Goal: Task Accomplishment & Management: Complete application form

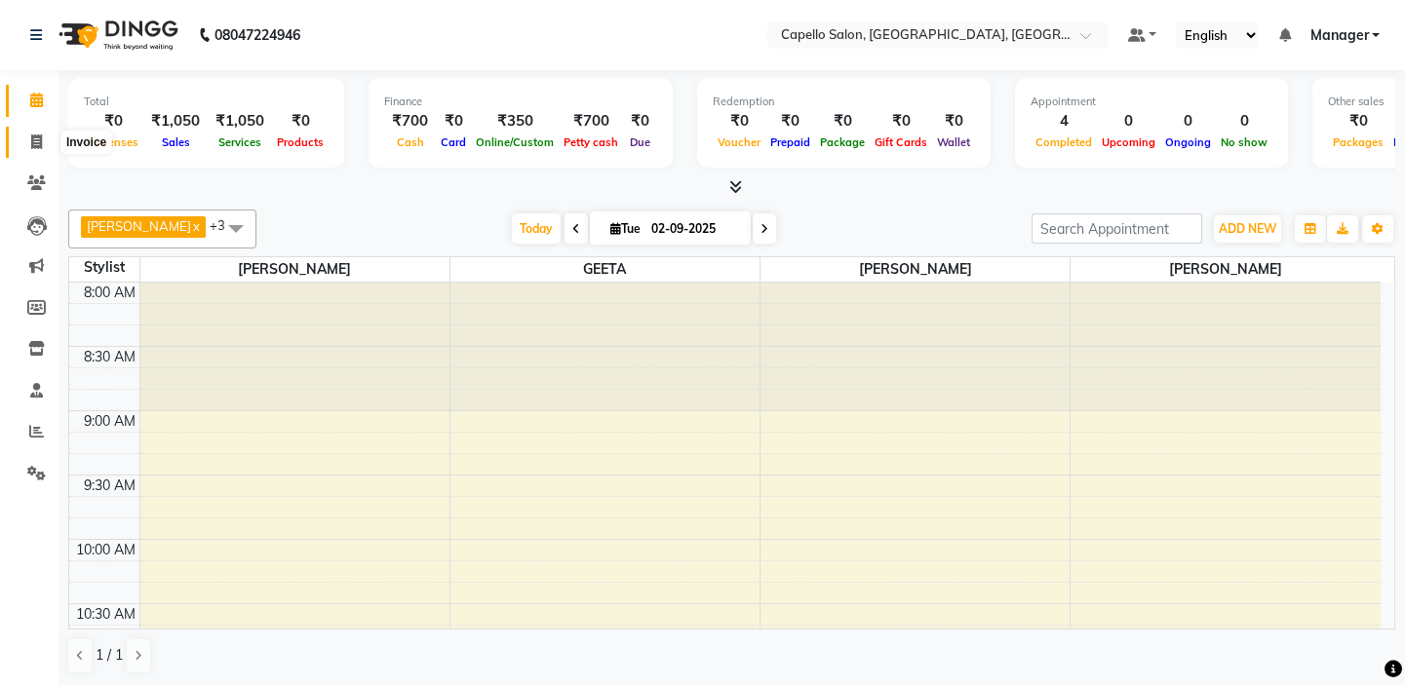
click at [19, 136] on span at bounding box center [36, 143] width 34 height 22
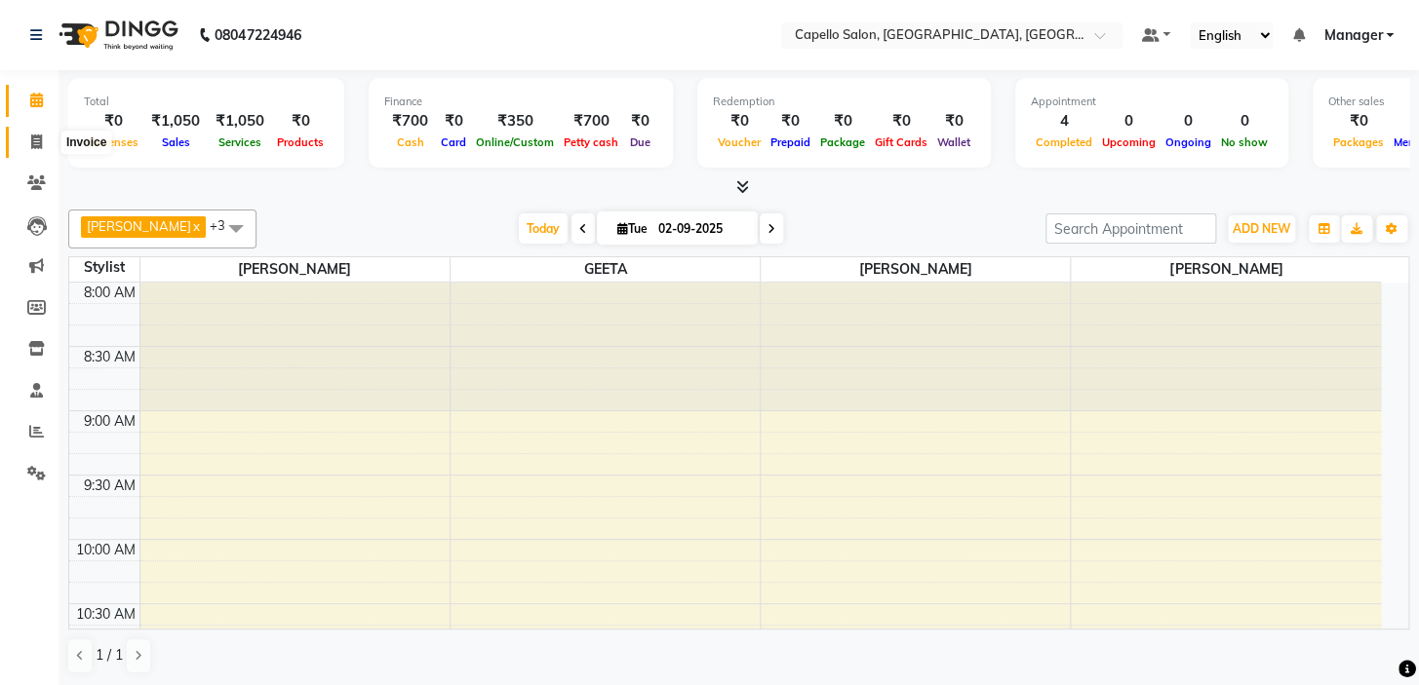
select select "4763"
select select "service"
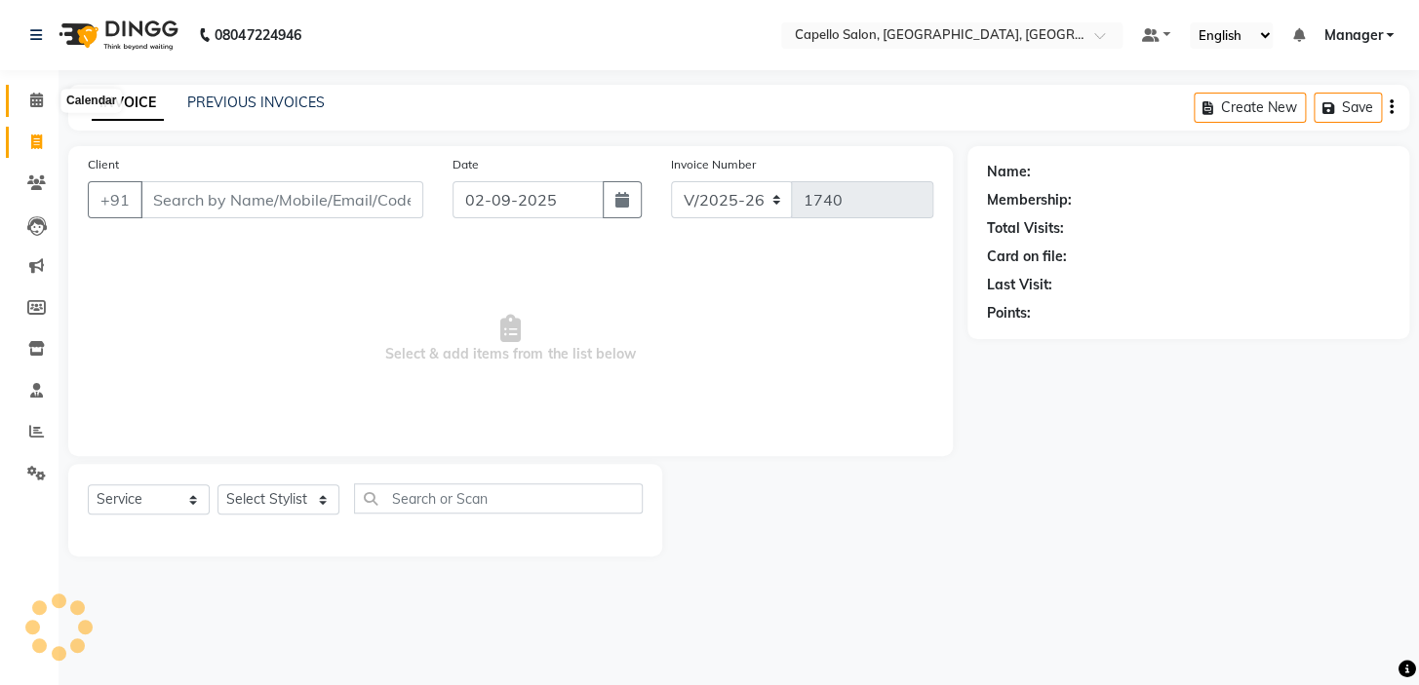
click at [32, 102] on icon at bounding box center [36, 100] width 13 height 15
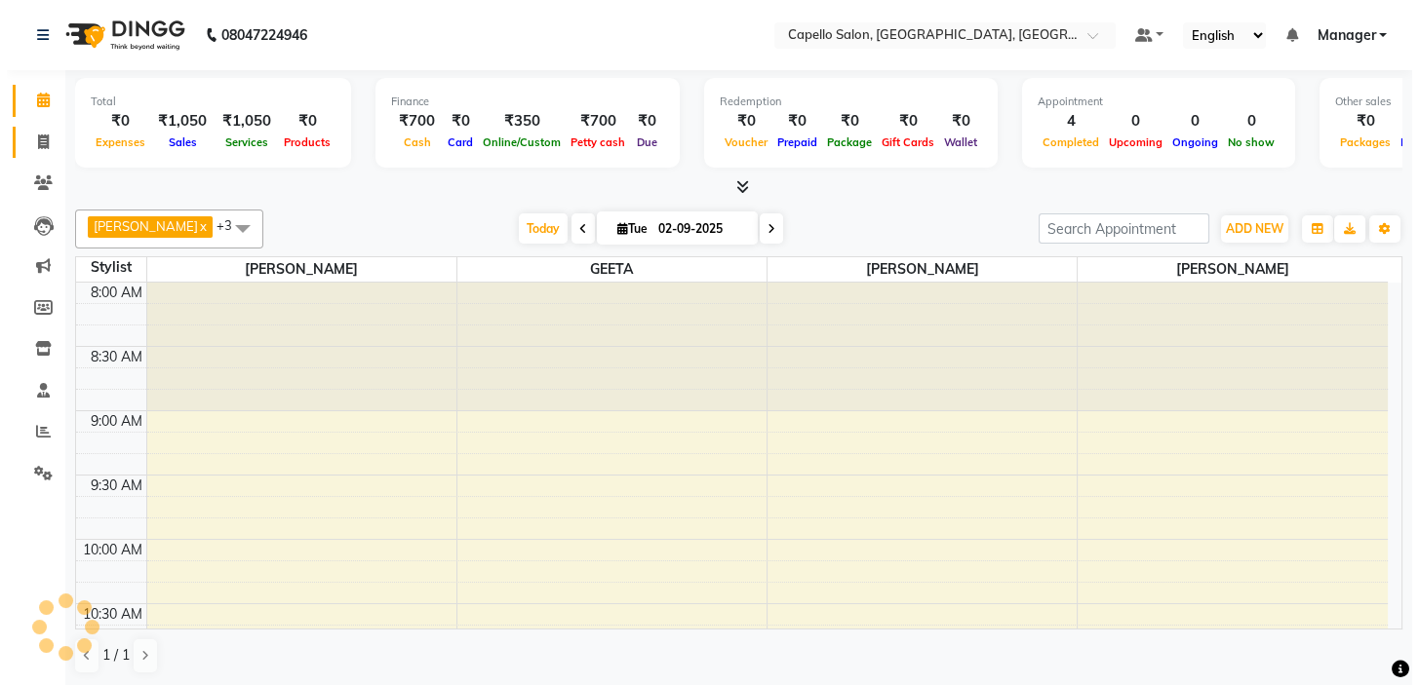
scroll to position [1319, 0]
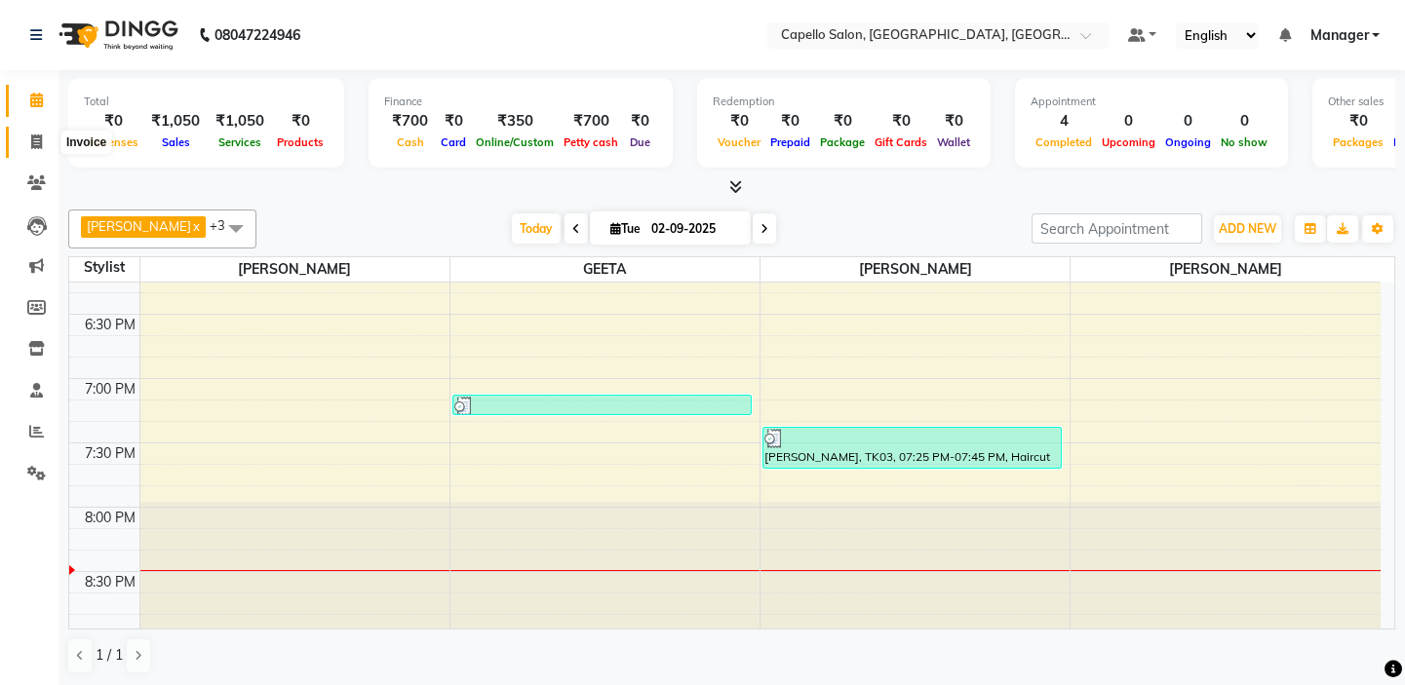
click at [21, 144] on span at bounding box center [36, 143] width 34 height 22
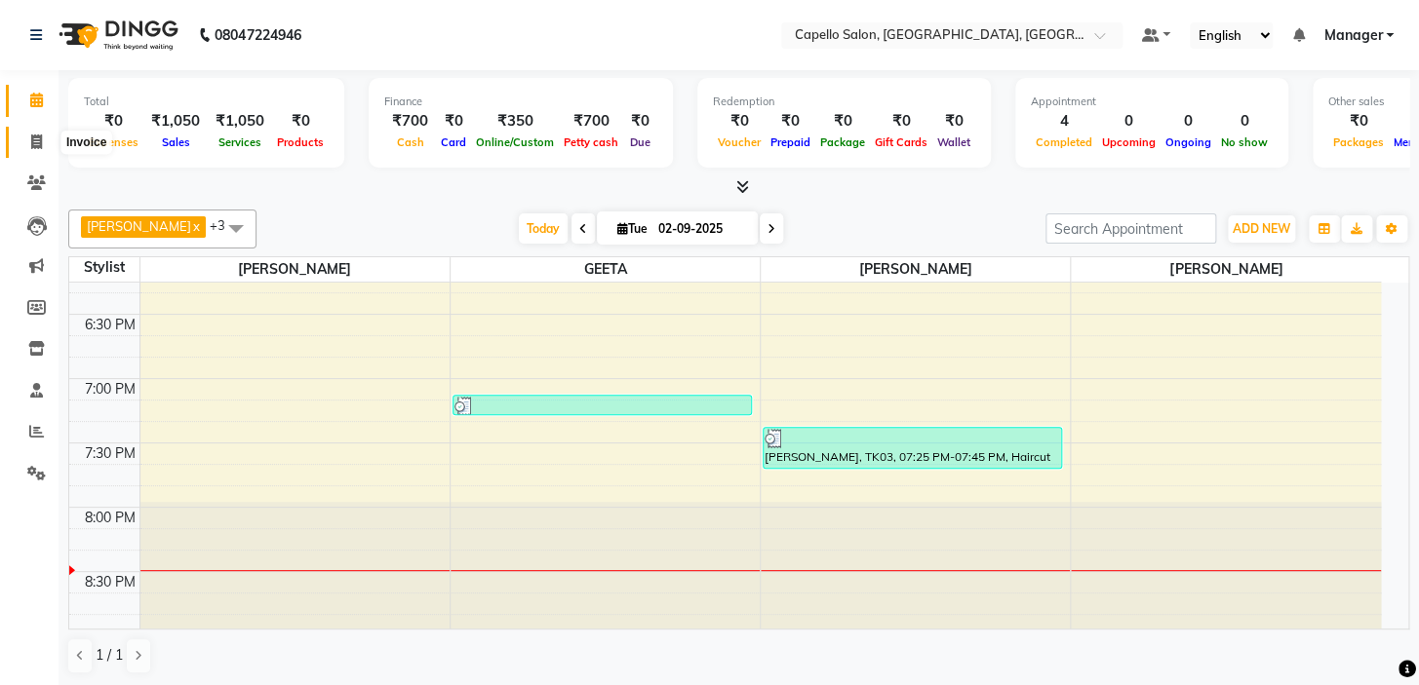
select select "4763"
select select "service"
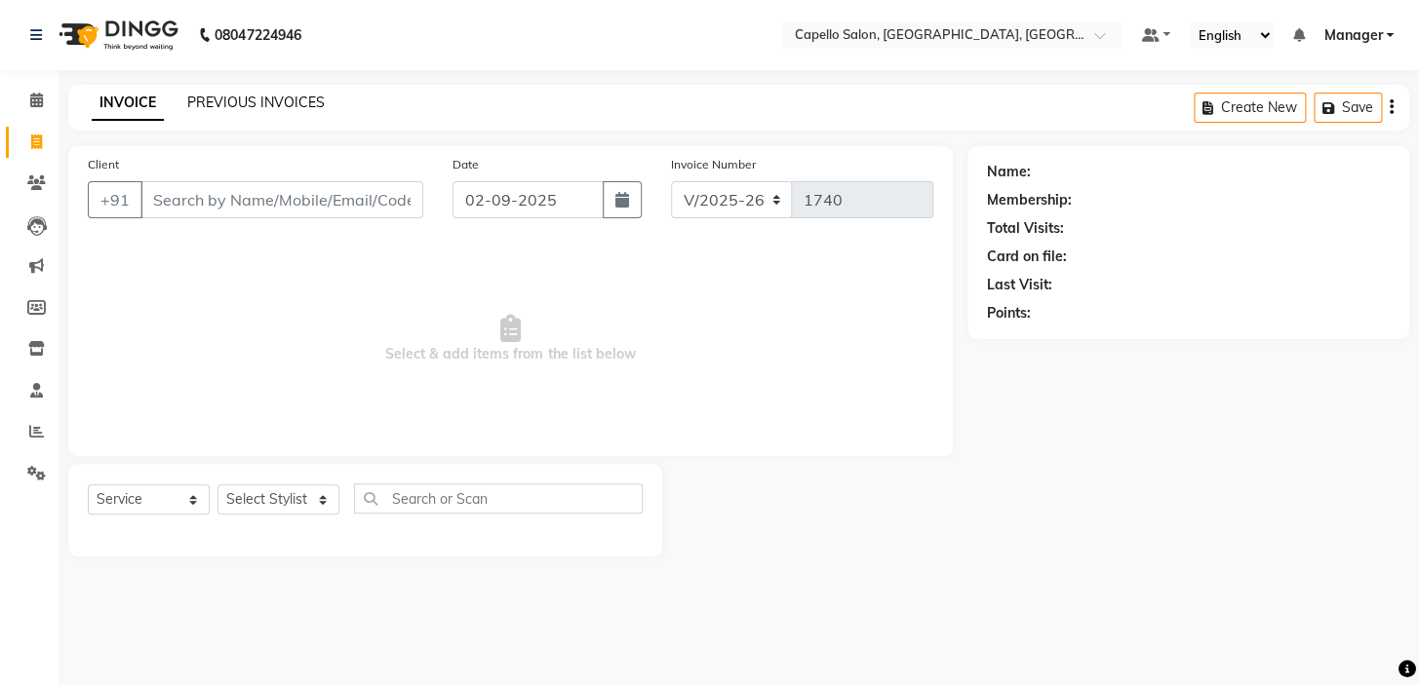
click at [293, 104] on link "PREVIOUS INVOICES" at bounding box center [255, 103] width 137 height 18
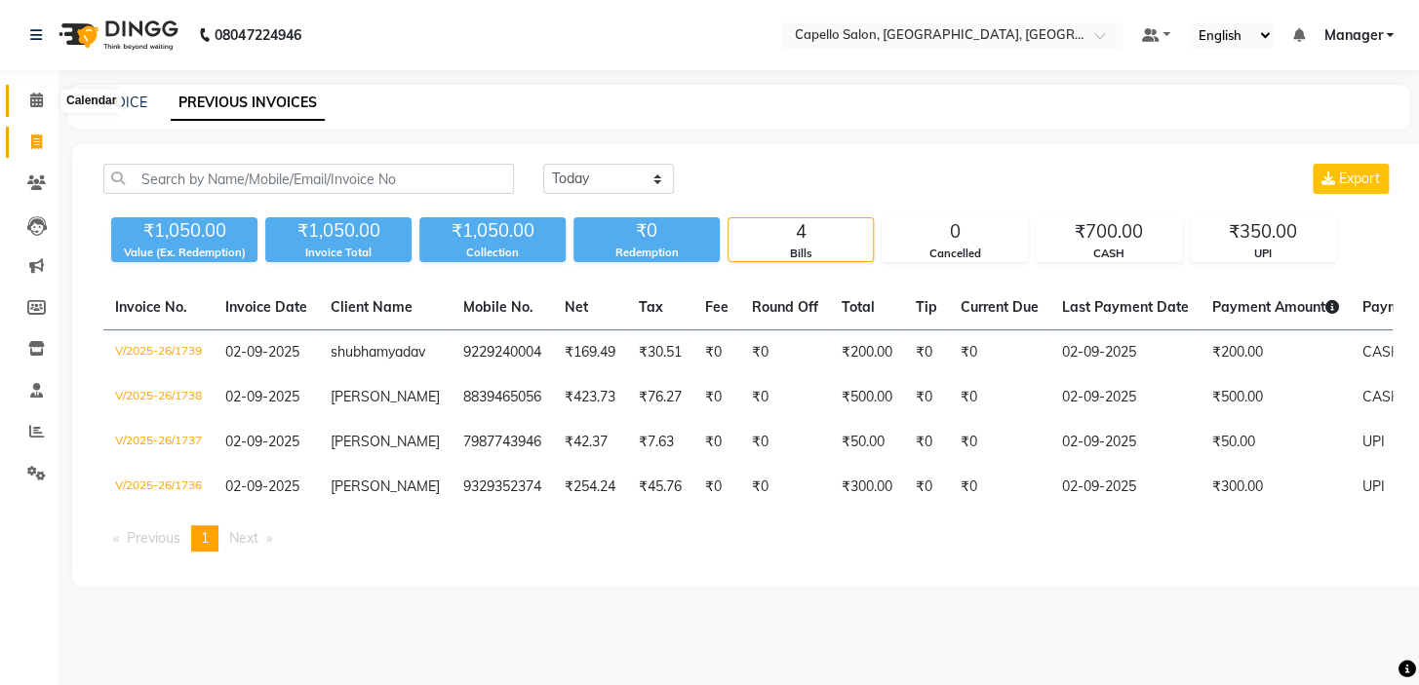
click at [25, 95] on span at bounding box center [36, 101] width 34 height 22
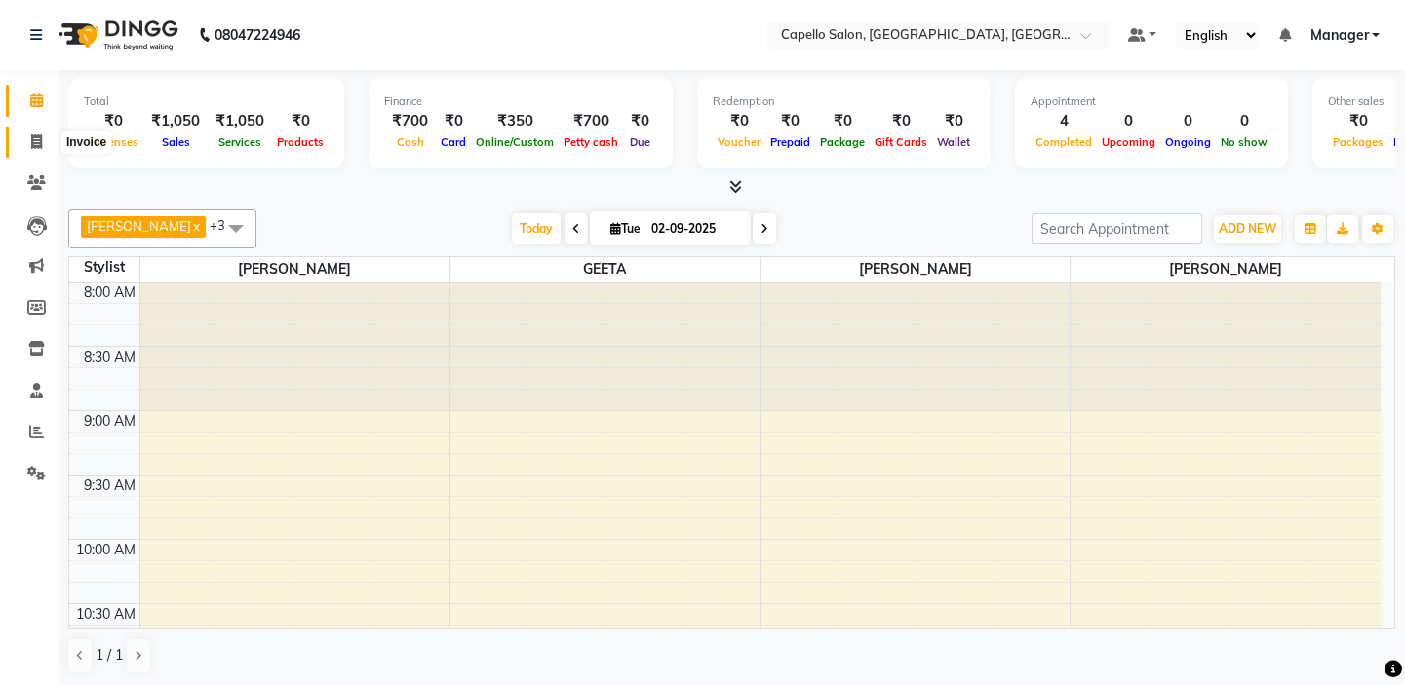
click at [20, 139] on span at bounding box center [36, 143] width 34 height 22
select select "service"
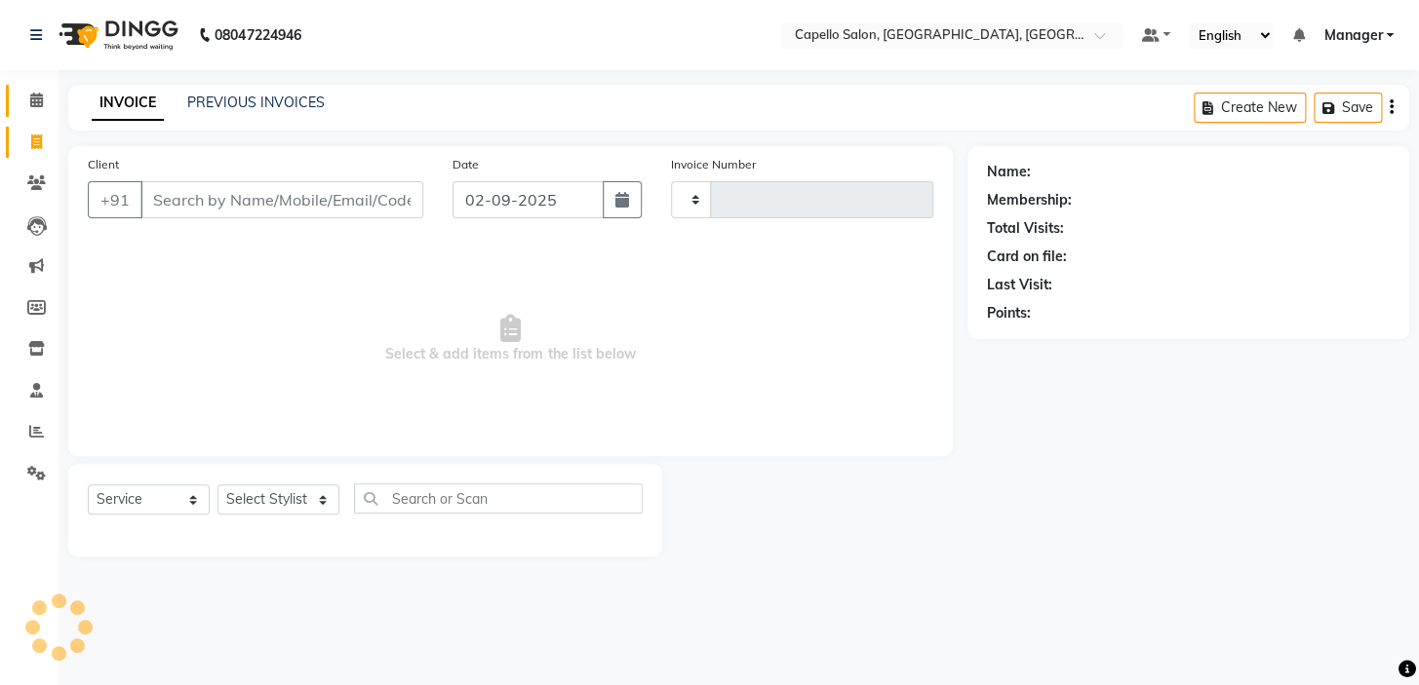
type input "1740"
select select "4763"
click at [16, 95] on link "Calendar" at bounding box center [29, 101] width 47 height 32
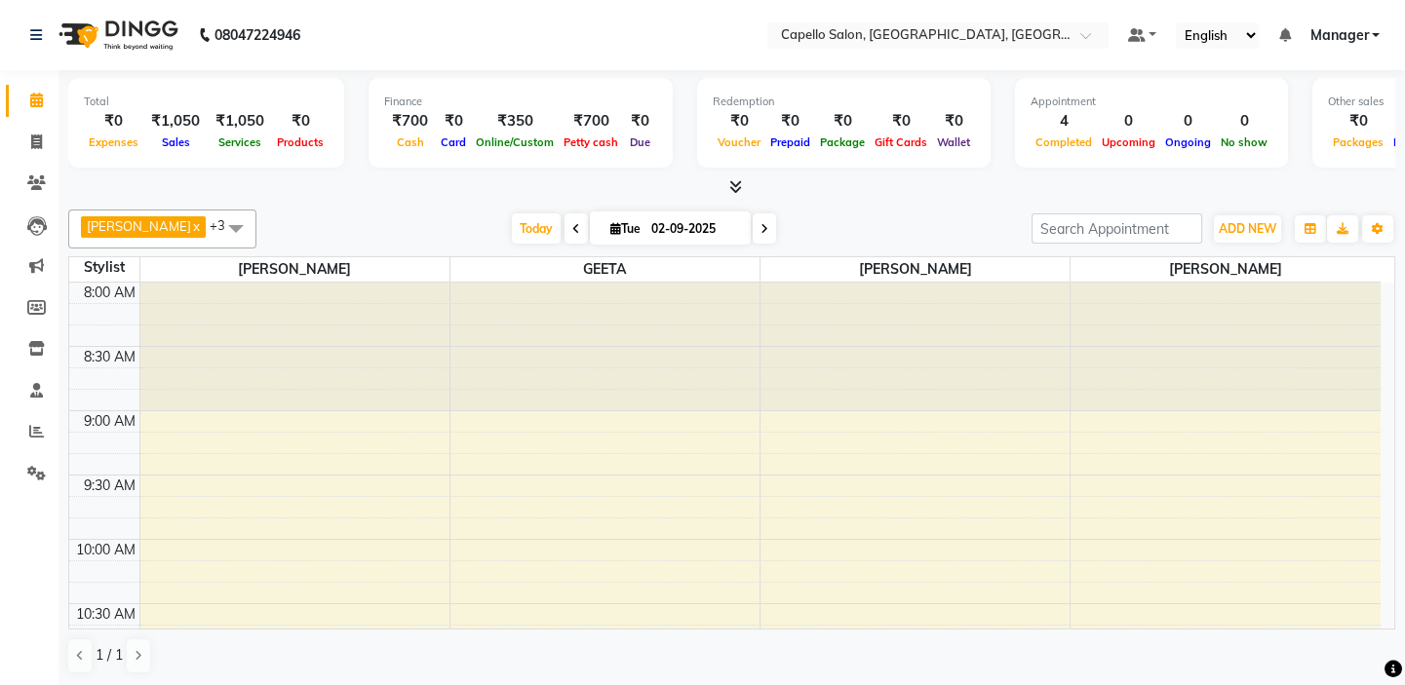
scroll to position [1282, 0]
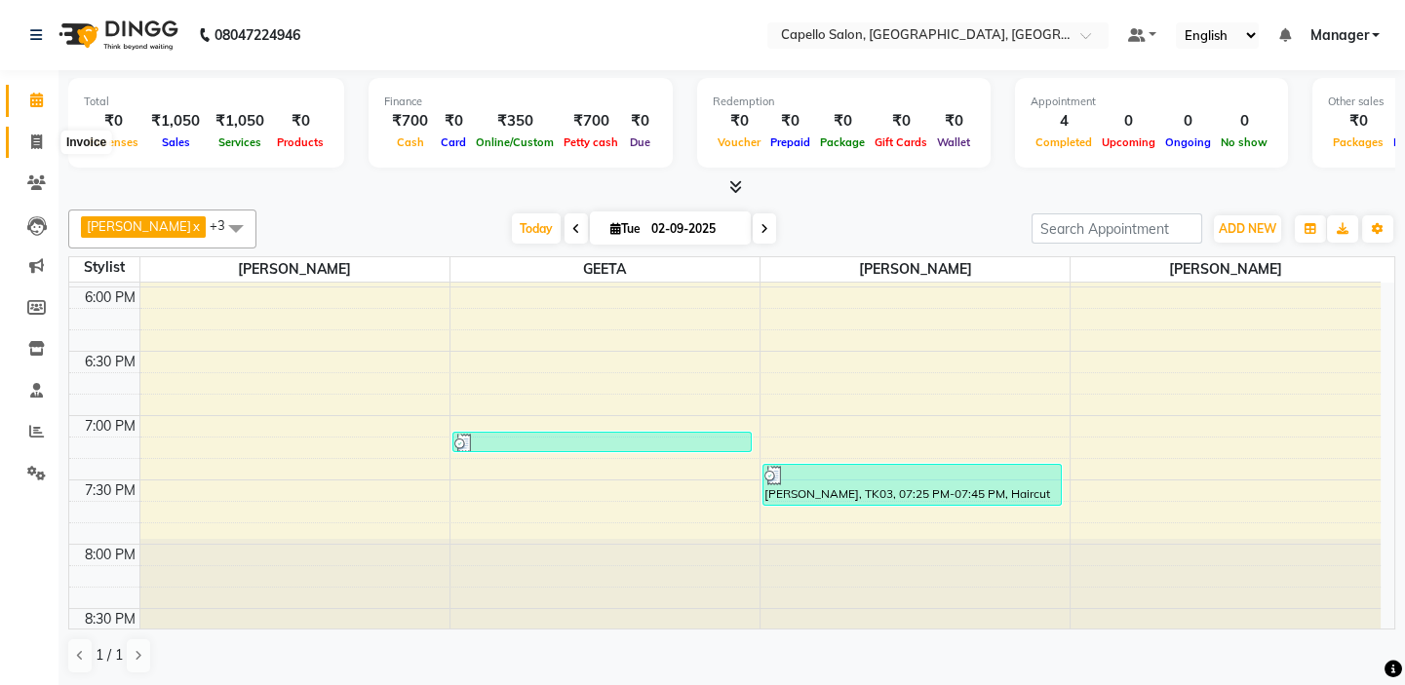
click at [33, 142] on icon at bounding box center [36, 142] width 11 height 15
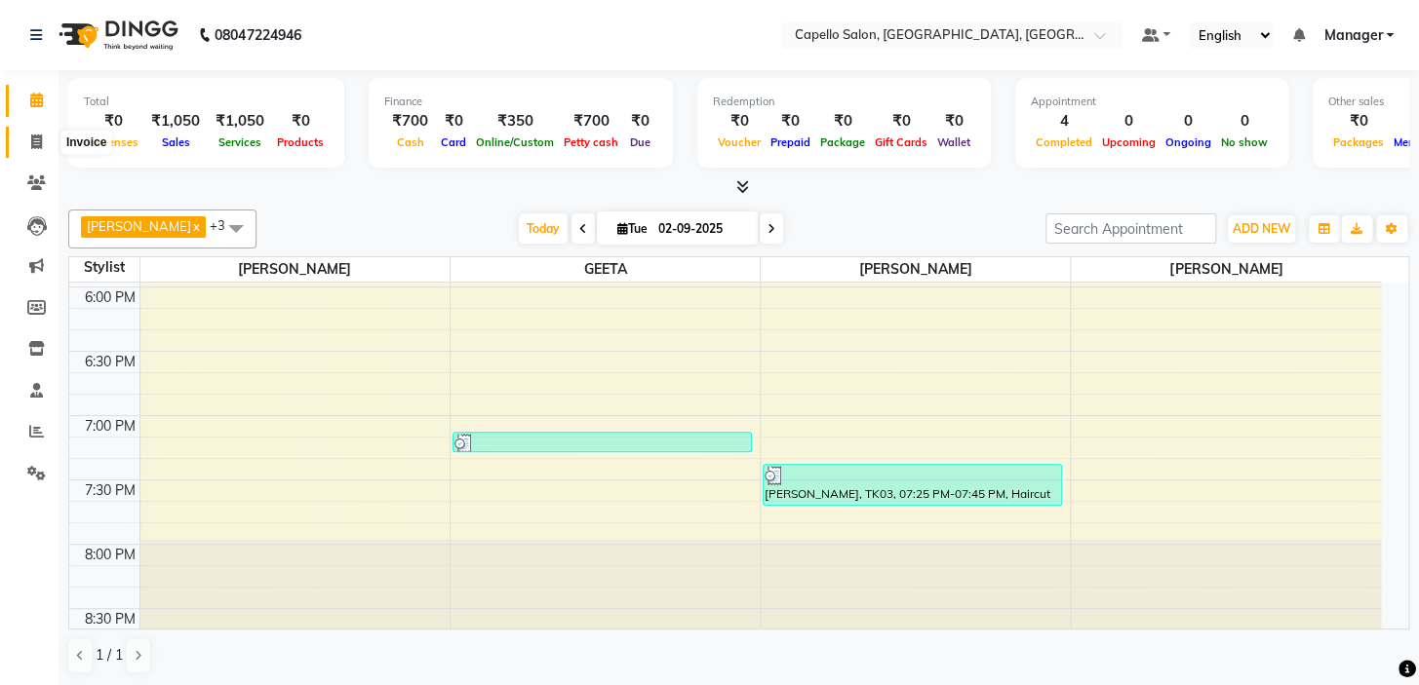
select select "service"
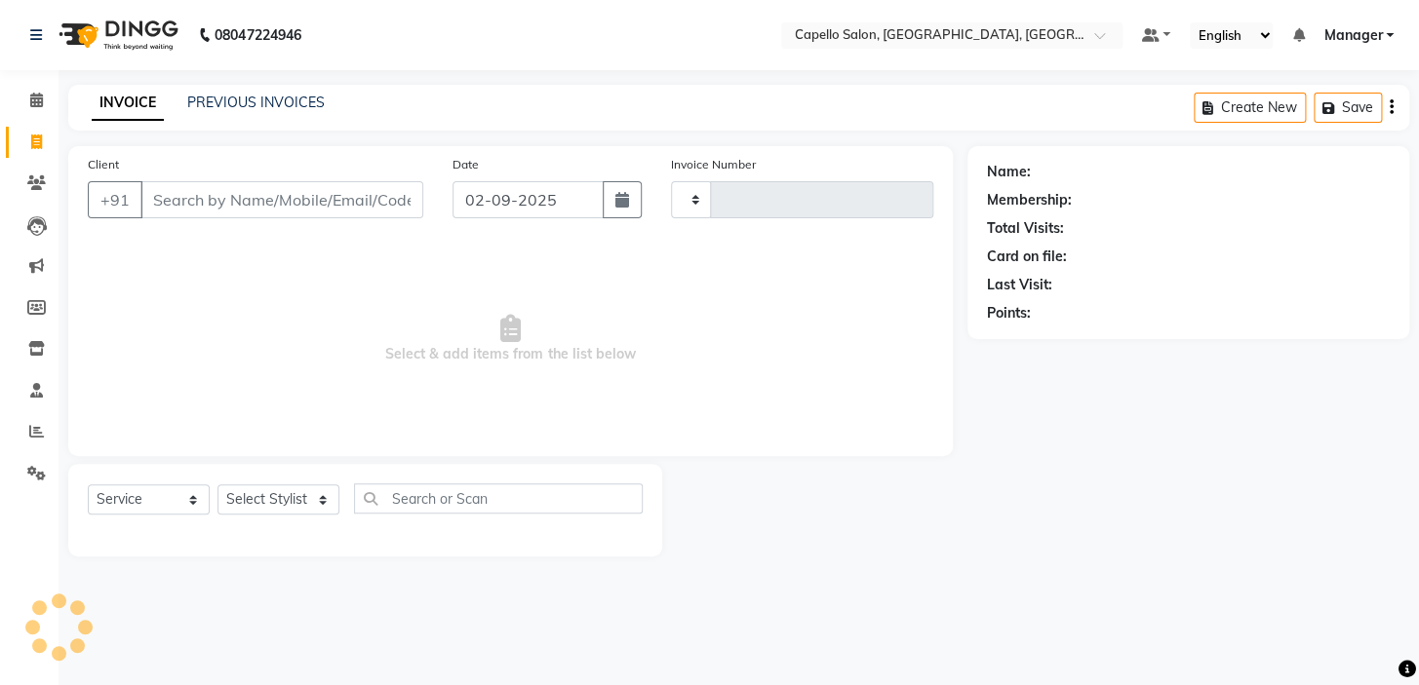
type input "1740"
select select "4763"
click at [287, 509] on select "Select Stylist" at bounding box center [278, 500] width 122 height 30
select select "28945"
click at [217, 485] on select "Select Stylist Admin [PERSON_NAME] [PERSON_NAME] [PERSON_NAME] [PERSON_NAME] Ma…" at bounding box center [278, 500] width 122 height 30
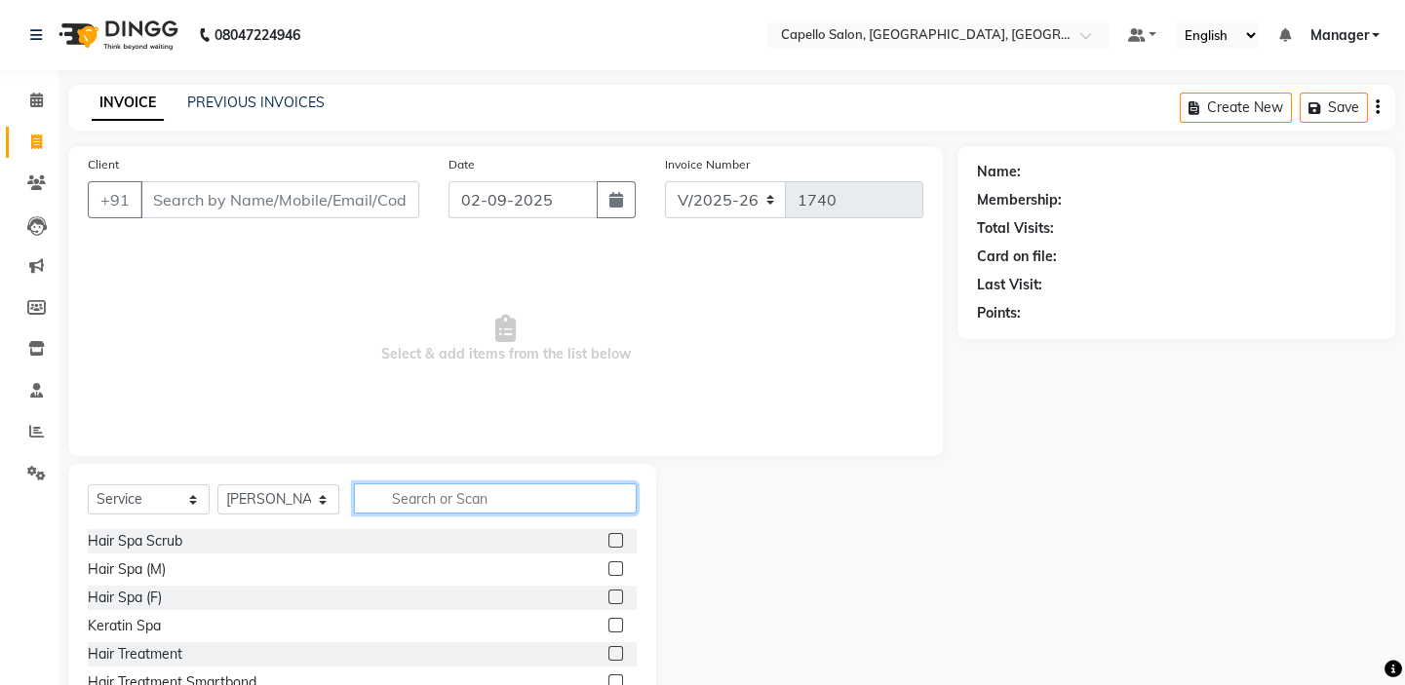
click at [414, 487] on input "text" at bounding box center [495, 499] width 283 height 30
click at [453, 362] on span "Select & add items from the list below" at bounding box center [506, 339] width 836 height 195
click at [416, 34] on nav "08047224946 Select Location × Capello Salon, [GEOGRAPHIC_DATA], Bilaspur Defaul…" at bounding box center [702, 35] width 1405 height 70
click at [352, 180] on div "Client +91" at bounding box center [253, 194] width 361 height 80
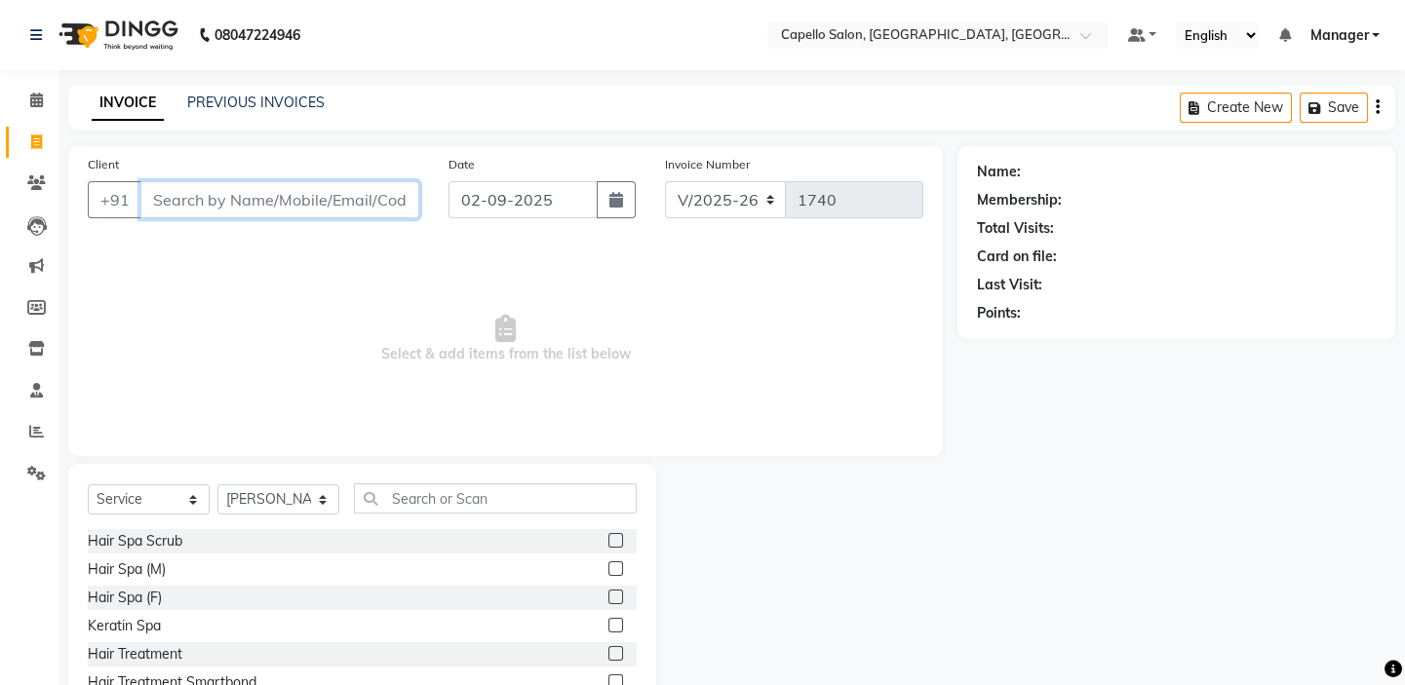
click at [353, 192] on input "Client" at bounding box center [279, 199] width 279 height 37
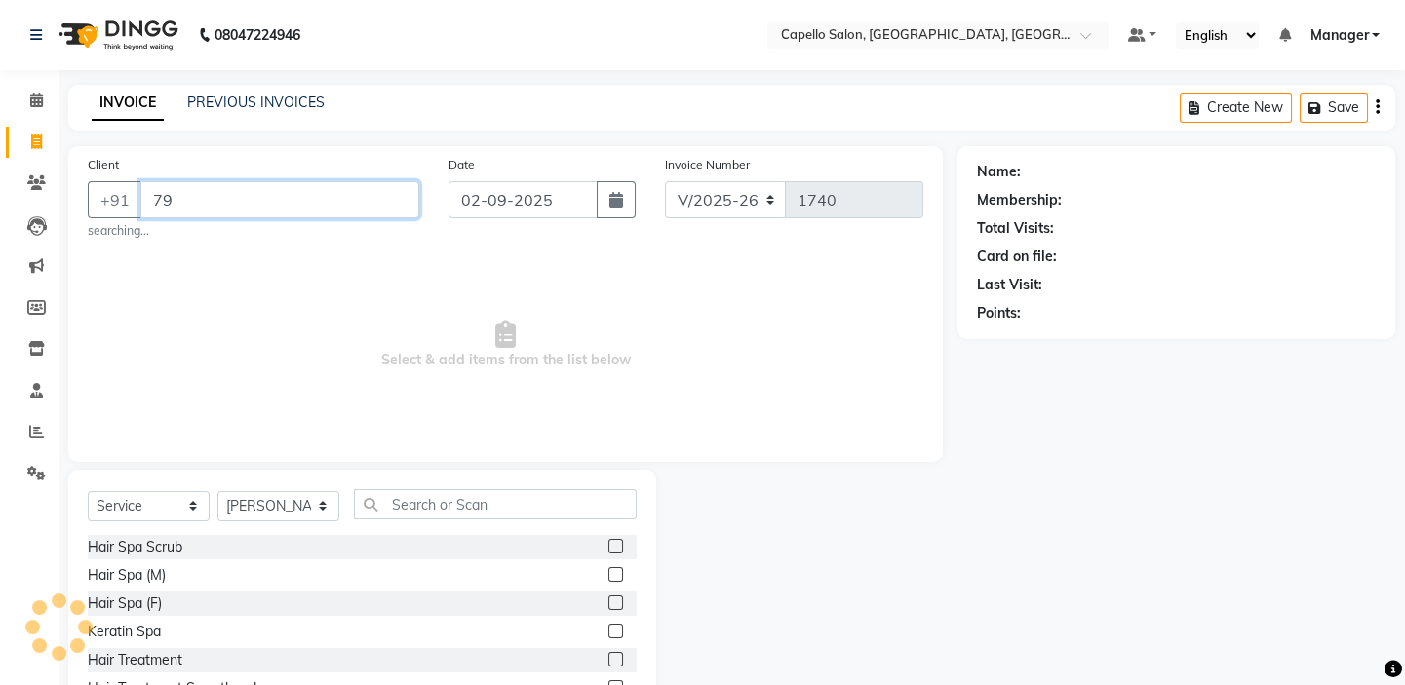
type input "7"
type input "9981251599"
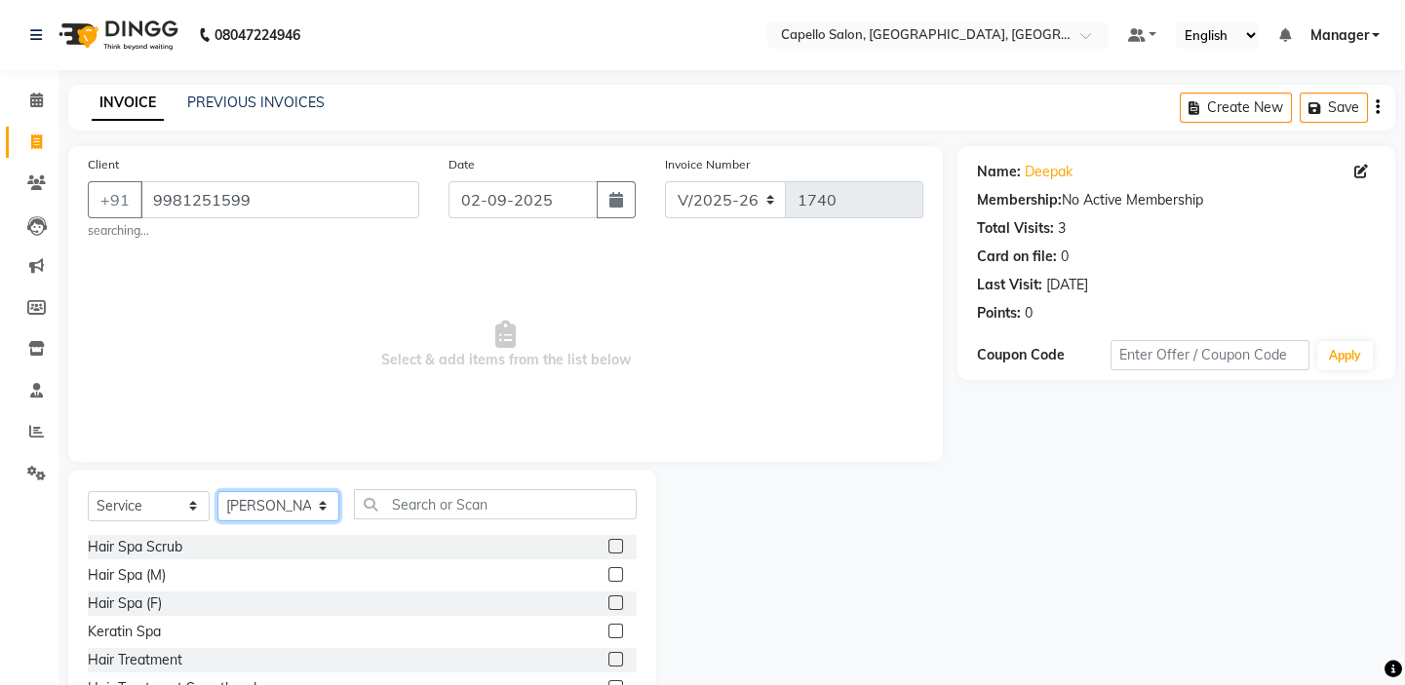
drag, startPoint x: 257, startPoint y: 506, endPoint x: 264, endPoint y: 492, distance: 15.3
click at [259, 506] on select "Select Stylist Admin [PERSON_NAME] [PERSON_NAME] [PERSON_NAME] [PERSON_NAME] Ma…" at bounding box center [278, 506] width 122 height 30
drag, startPoint x: 583, startPoint y: 425, endPoint x: 569, endPoint y: 435, distance: 16.8
click at [569, 435] on span "Select & add items from the list below" at bounding box center [506, 345] width 836 height 195
click at [633, 439] on span "Select & add items from the list below" at bounding box center [506, 345] width 836 height 195
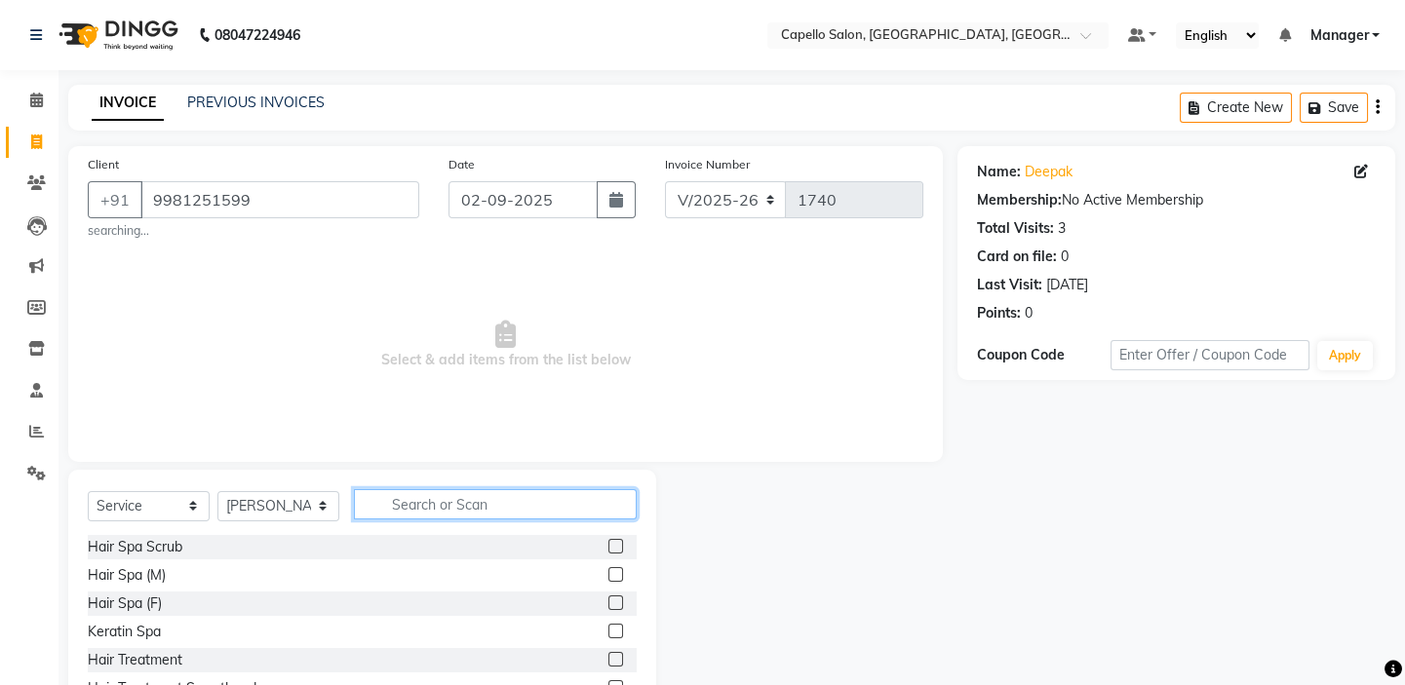
click at [469, 511] on input "text" at bounding box center [495, 504] width 283 height 30
click at [153, 507] on select "Select Service Product Membership Package Voucher Prepaid Gift Card" at bounding box center [149, 506] width 122 height 30
click at [447, 486] on div "Select Service Product Membership Package Voucher Prepaid Gift Card Select Styl…" at bounding box center [362, 614] width 588 height 288
click at [446, 505] on input "text" at bounding box center [495, 504] width 283 height 30
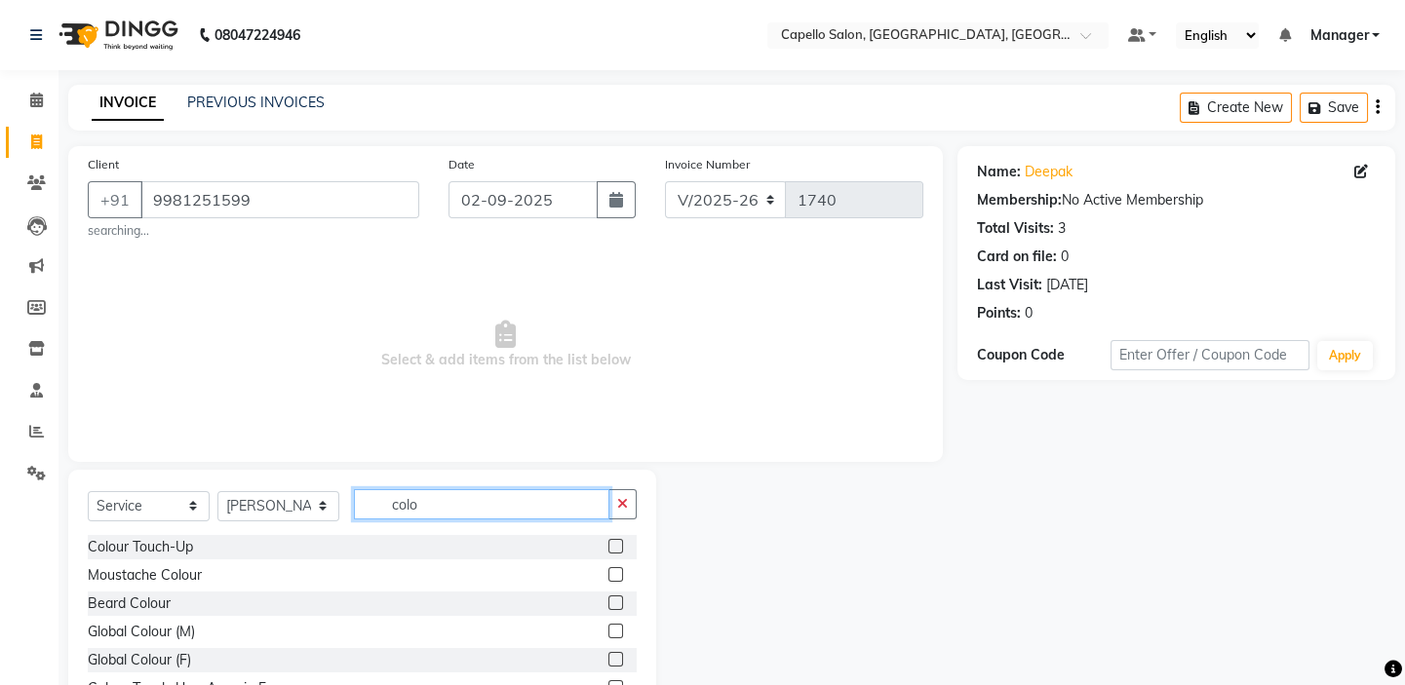
type input "colo"
drag, startPoint x: 599, startPoint y: 630, endPoint x: 580, endPoint y: 567, distance: 65.1
click at [608, 631] on label at bounding box center [615, 631] width 15 height 15
click at [608, 631] on input "checkbox" at bounding box center [614, 632] width 13 height 13
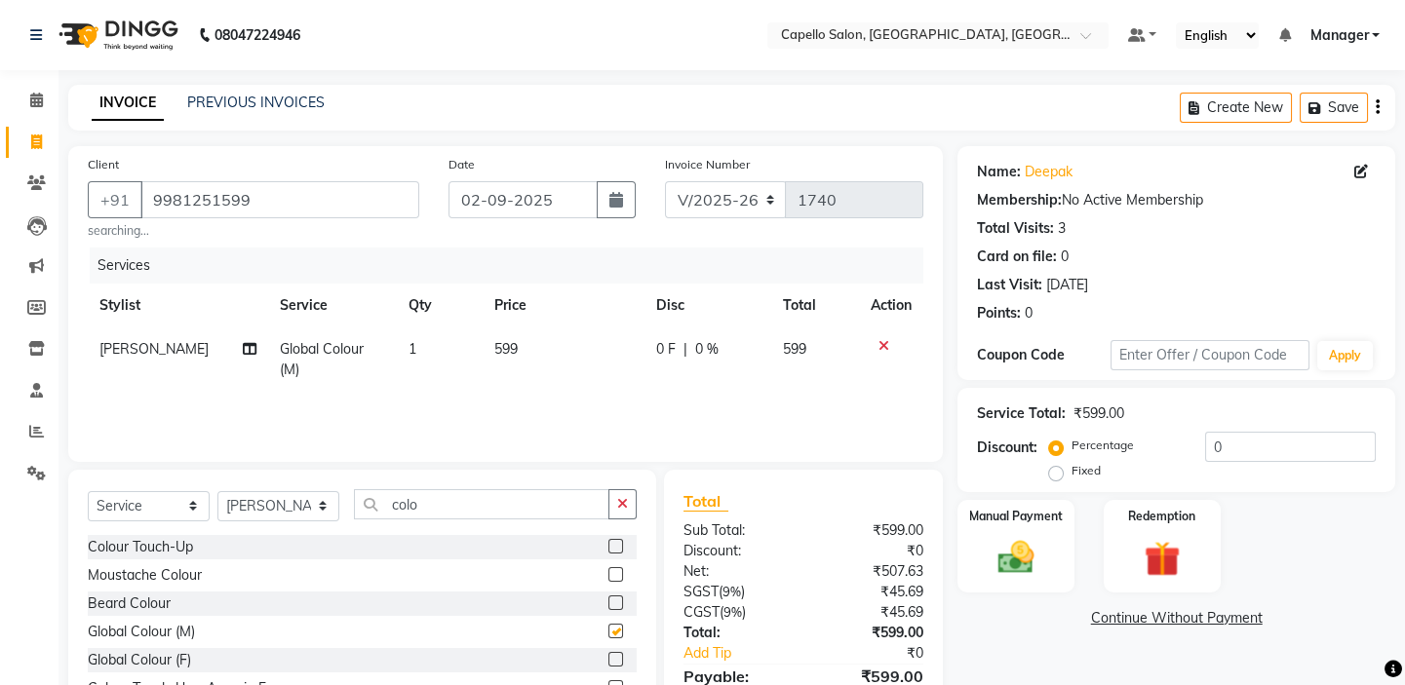
checkbox input "false"
click at [546, 338] on td "599" at bounding box center [564, 360] width 163 height 64
select select "28945"
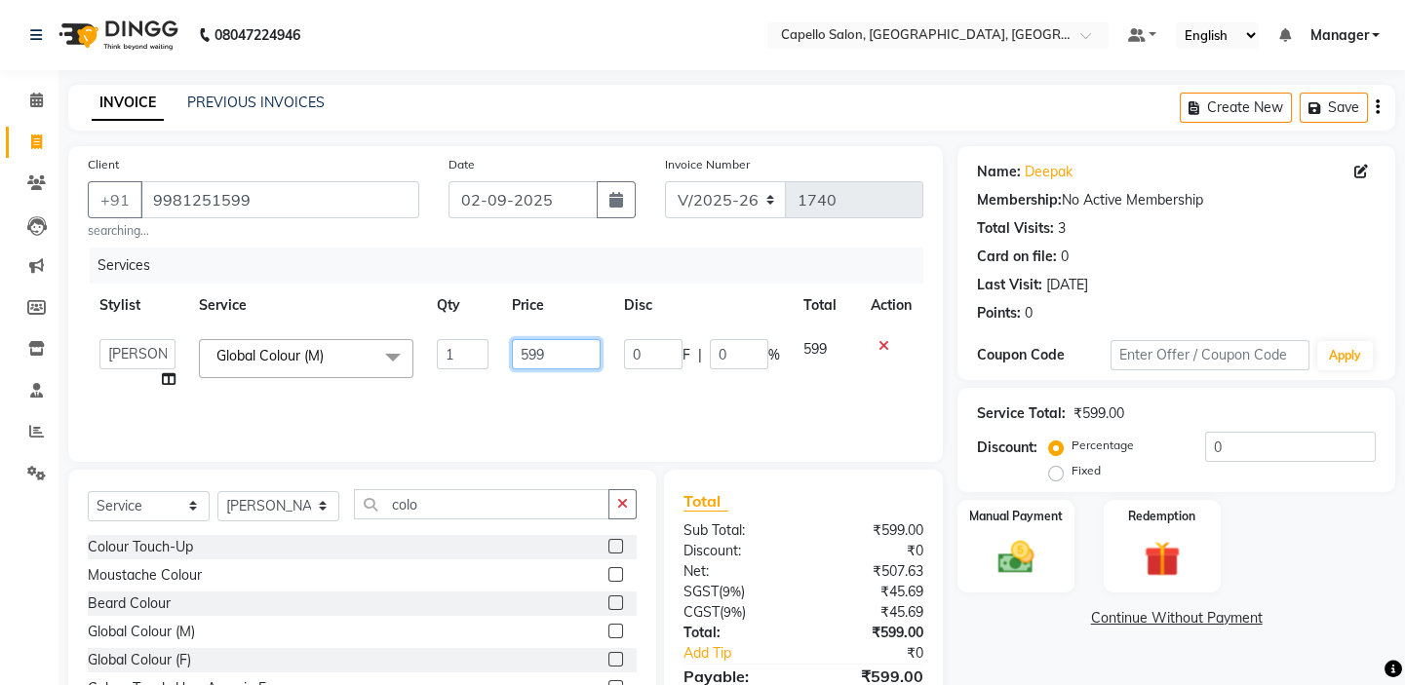
drag, startPoint x: 562, startPoint y: 342, endPoint x: 461, endPoint y: 347, distance: 100.5
click at [463, 347] on tr "Admin [PERSON_NAME] shirwash [PERSON_NAME] [PERSON_NAME] GEETA KIRAN [PERSON_NA…" at bounding box center [506, 365] width 836 height 74
type input "1200"
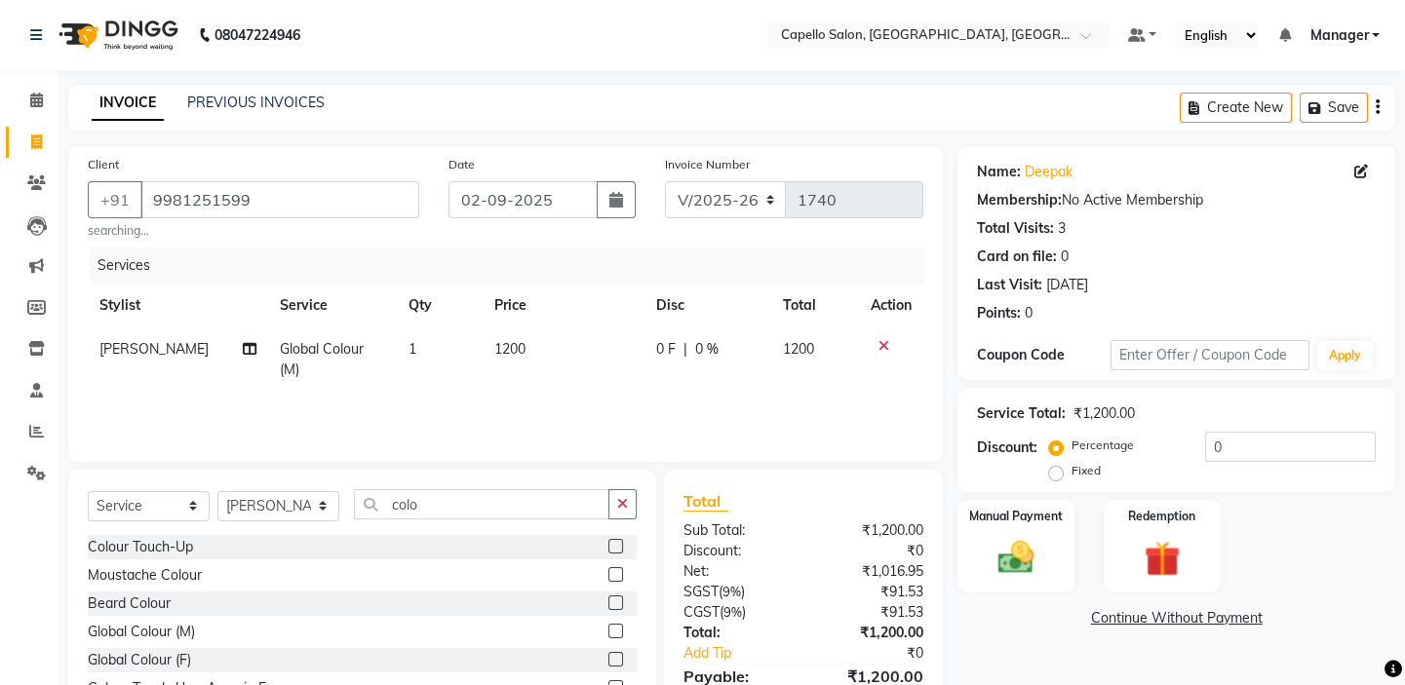
drag, startPoint x: 669, startPoint y: 397, endPoint x: 879, endPoint y: 451, distance: 217.5
click at [672, 398] on div "Services Stylist Service Qty Price Disc Total Action [PERSON_NAME] Global Colou…" at bounding box center [506, 345] width 836 height 195
click at [1013, 550] on img at bounding box center [1016, 557] width 60 height 43
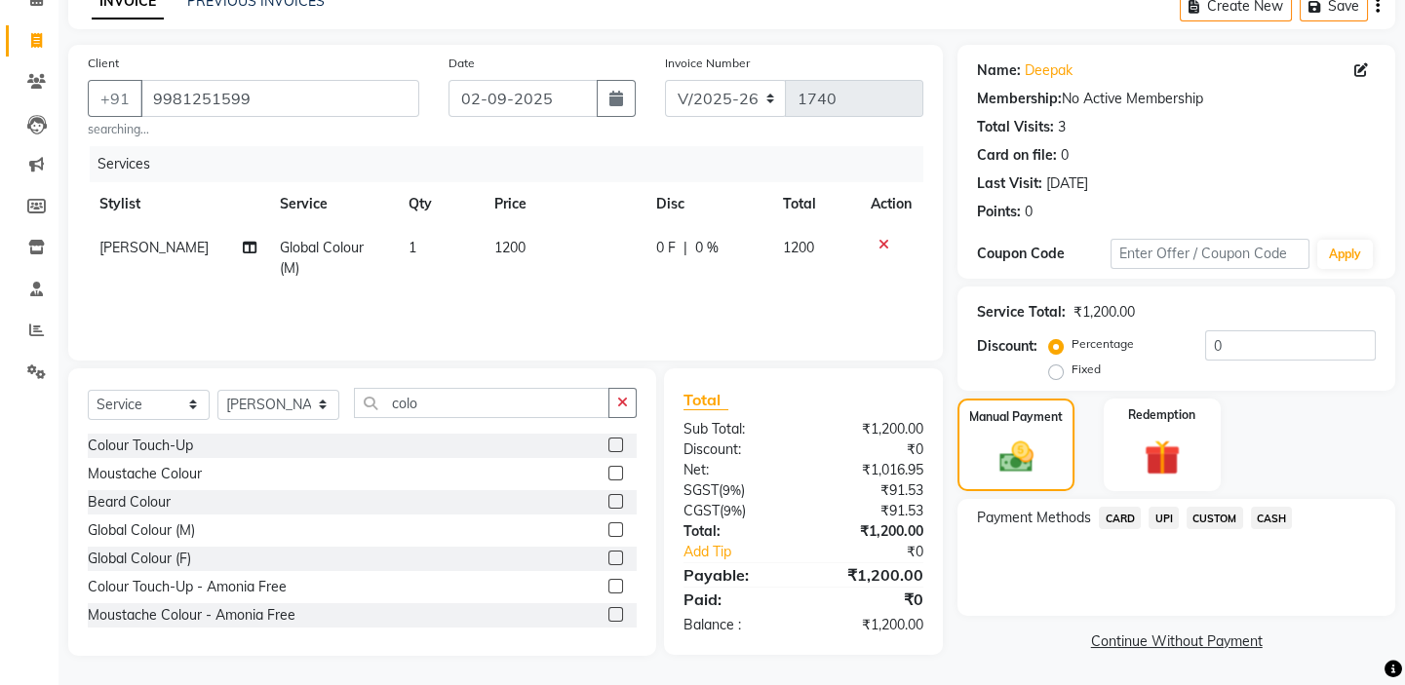
click at [1259, 512] on span "CASH" at bounding box center [1272, 518] width 42 height 22
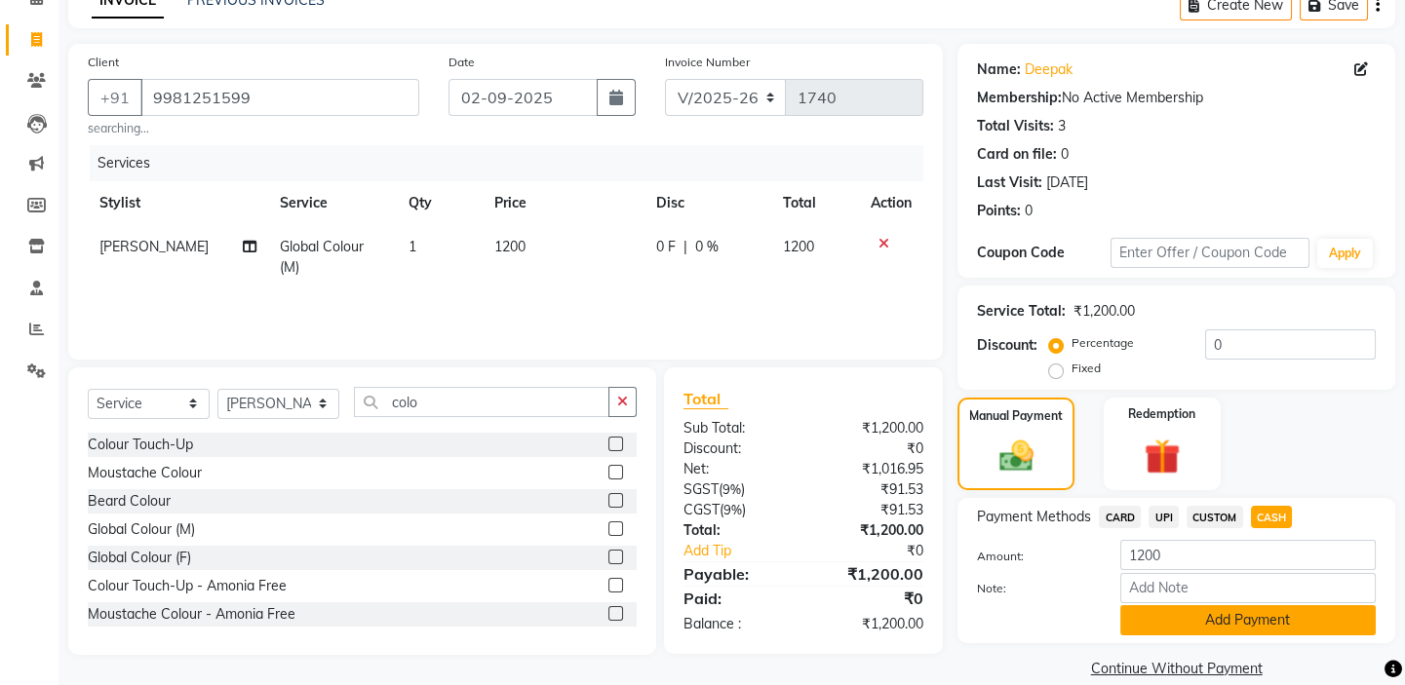
click at [1250, 621] on button "Add Payment" at bounding box center [1247, 620] width 255 height 30
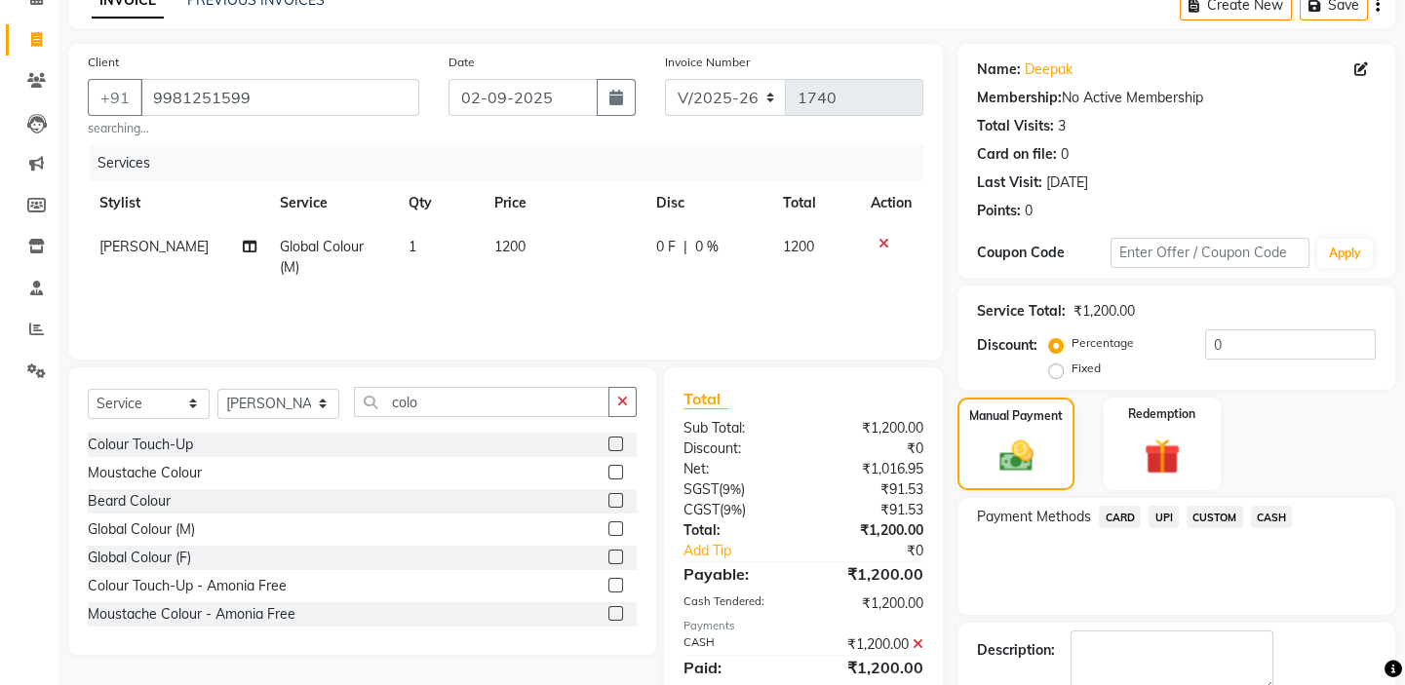
scroll to position [211, 0]
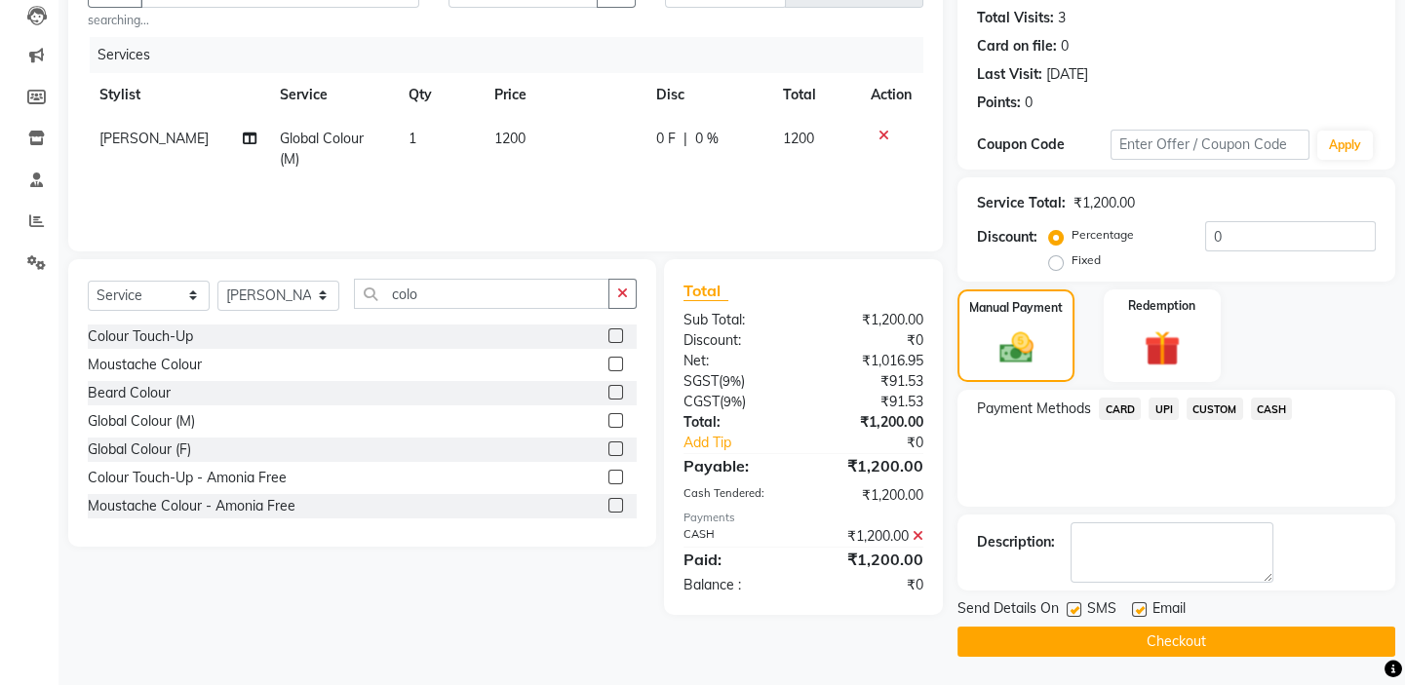
click at [1047, 633] on button "Checkout" at bounding box center [1176, 642] width 438 height 30
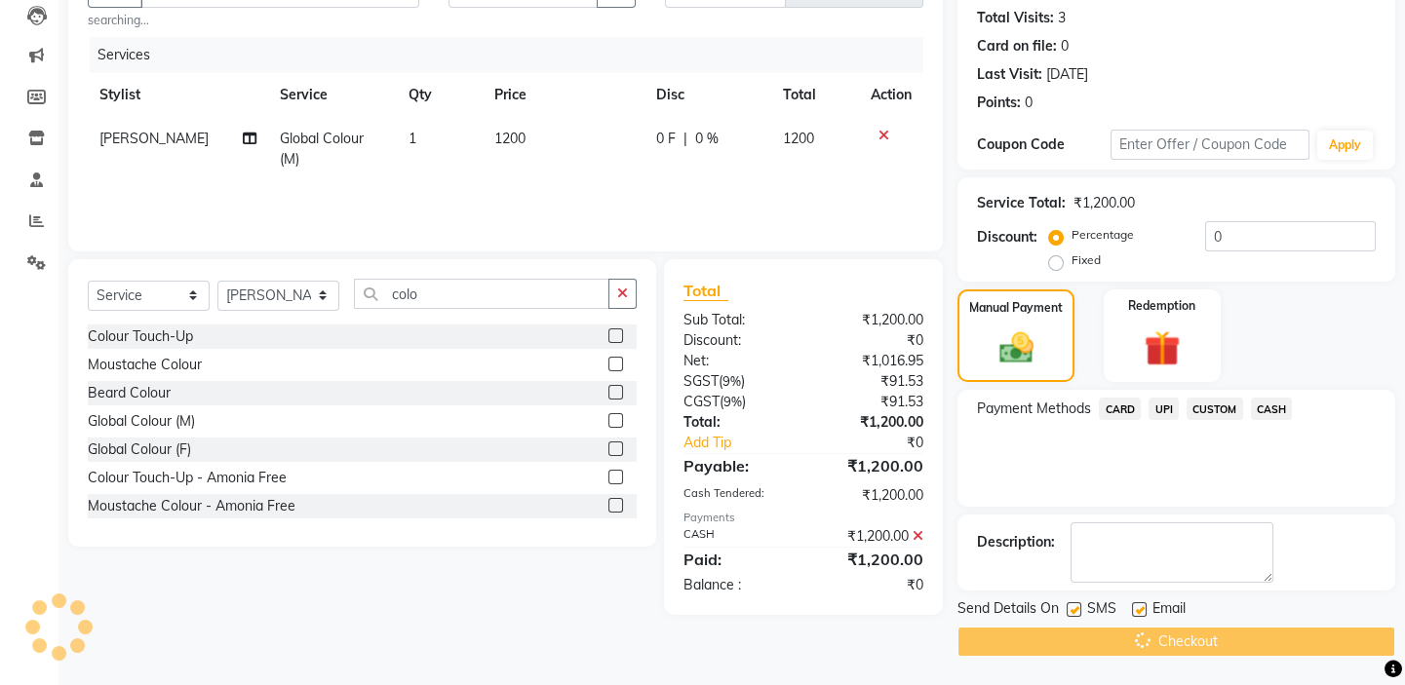
scroll to position [0, 0]
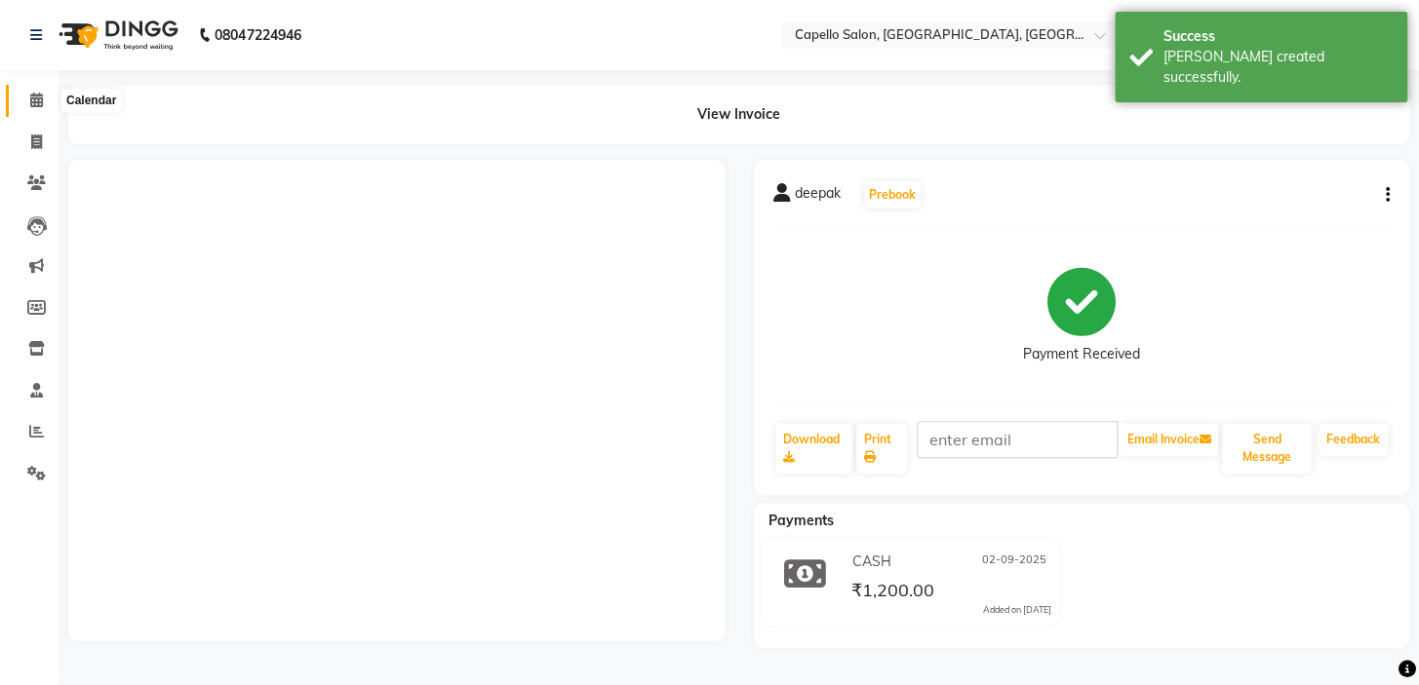
click at [24, 101] on span at bounding box center [36, 101] width 34 height 22
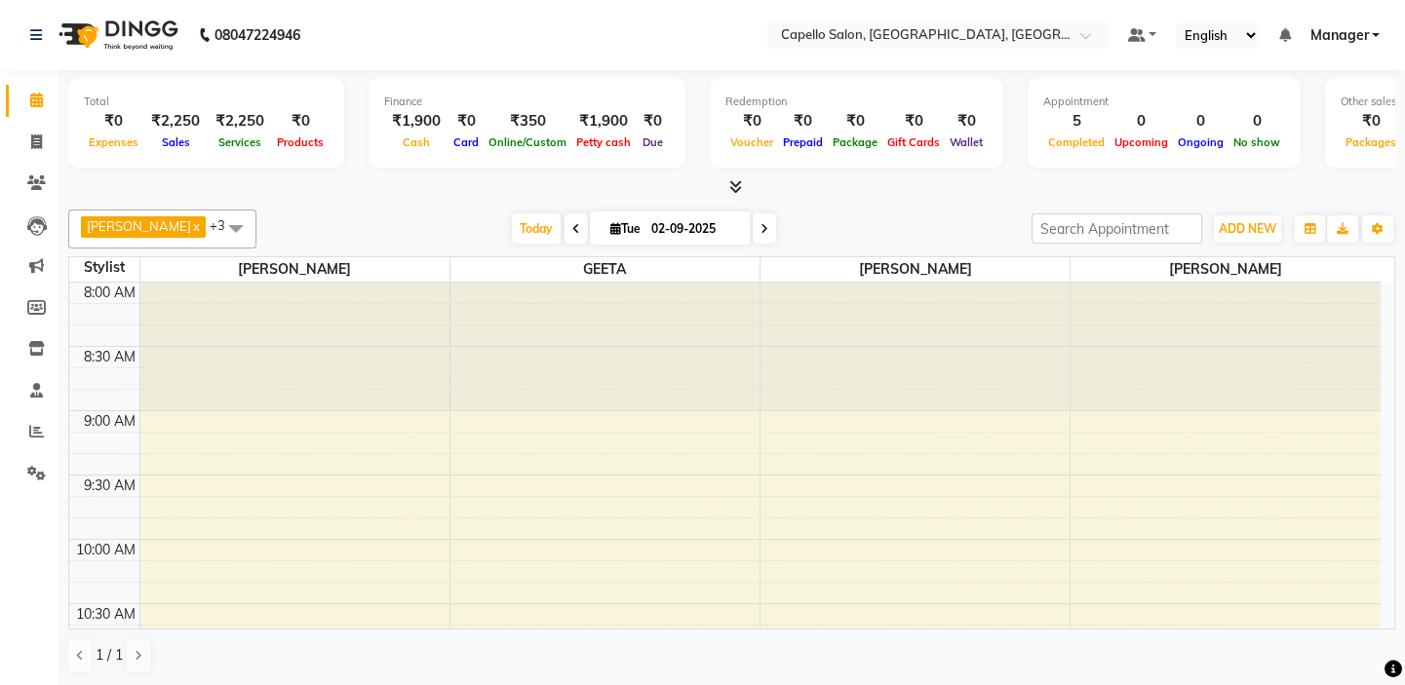
click at [731, 184] on icon at bounding box center [735, 186] width 13 height 15
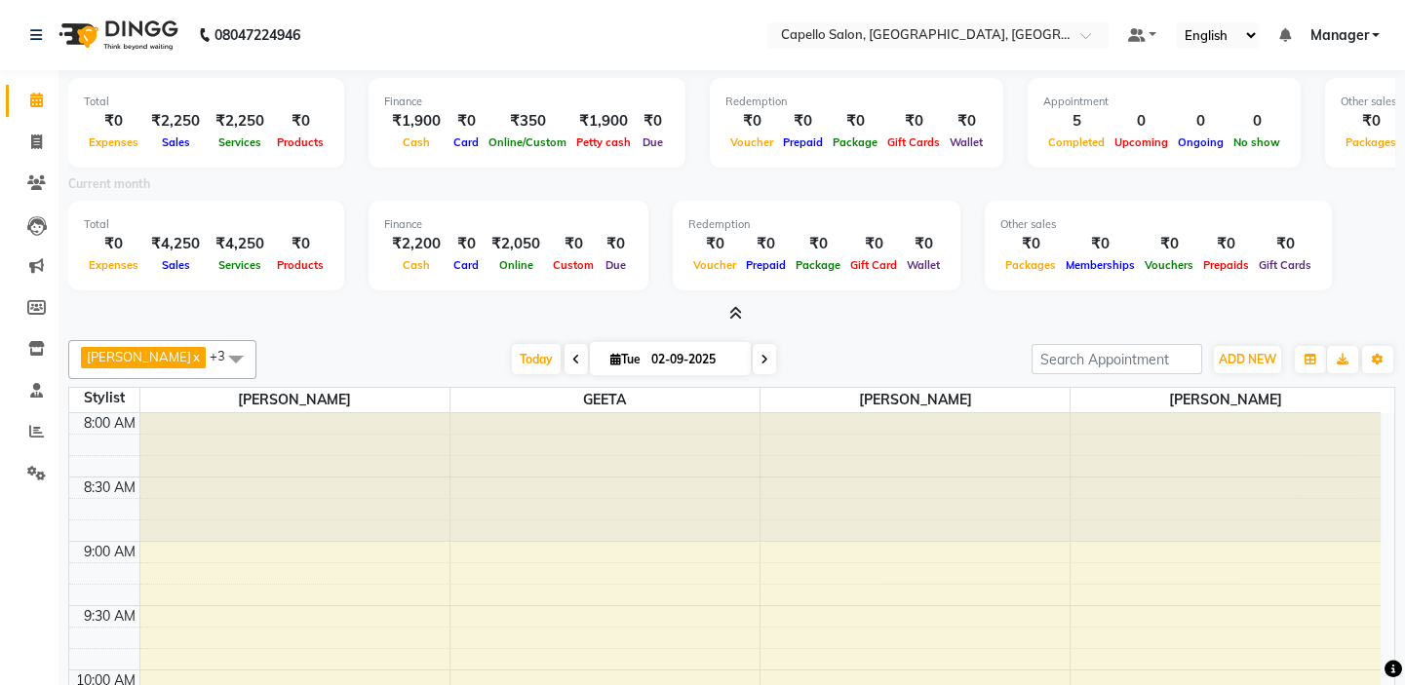
click at [732, 310] on icon at bounding box center [735, 313] width 13 height 15
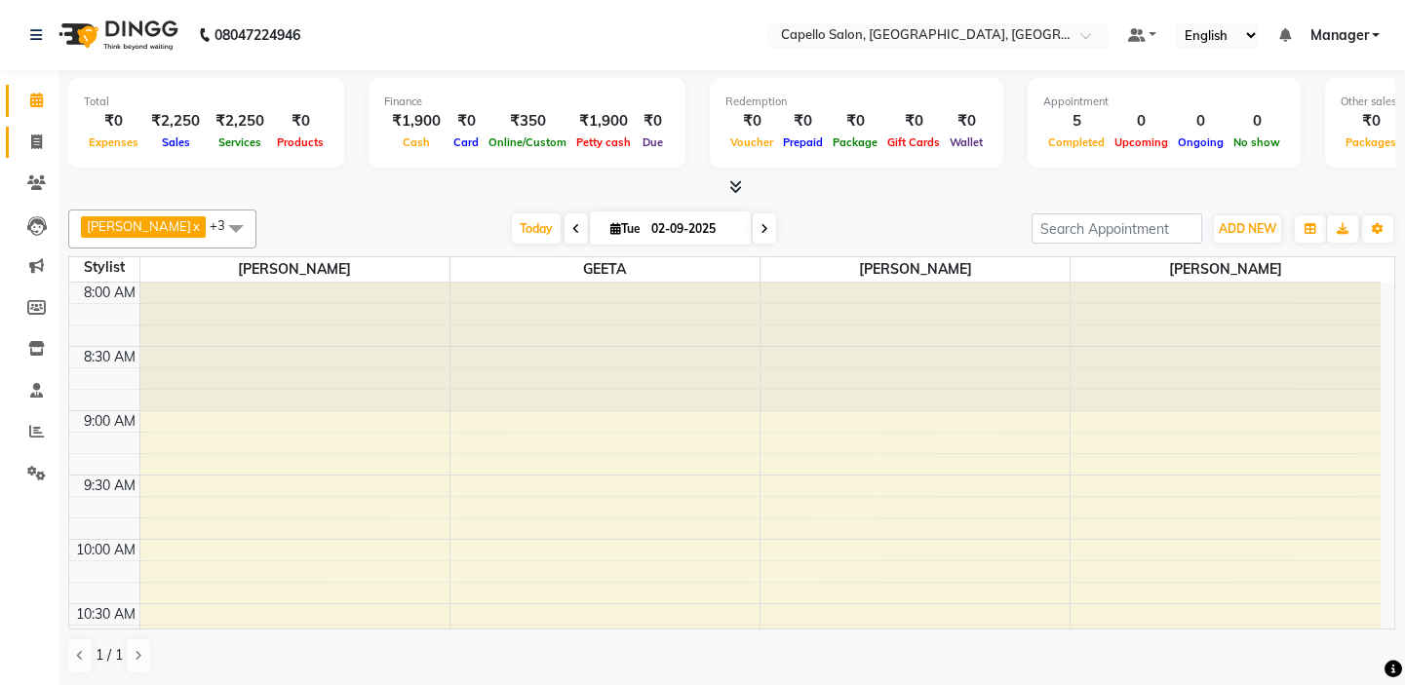
click at [19, 127] on link "Invoice" at bounding box center [29, 143] width 47 height 32
select select "service"
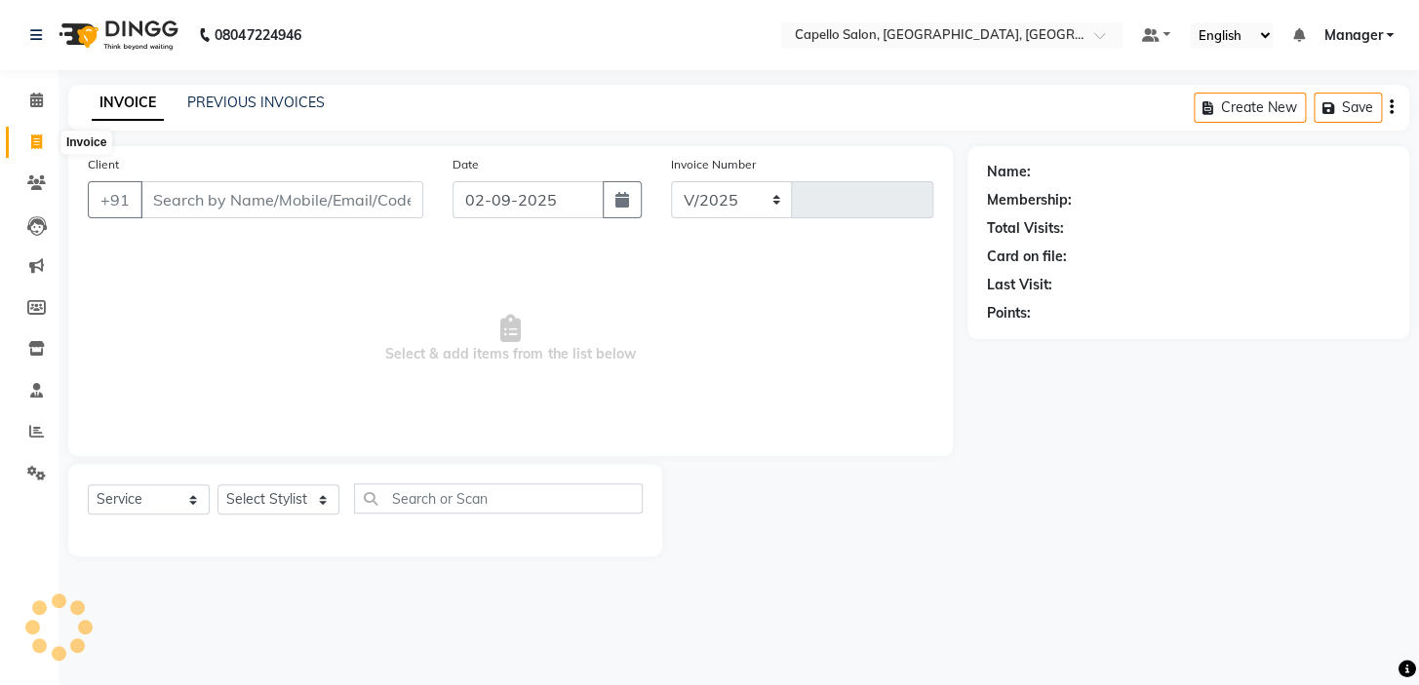
select select "4763"
type input "1741"
drag, startPoint x: 236, startPoint y: 502, endPoint x: 242, endPoint y: 488, distance: 14.8
click at [239, 501] on select "Select Stylist Admin [PERSON_NAME] [PERSON_NAME] [PERSON_NAME] [PERSON_NAME] Ma…" at bounding box center [278, 500] width 122 height 30
select select "28945"
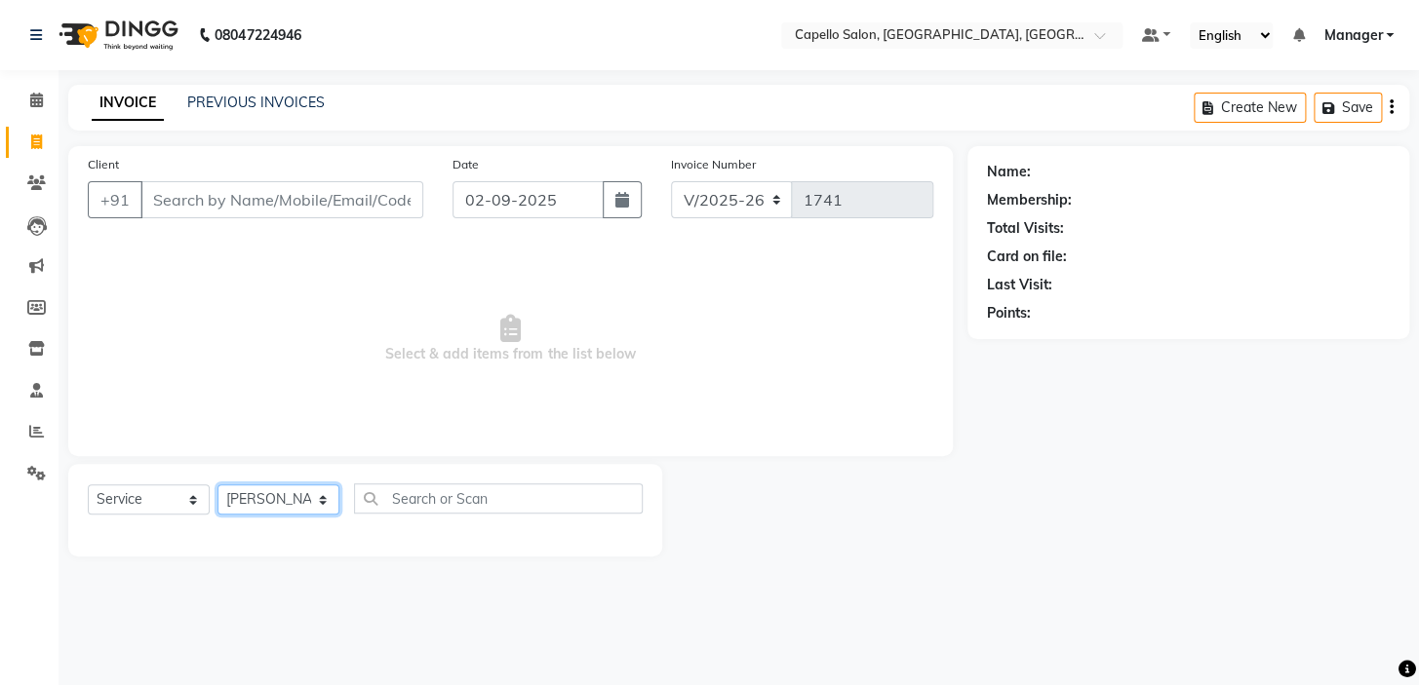
click at [217, 485] on select "Select Stylist Admin [PERSON_NAME] [PERSON_NAME] [PERSON_NAME] [PERSON_NAME] Ma…" at bounding box center [278, 500] width 122 height 30
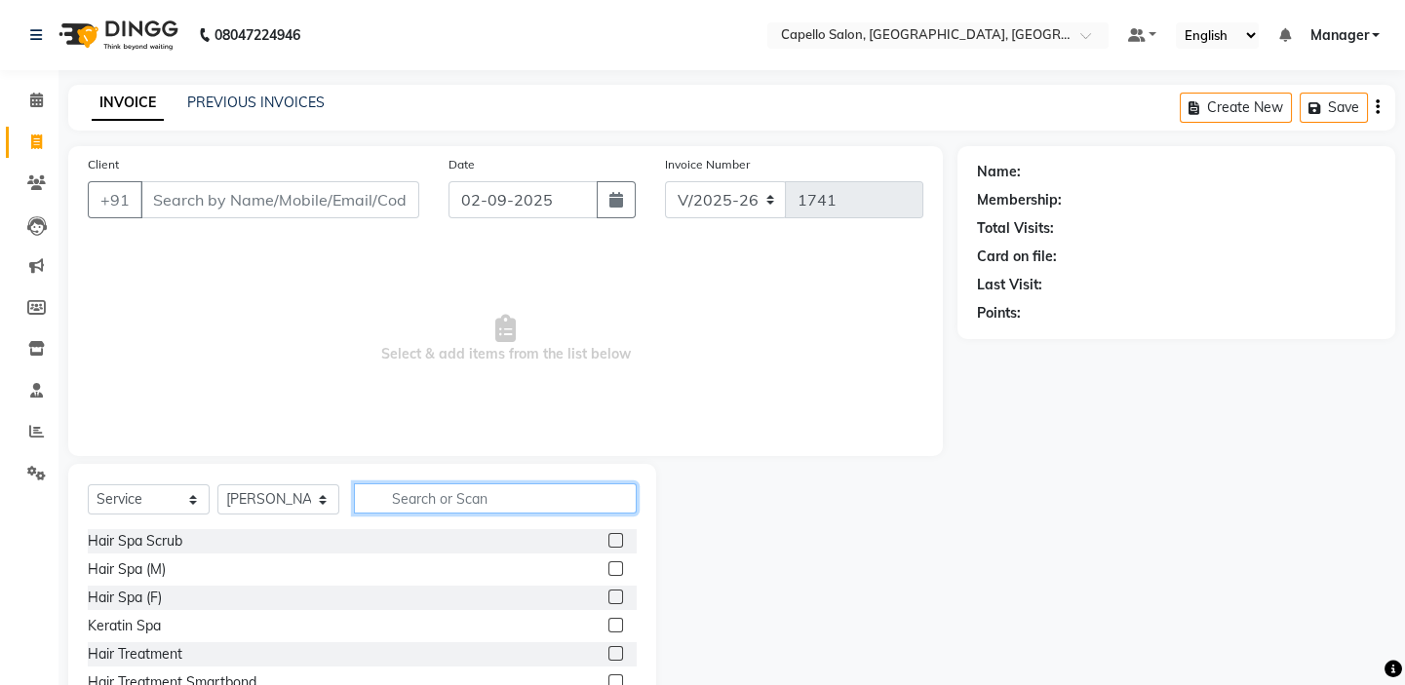
click at [400, 490] on input "text" at bounding box center [495, 499] width 283 height 30
type input "v"
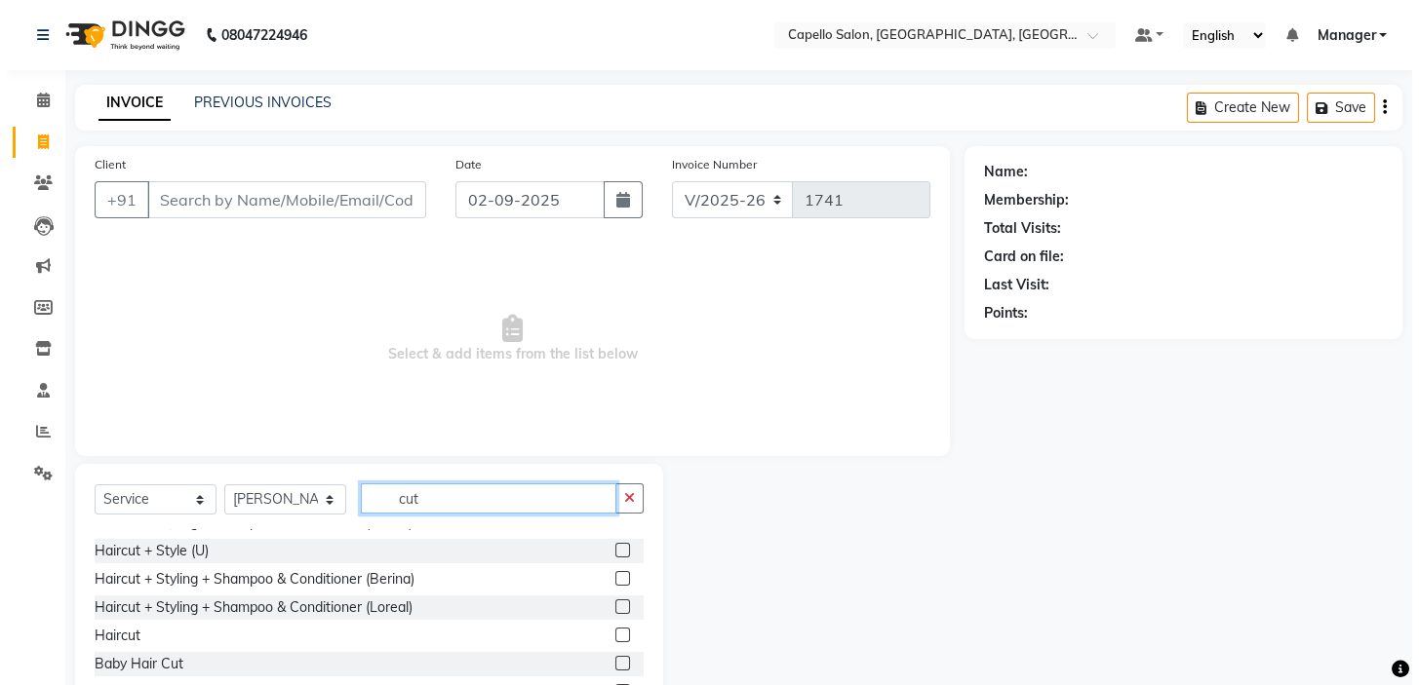
scroll to position [88, 0]
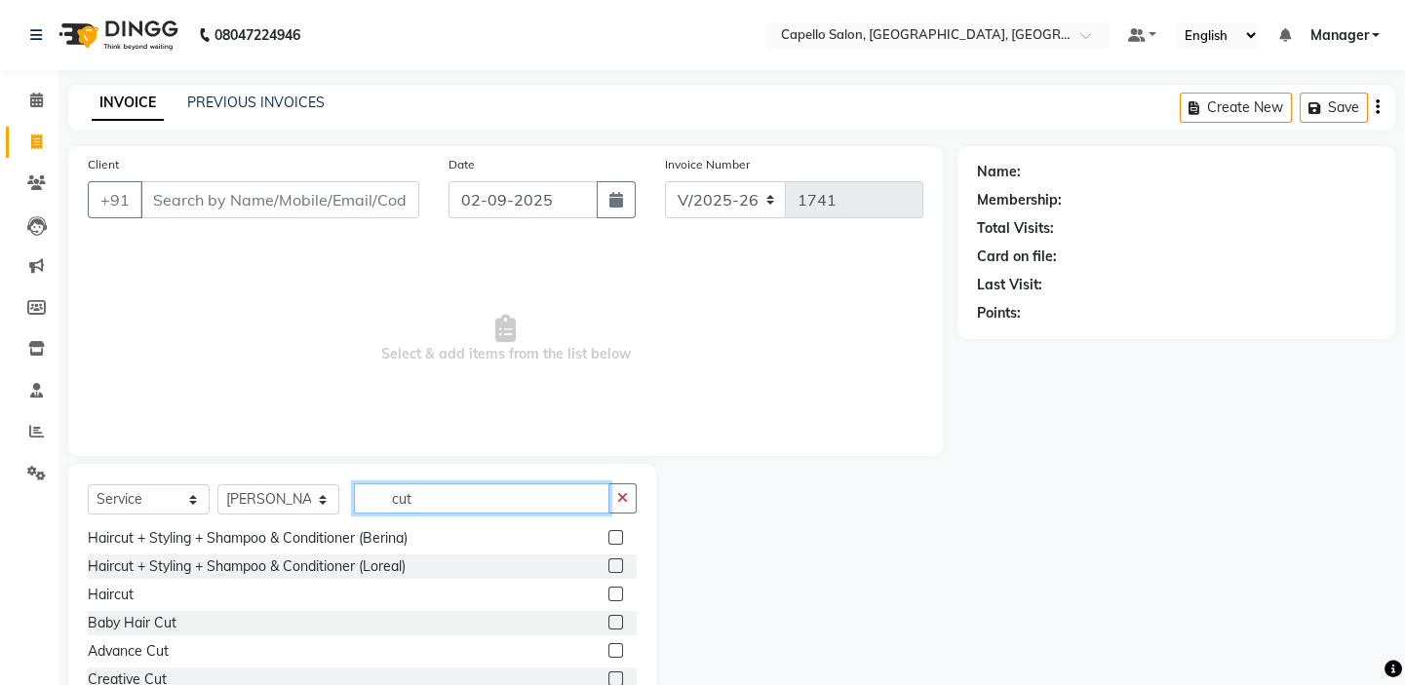
type input "cut"
click at [593, 595] on div "Haircut" at bounding box center [362, 595] width 549 height 24
click at [608, 599] on label at bounding box center [615, 594] width 15 height 15
click at [608, 599] on input "checkbox" at bounding box center [614, 595] width 13 height 13
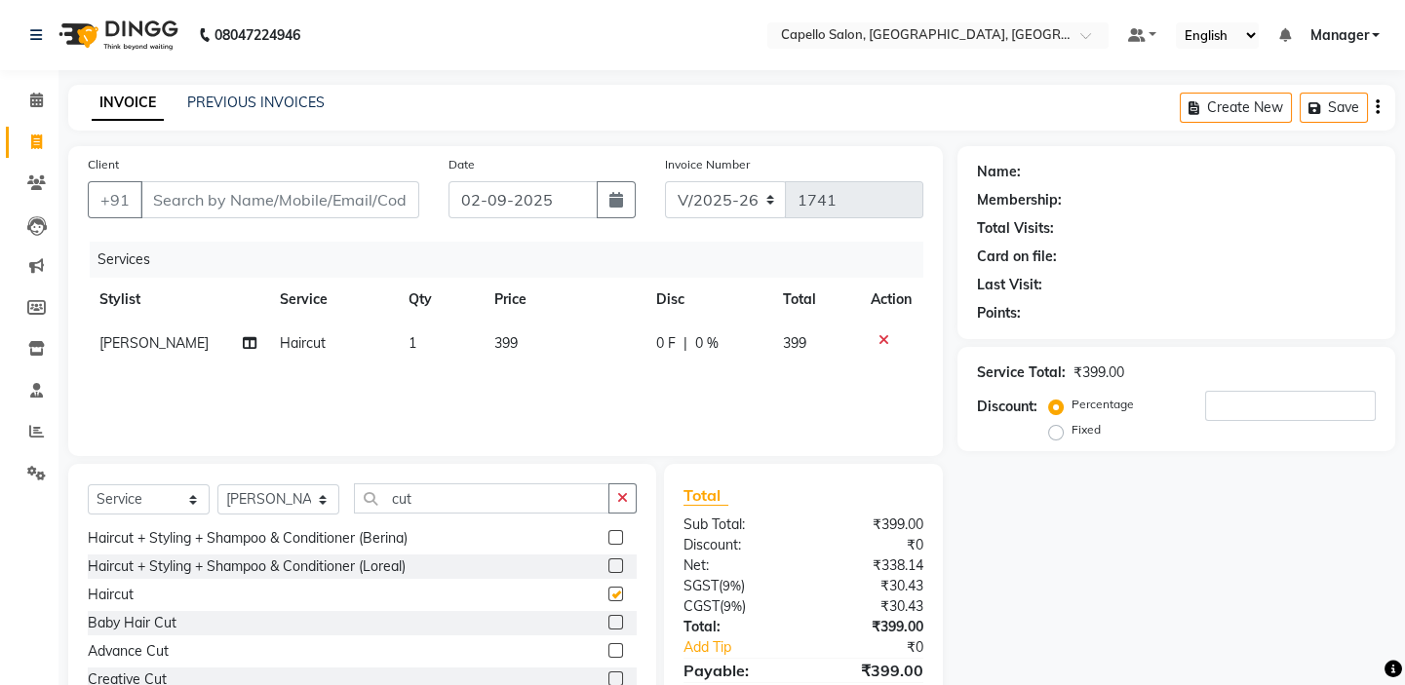
checkbox input "false"
click at [544, 342] on td "399" at bounding box center [564, 344] width 163 height 44
select select "28945"
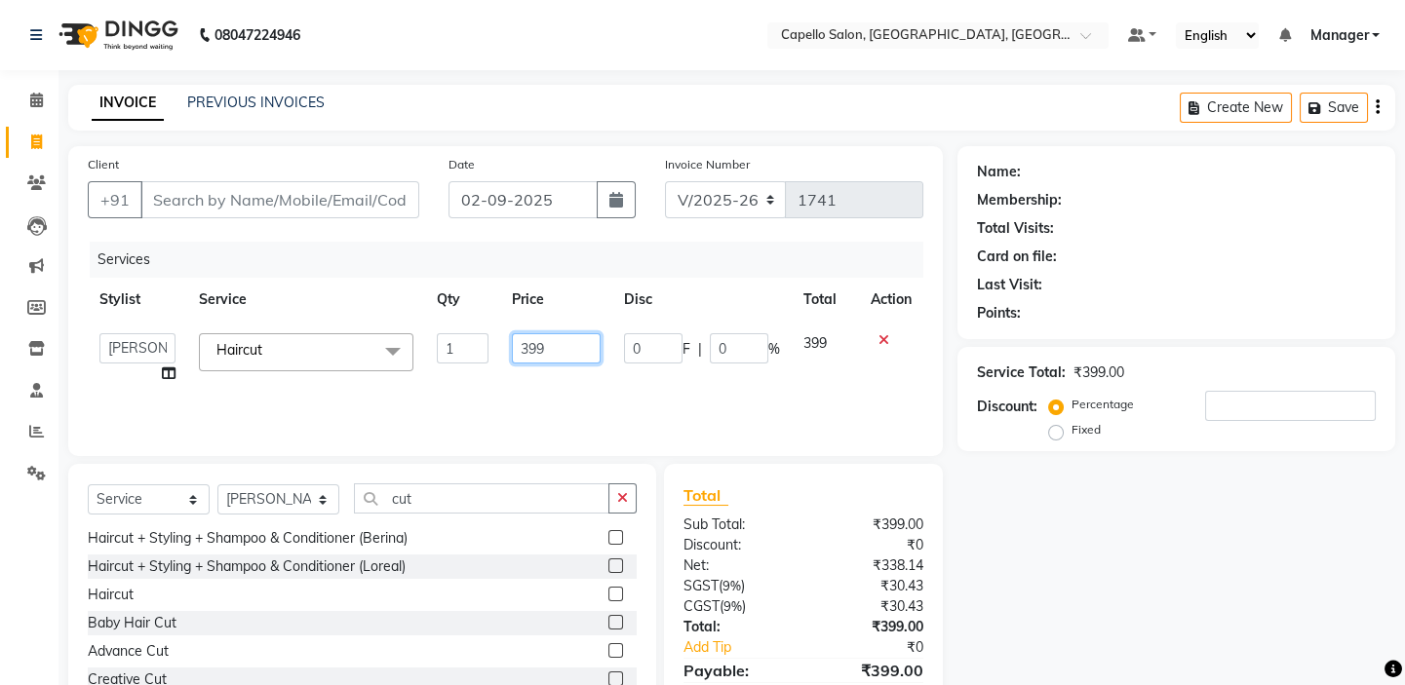
drag, startPoint x: 544, startPoint y: 342, endPoint x: 477, endPoint y: 343, distance: 67.3
click at [485, 348] on tr "Admin [PERSON_NAME] shirwash [PERSON_NAME] [PERSON_NAME] GEETA KIRAN [PERSON_NA…" at bounding box center [506, 359] width 836 height 74
type input "300"
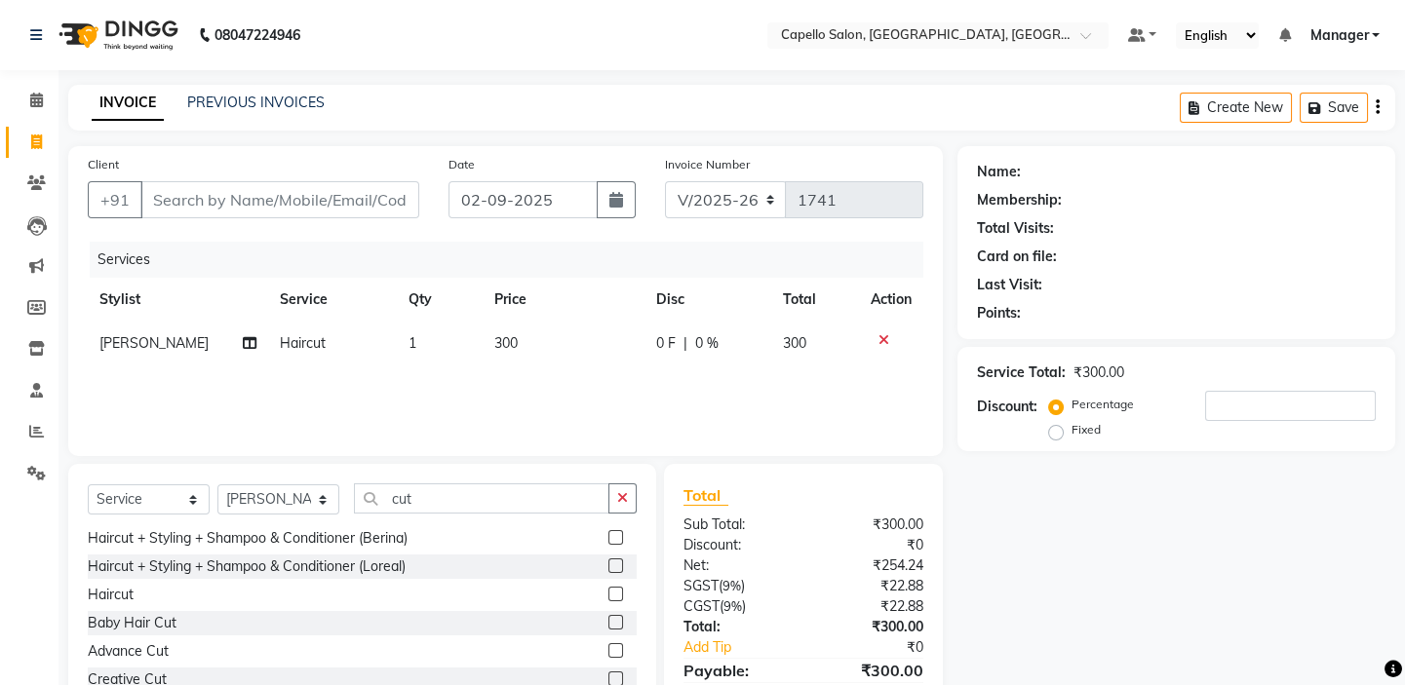
click at [556, 392] on div "Services Stylist Service Qty Price Disc Total Action [PERSON_NAME] Haircut 1 30…" at bounding box center [506, 339] width 836 height 195
click at [299, 197] on input "Client" at bounding box center [279, 199] width 279 height 37
type input "9"
type input "0"
type input "9589137776"
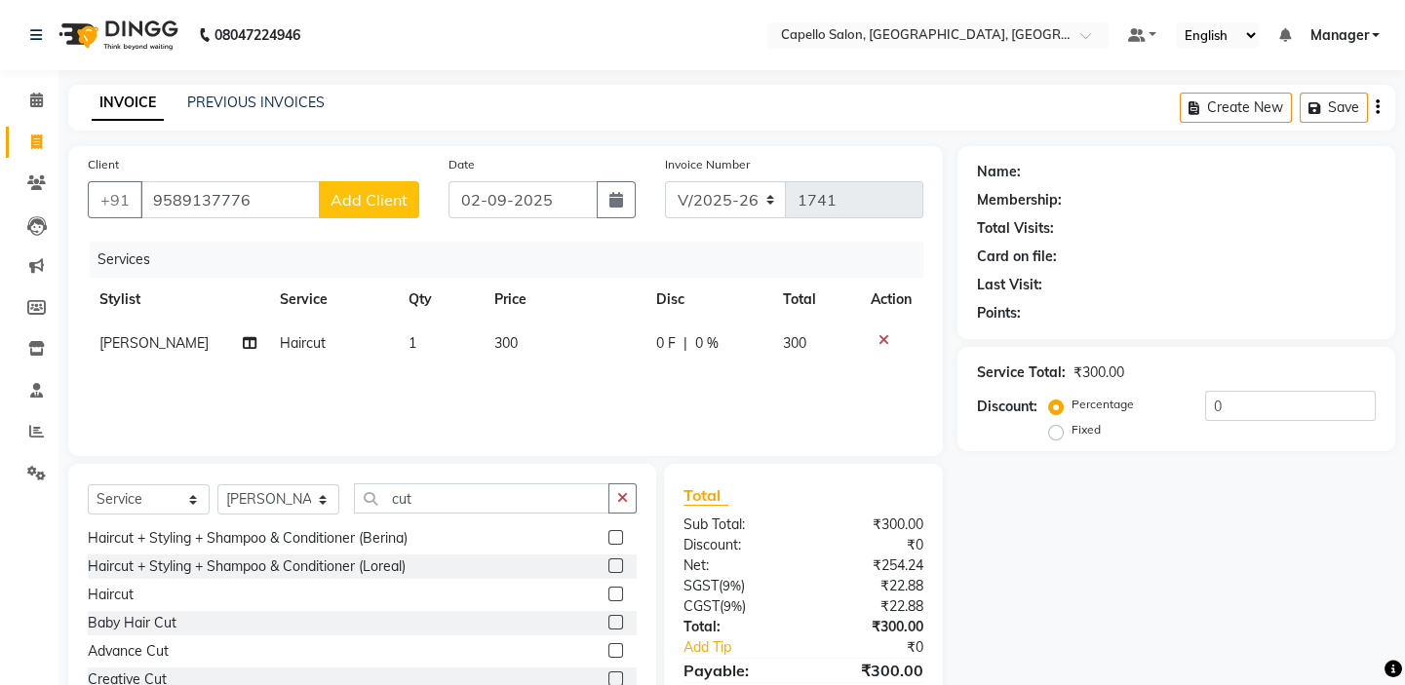
click at [381, 195] on span "Add Client" at bounding box center [369, 199] width 77 height 19
select select "22"
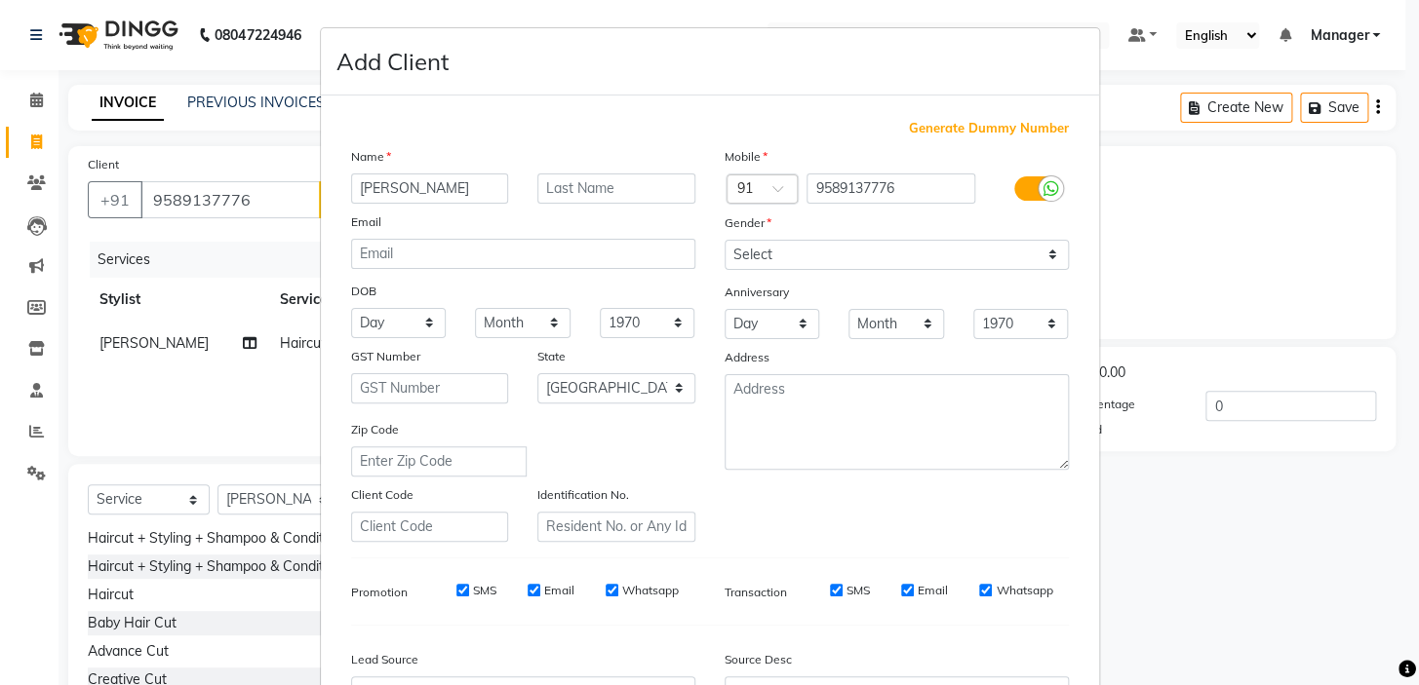
type input "[PERSON_NAME]"
click at [762, 251] on select "Select [DEMOGRAPHIC_DATA] [DEMOGRAPHIC_DATA] Other Prefer Not To Say" at bounding box center [896, 255] width 344 height 30
select select "[DEMOGRAPHIC_DATA]"
click at [724, 240] on select "Select [DEMOGRAPHIC_DATA] [DEMOGRAPHIC_DATA] Other Prefer Not To Say" at bounding box center [896, 255] width 344 height 30
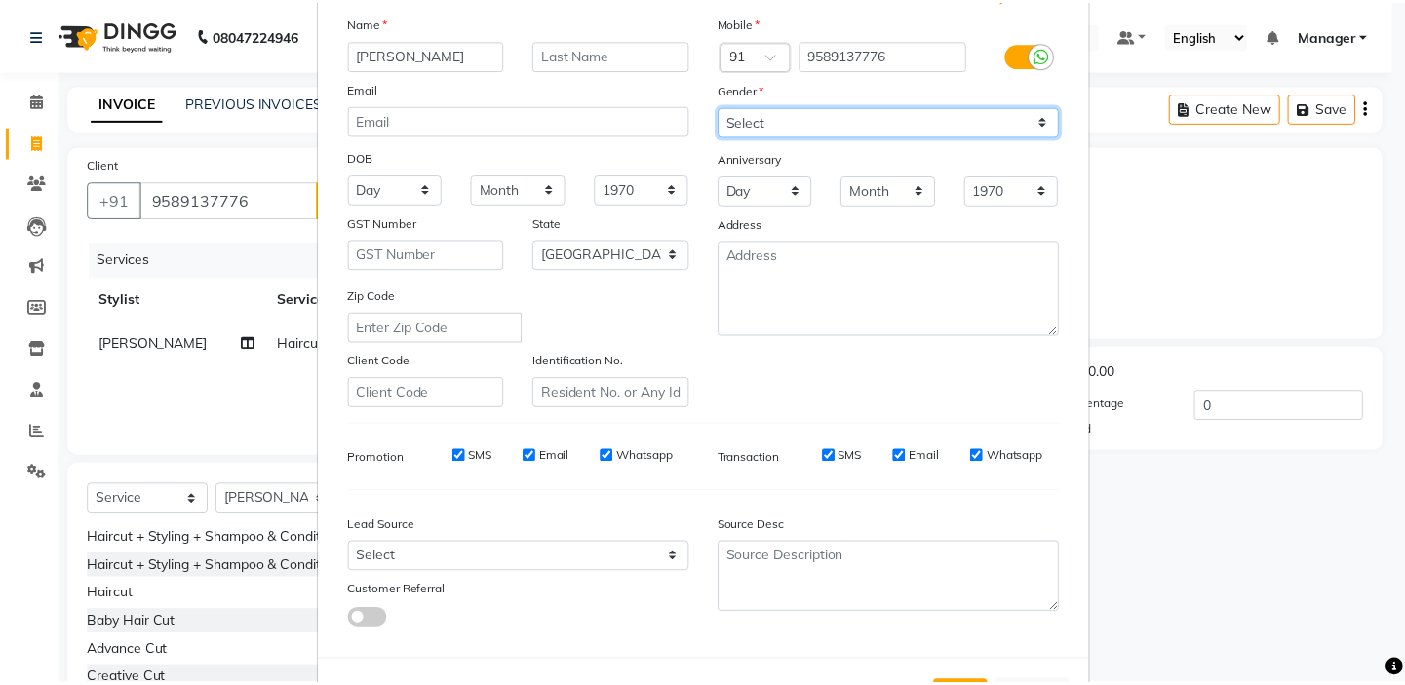
scroll to position [220, 0]
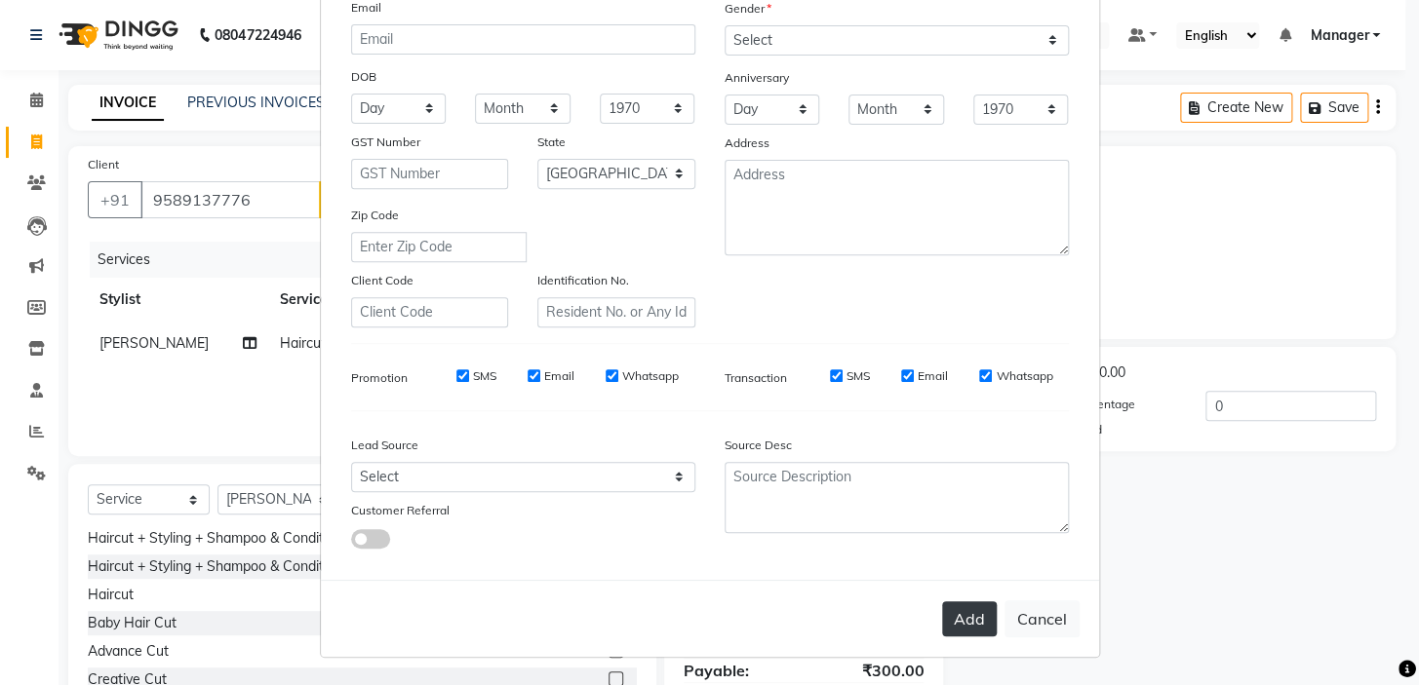
click at [956, 617] on button "Add" at bounding box center [969, 619] width 55 height 35
select select
select select "null"
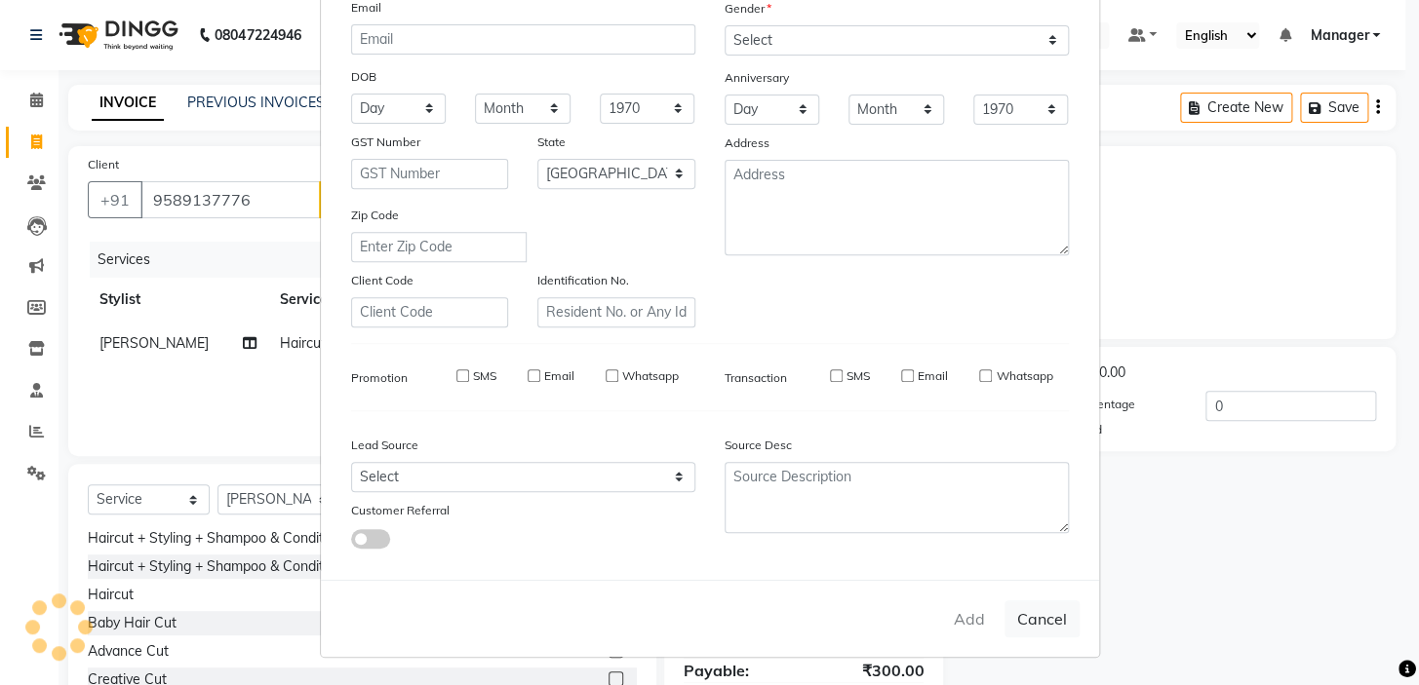
select select
checkbox input "false"
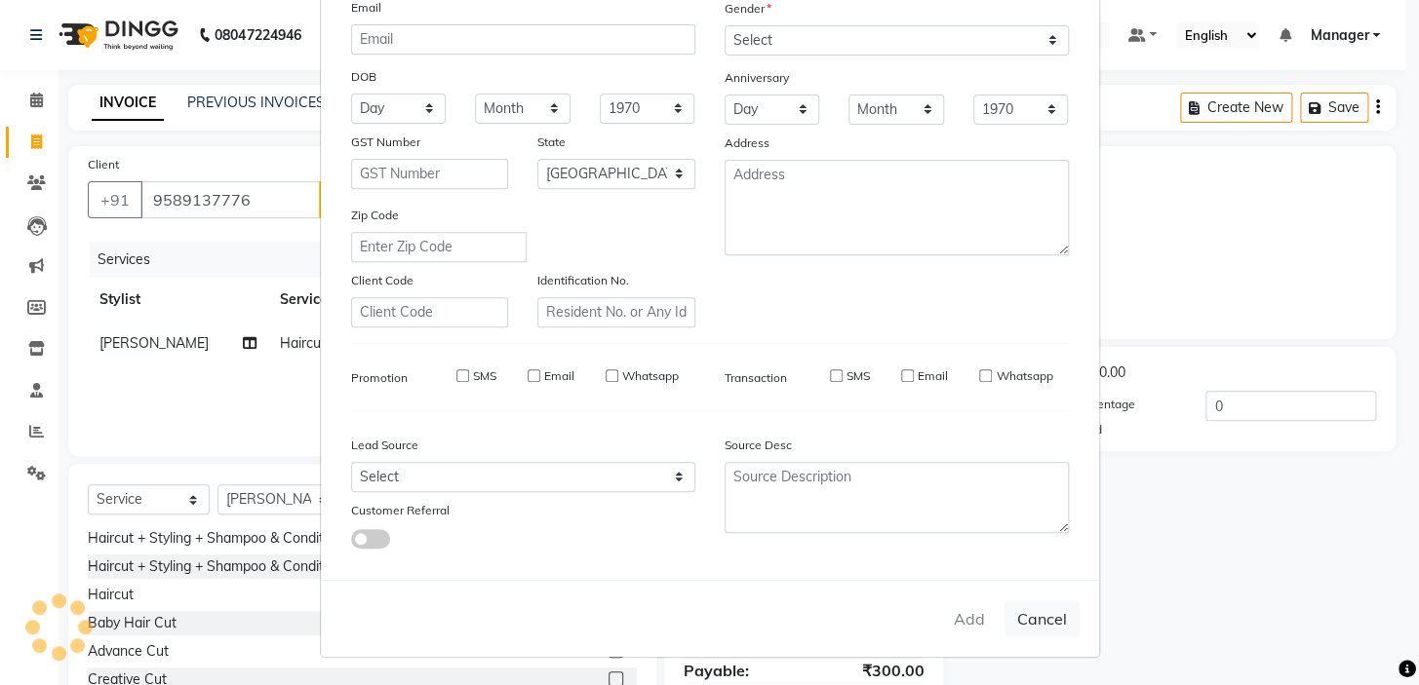
checkbox input "false"
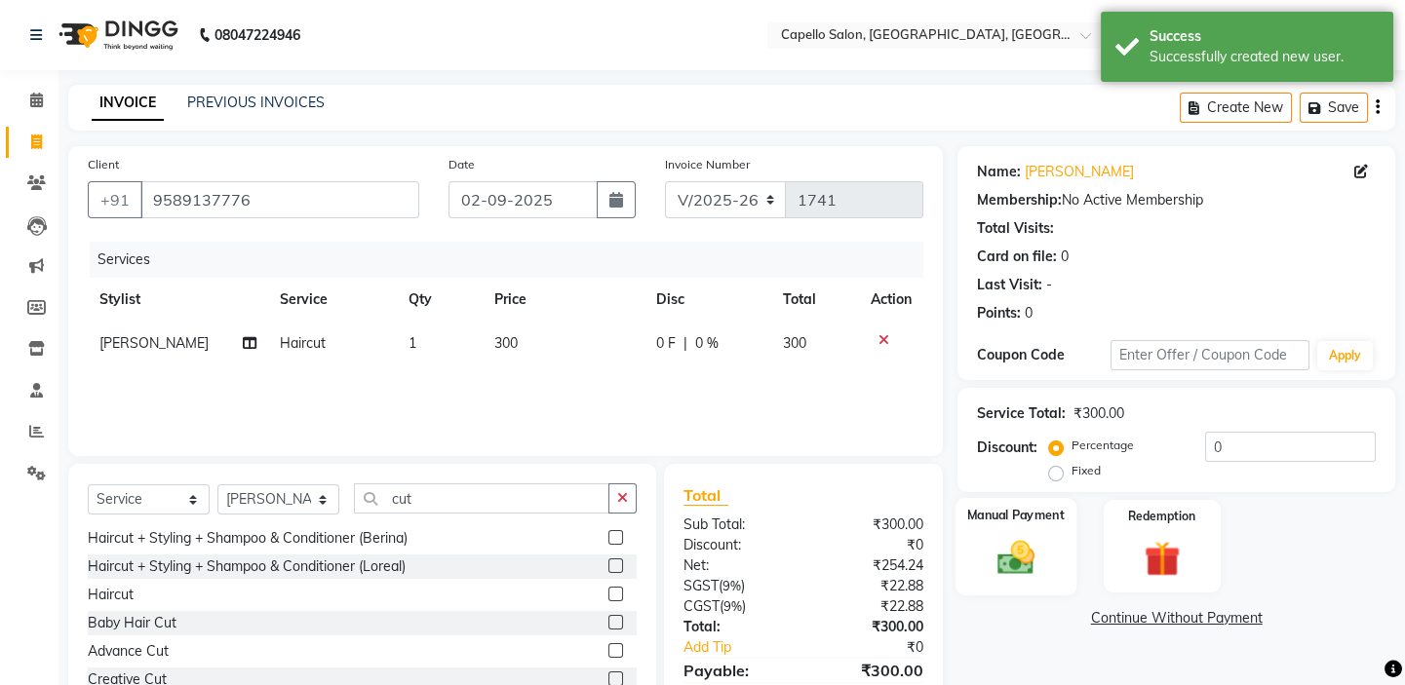
click at [1038, 550] on img at bounding box center [1016, 557] width 60 height 43
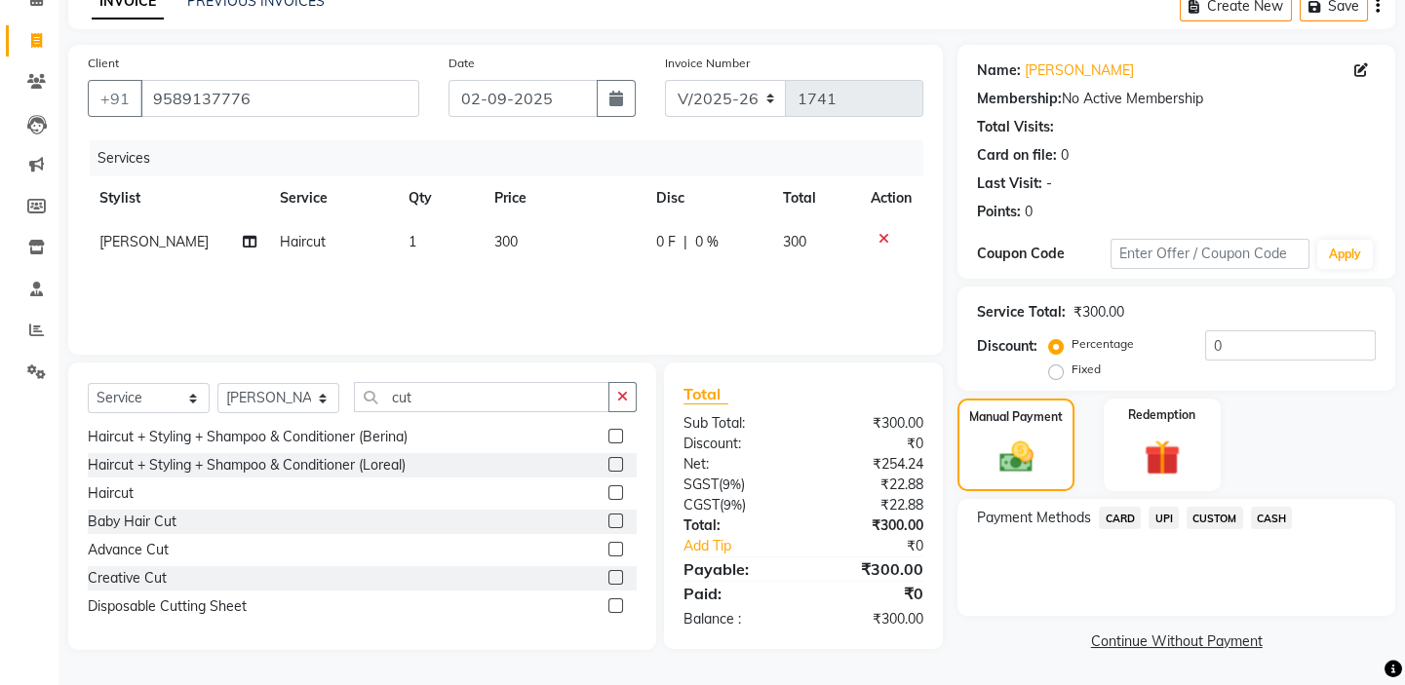
click at [1269, 517] on span "CASH" at bounding box center [1272, 518] width 42 height 22
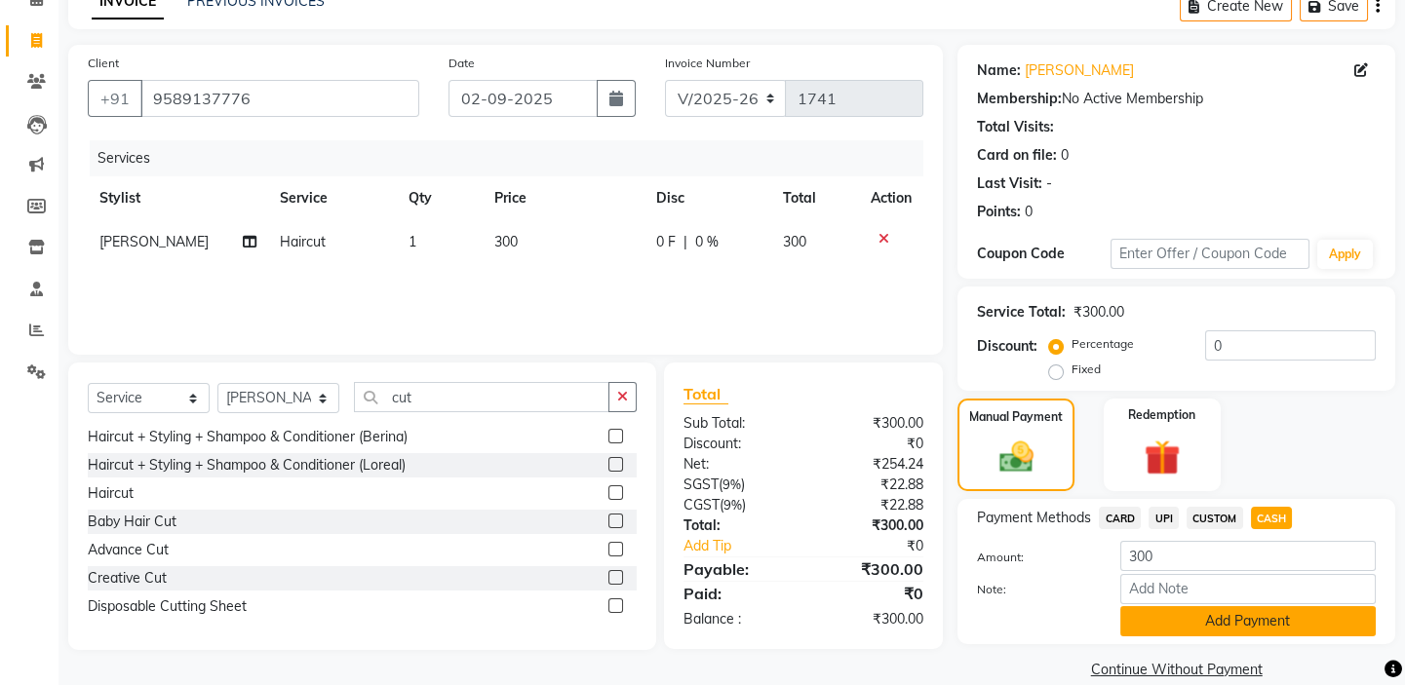
scroll to position [130, 0]
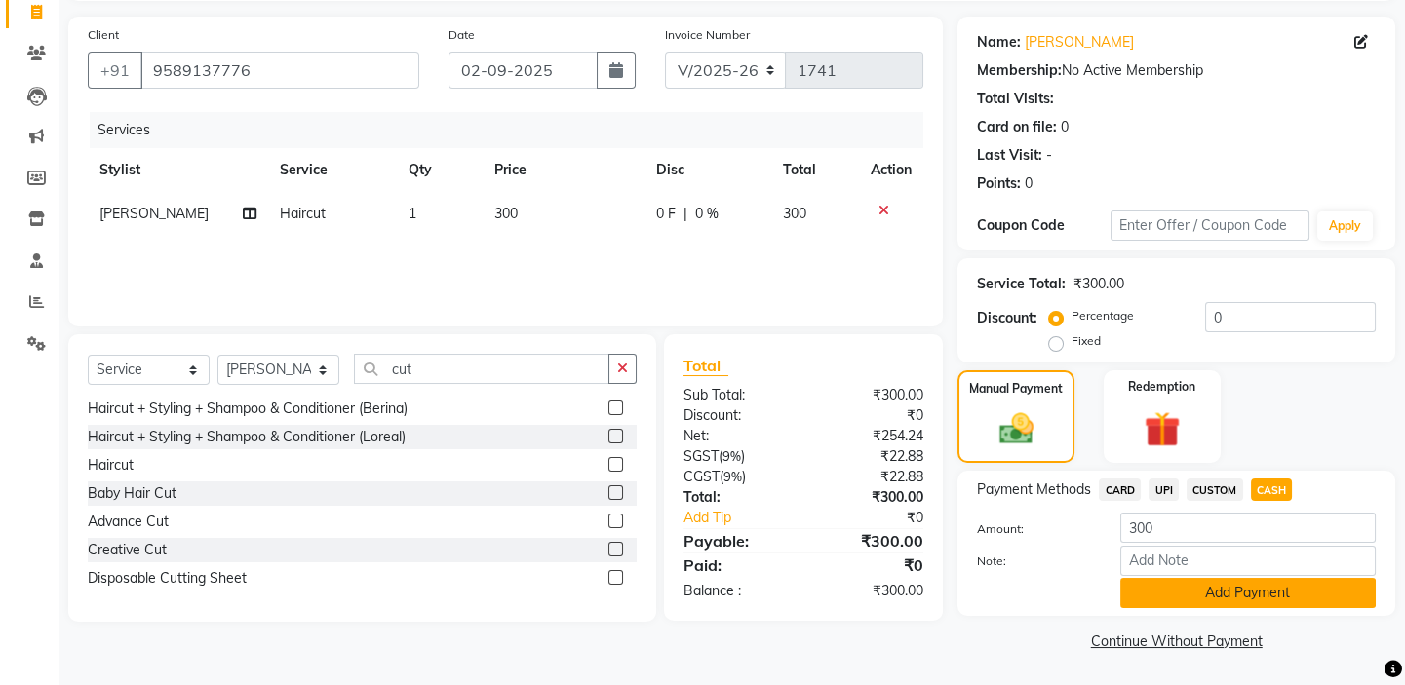
click at [1262, 586] on button "Add Payment" at bounding box center [1247, 593] width 255 height 30
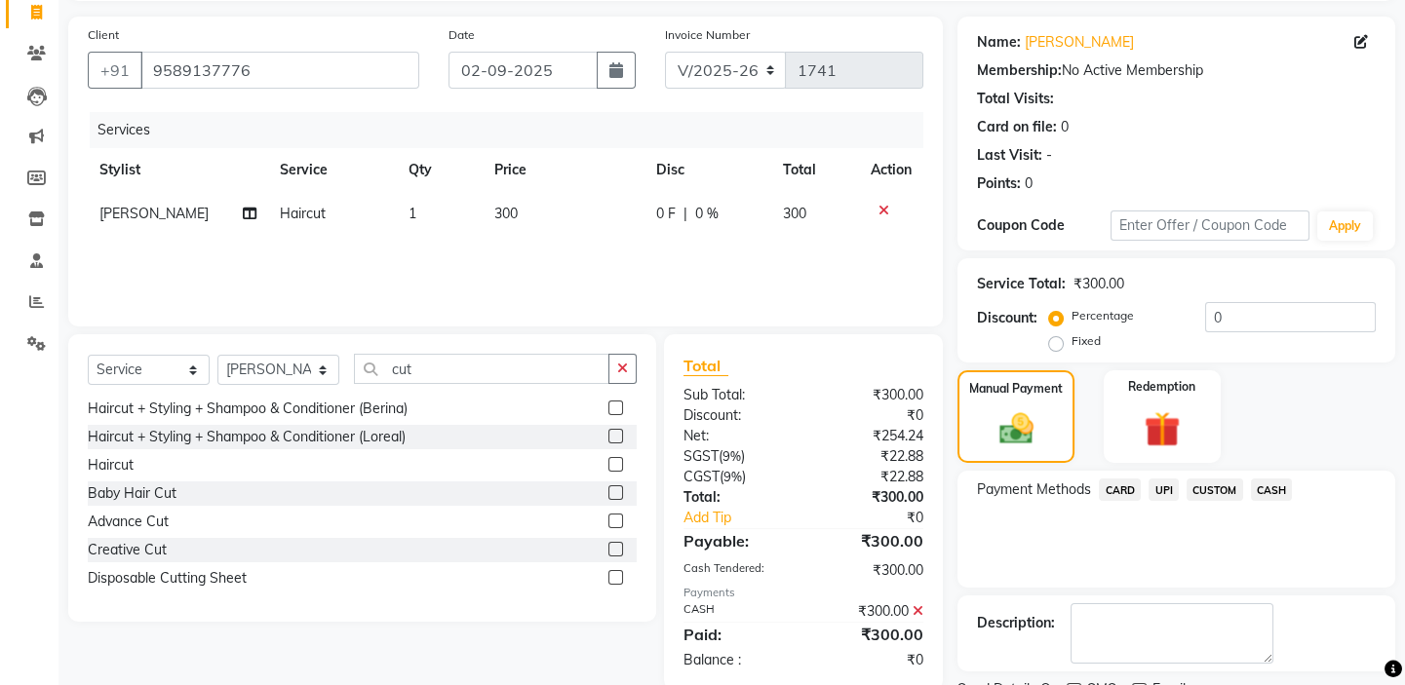
scroll to position [211, 0]
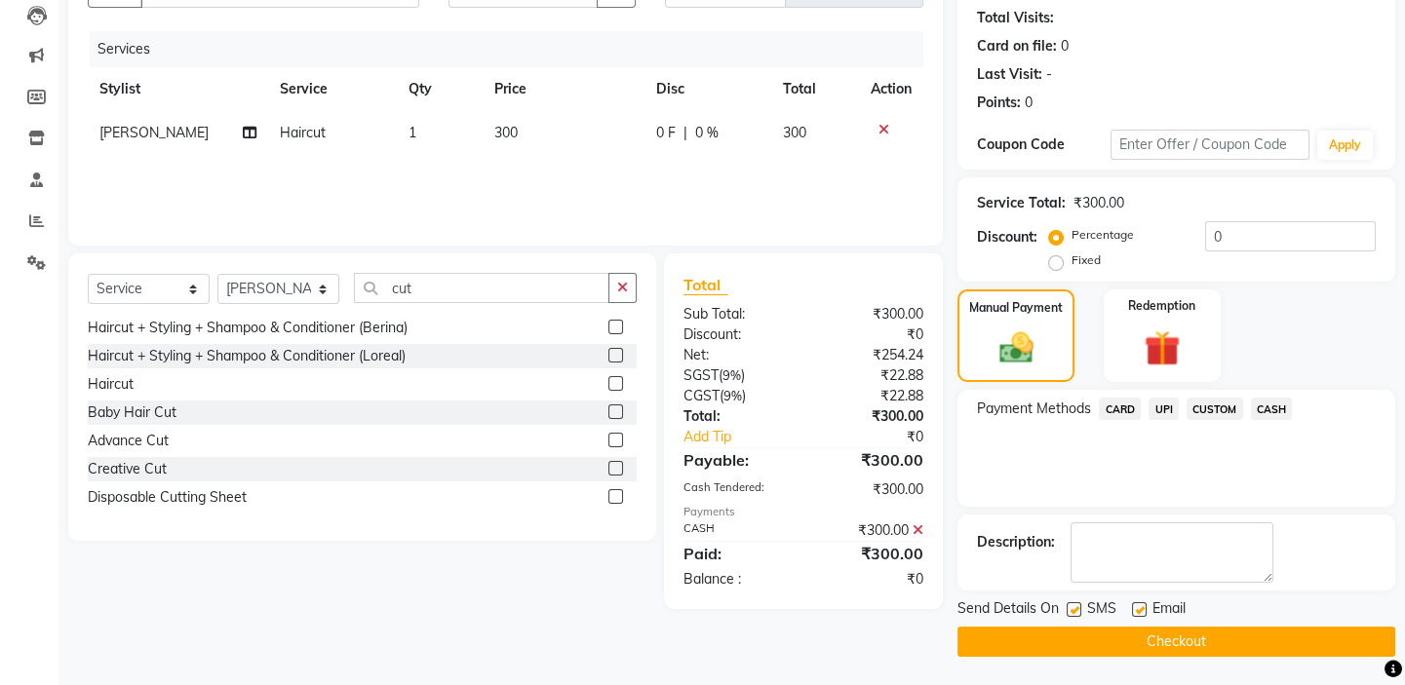
click at [1120, 638] on button "Checkout" at bounding box center [1176, 642] width 438 height 30
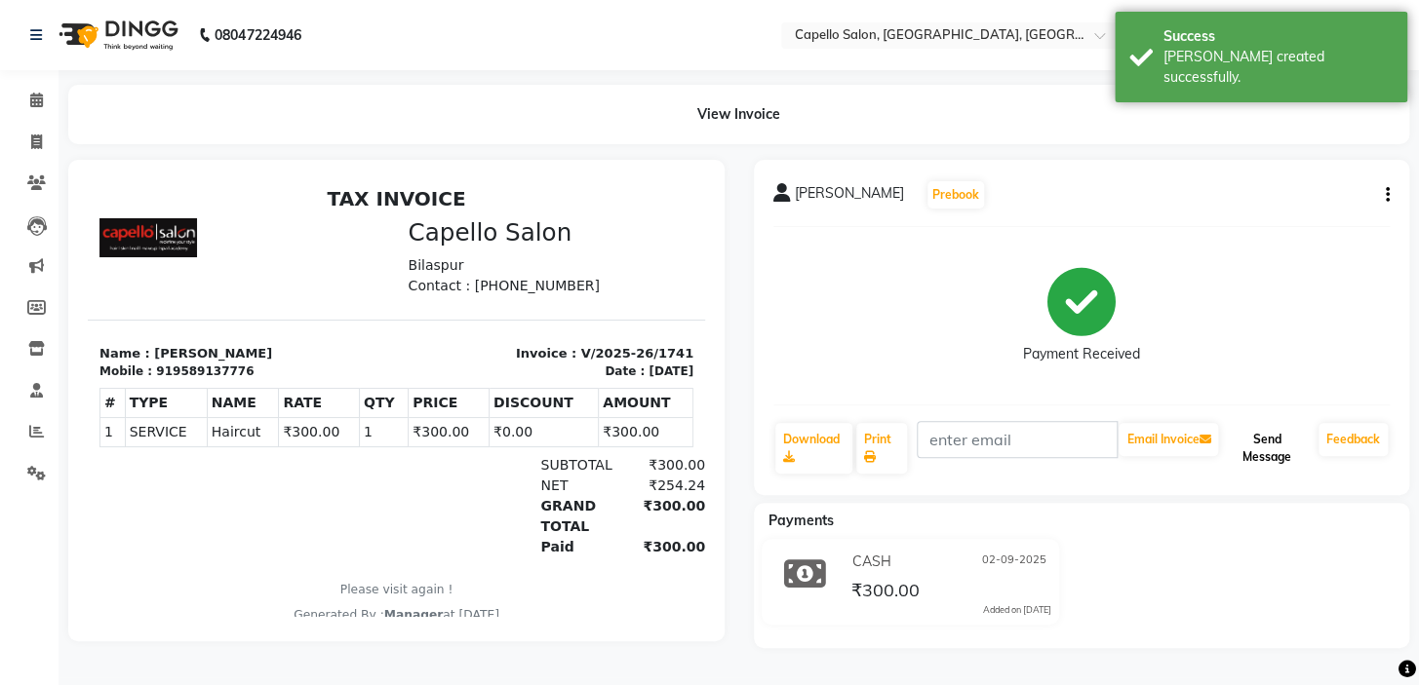
click at [1277, 462] on button "Send Message" at bounding box center [1266, 448] width 89 height 51
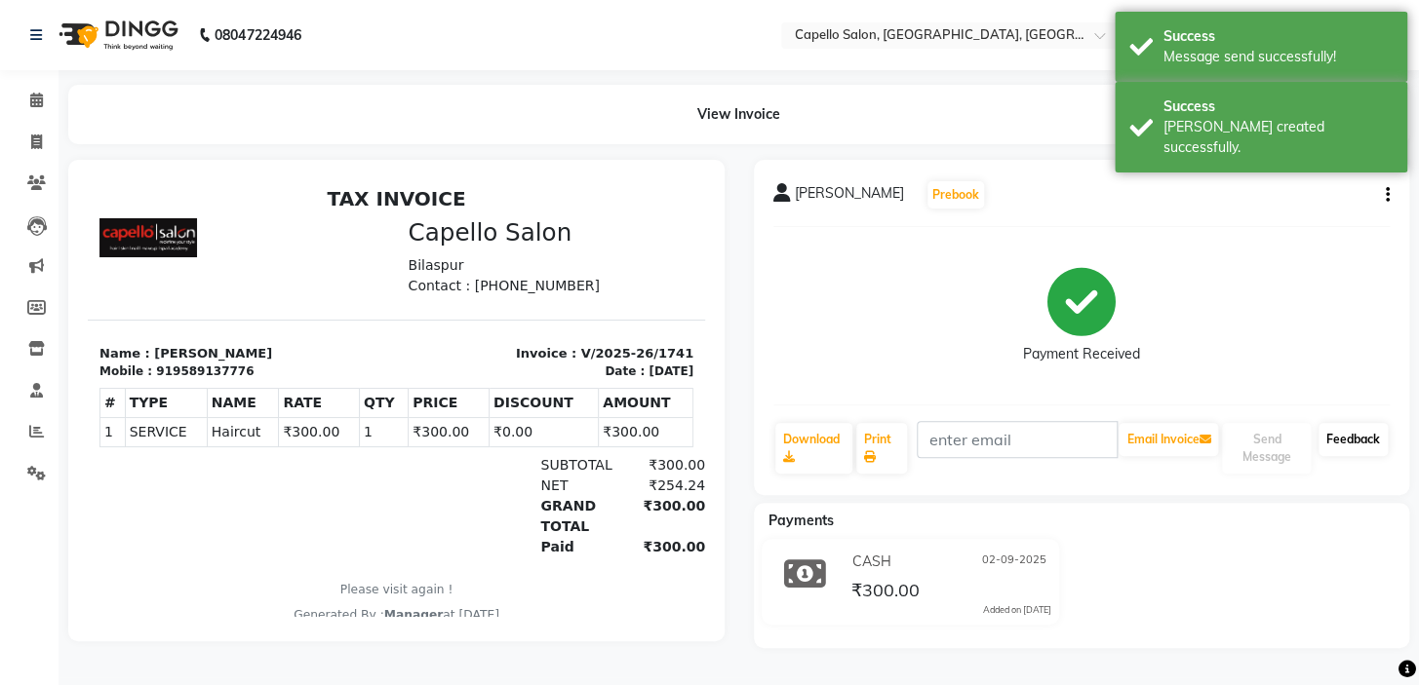
click at [1343, 435] on link "Feedback" at bounding box center [1352, 439] width 69 height 33
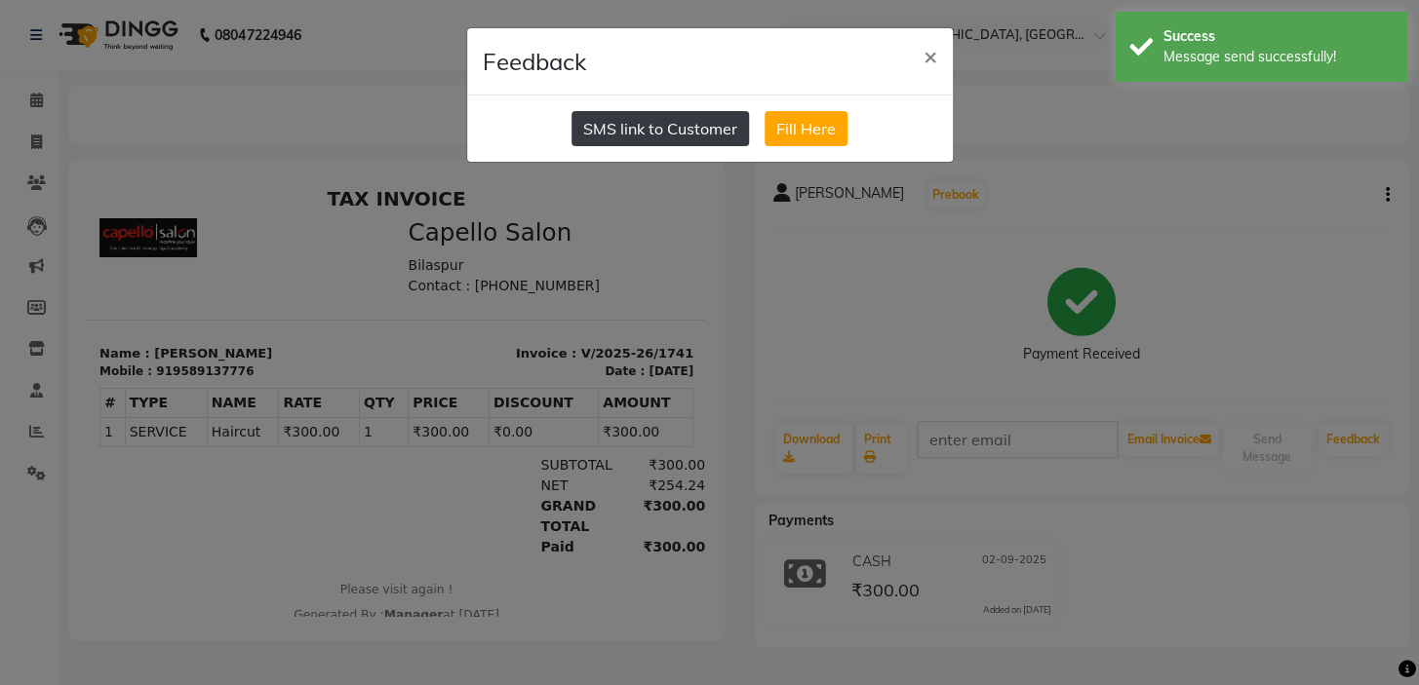
click at [715, 136] on button "SMS link to Customer" at bounding box center [659, 128] width 177 height 35
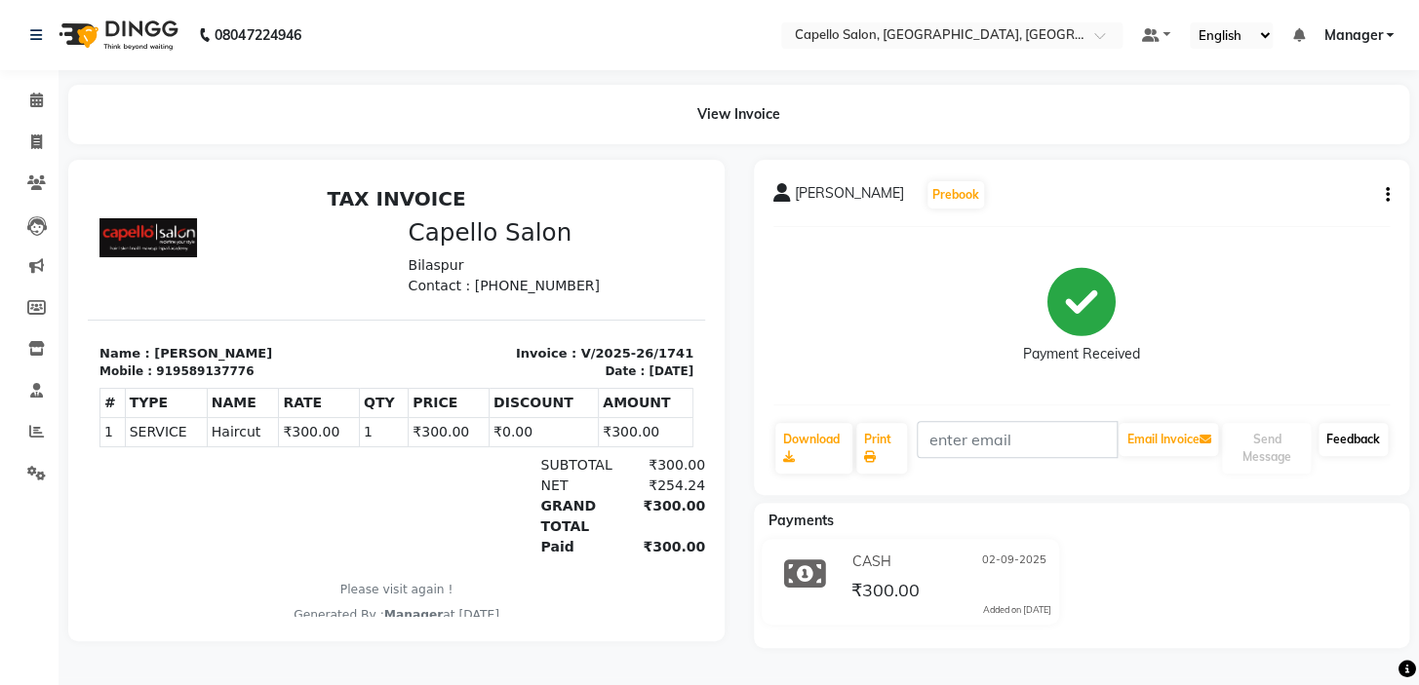
click at [1368, 434] on link "Feedback" at bounding box center [1352, 439] width 69 height 33
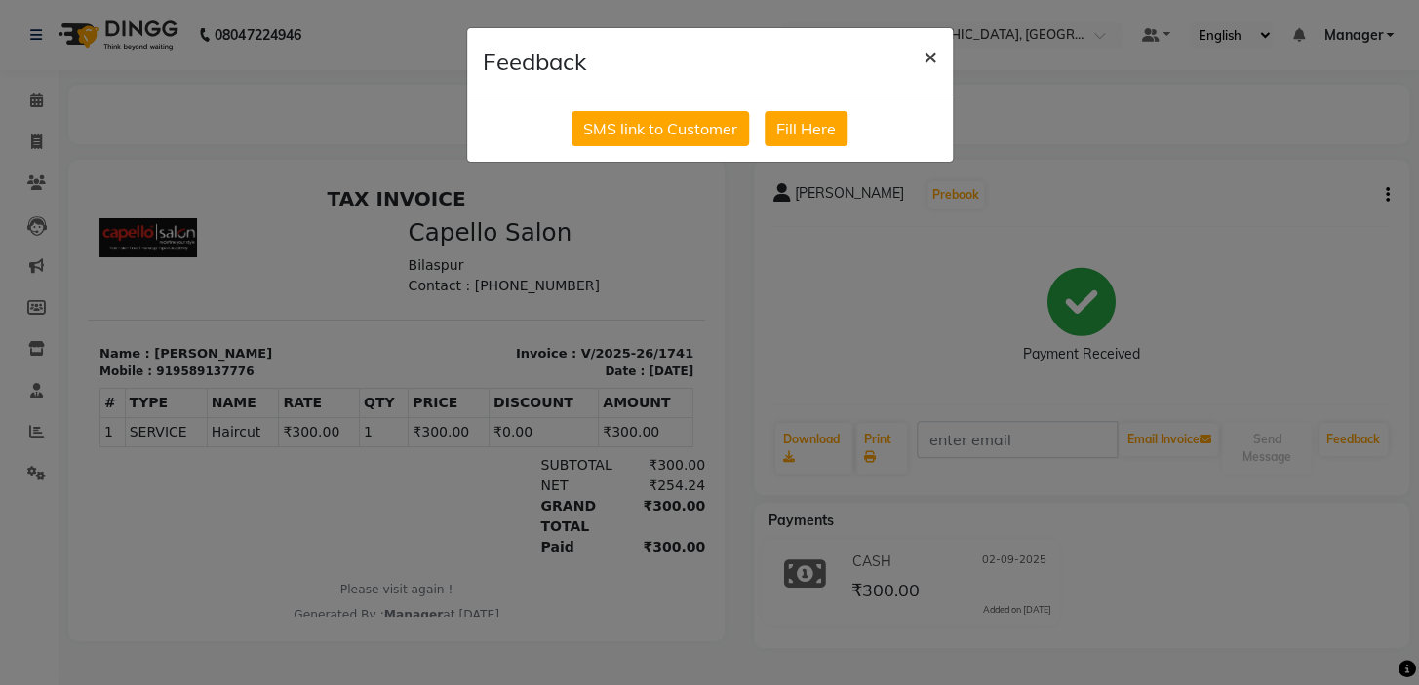
click at [934, 58] on span "×" at bounding box center [930, 55] width 14 height 29
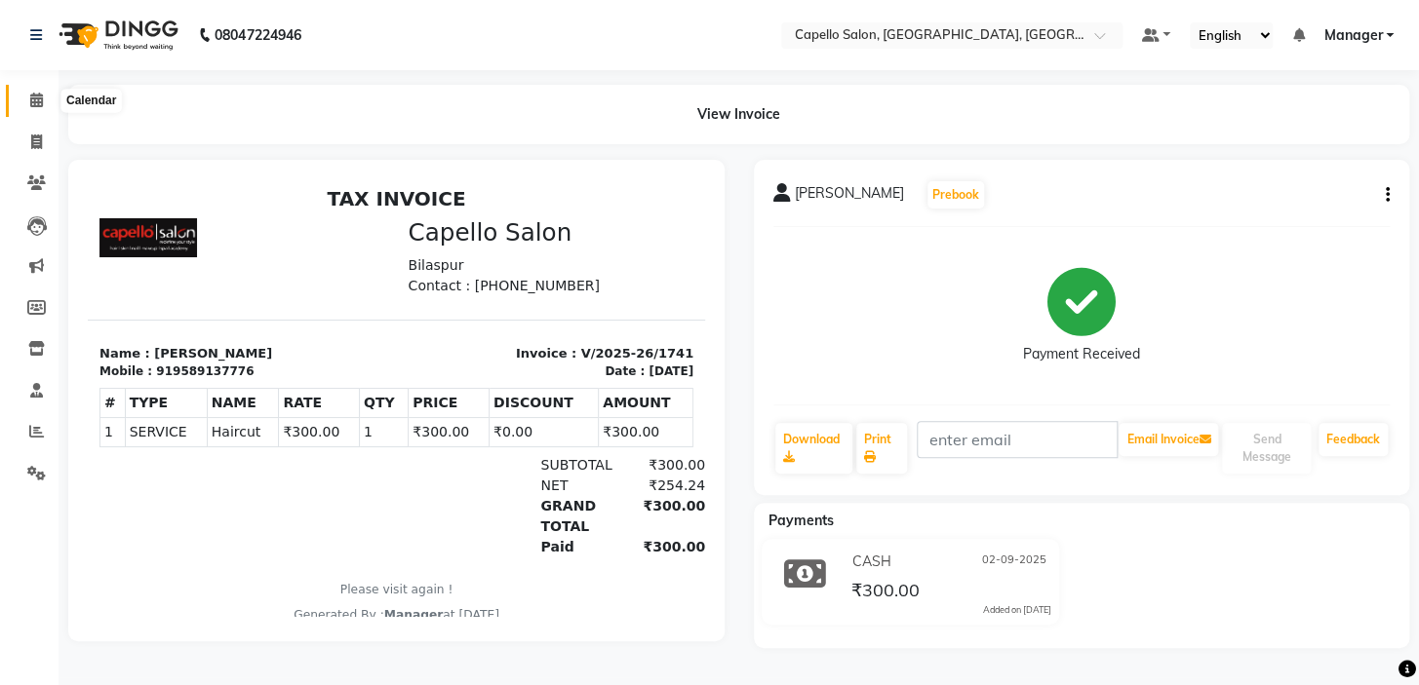
click at [33, 97] on icon at bounding box center [36, 100] width 13 height 15
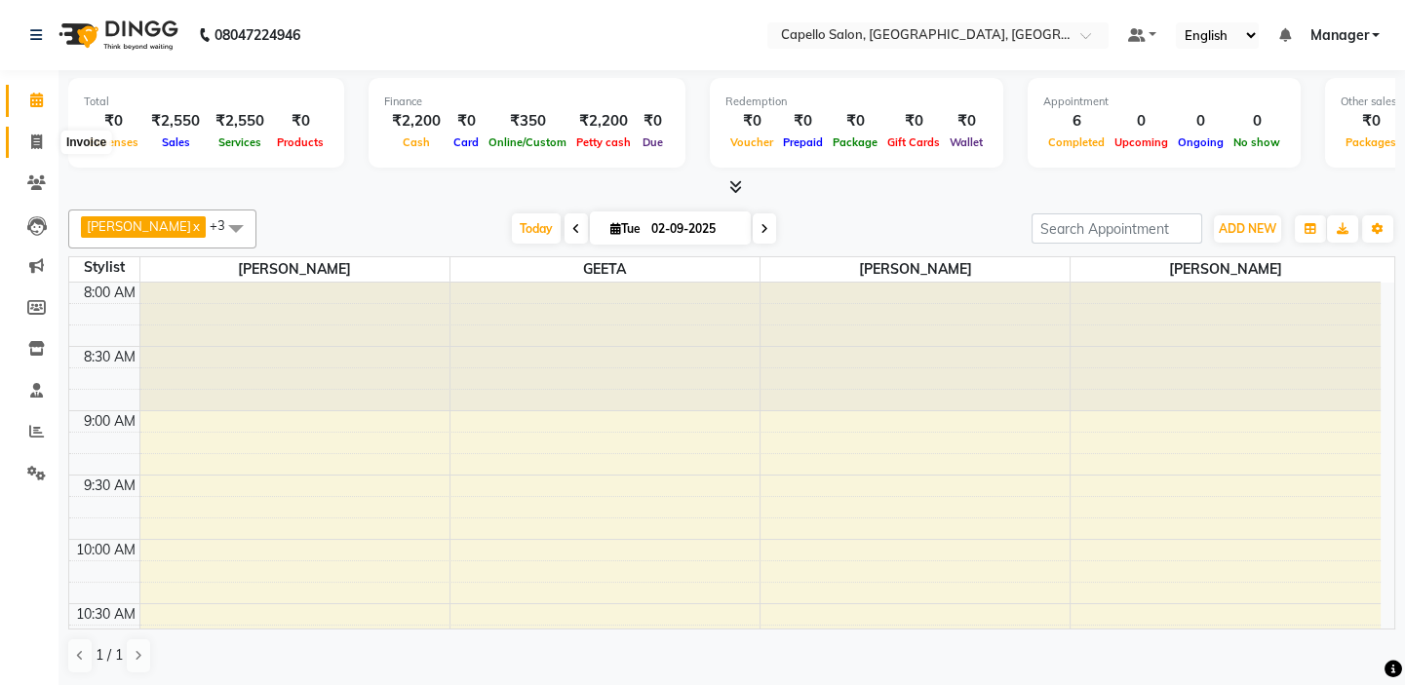
click at [37, 132] on span at bounding box center [36, 143] width 34 height 22
select select "4763"
select select "service"
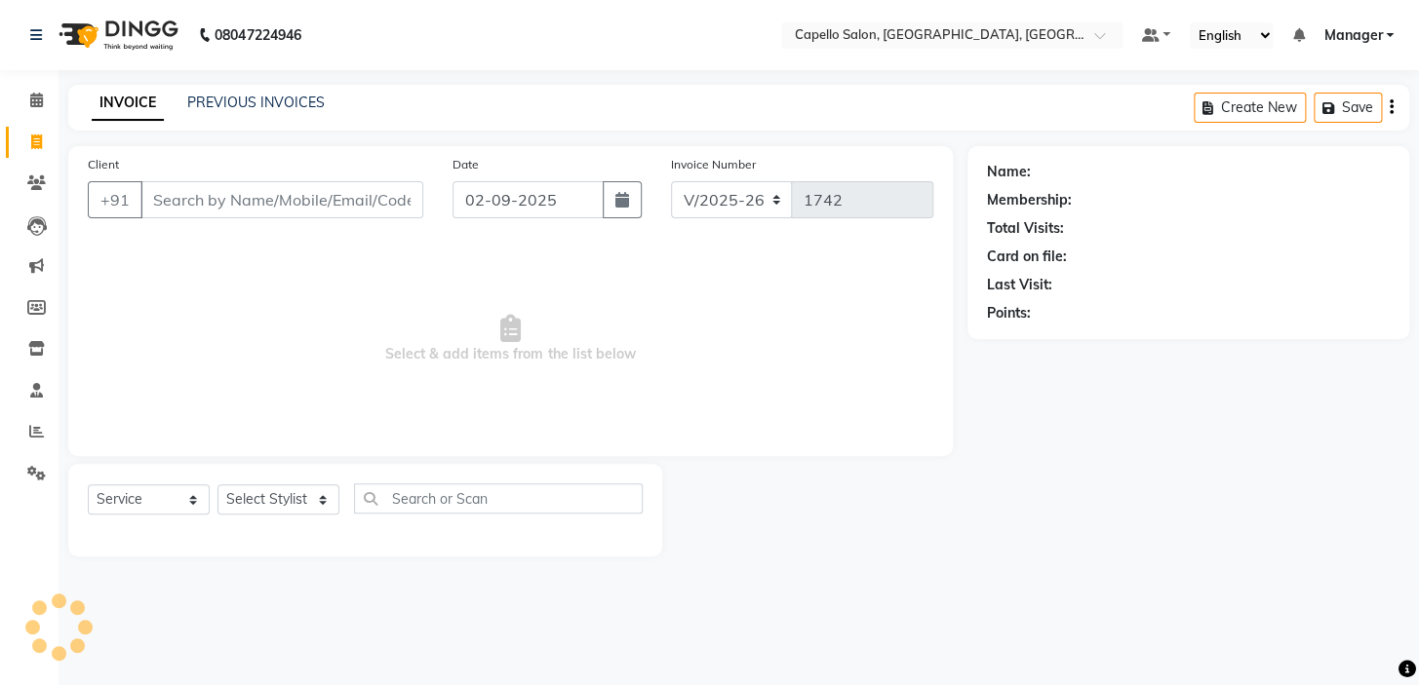
click at [256, 93] on div "PREVIOUS INVOICES" at bounding box center [255, 103] width 137 height 20
click at [257, 102] on link "PREVIOUS INVOICES" at bounding box center [255, 103] width 137 height 18
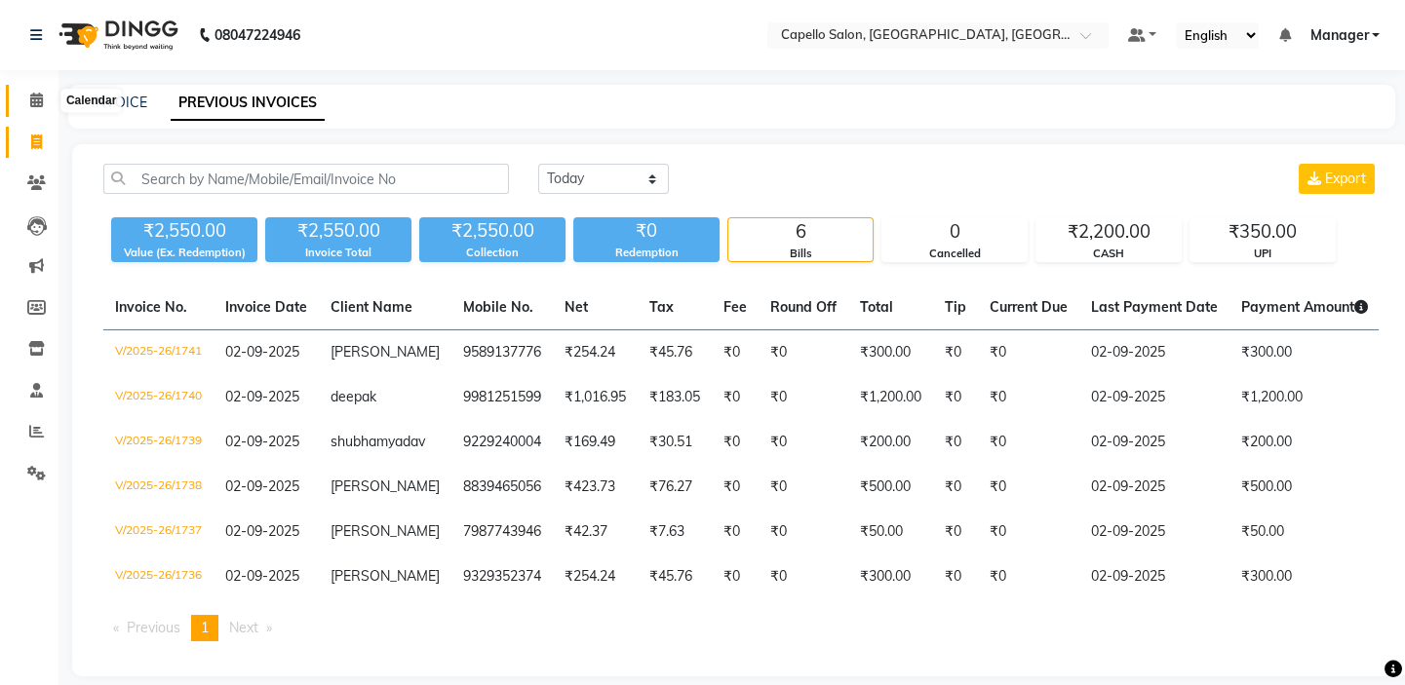
click at [46, 100] on span at bounding box center [36, 101] width 34 height 22
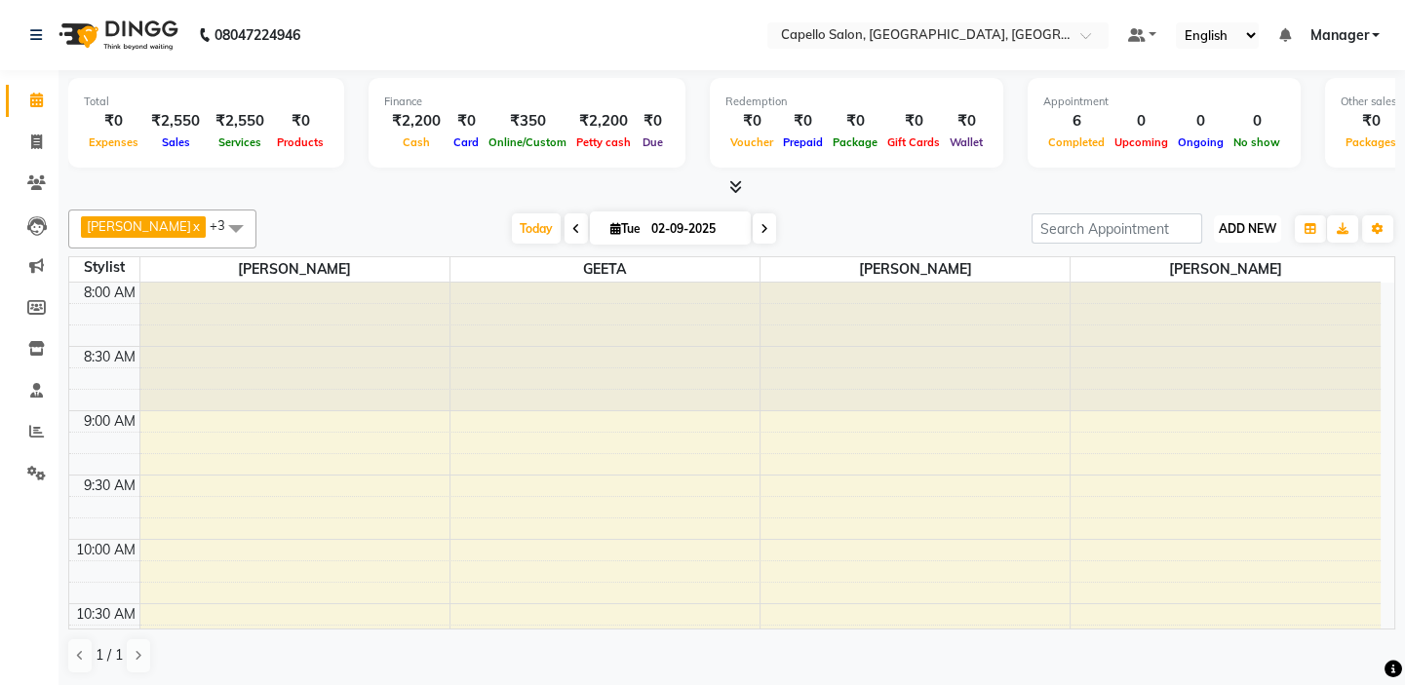
click at [1225, 225] on span "ADD NEW" at bounding box center [1248, 228] width 58 height 15
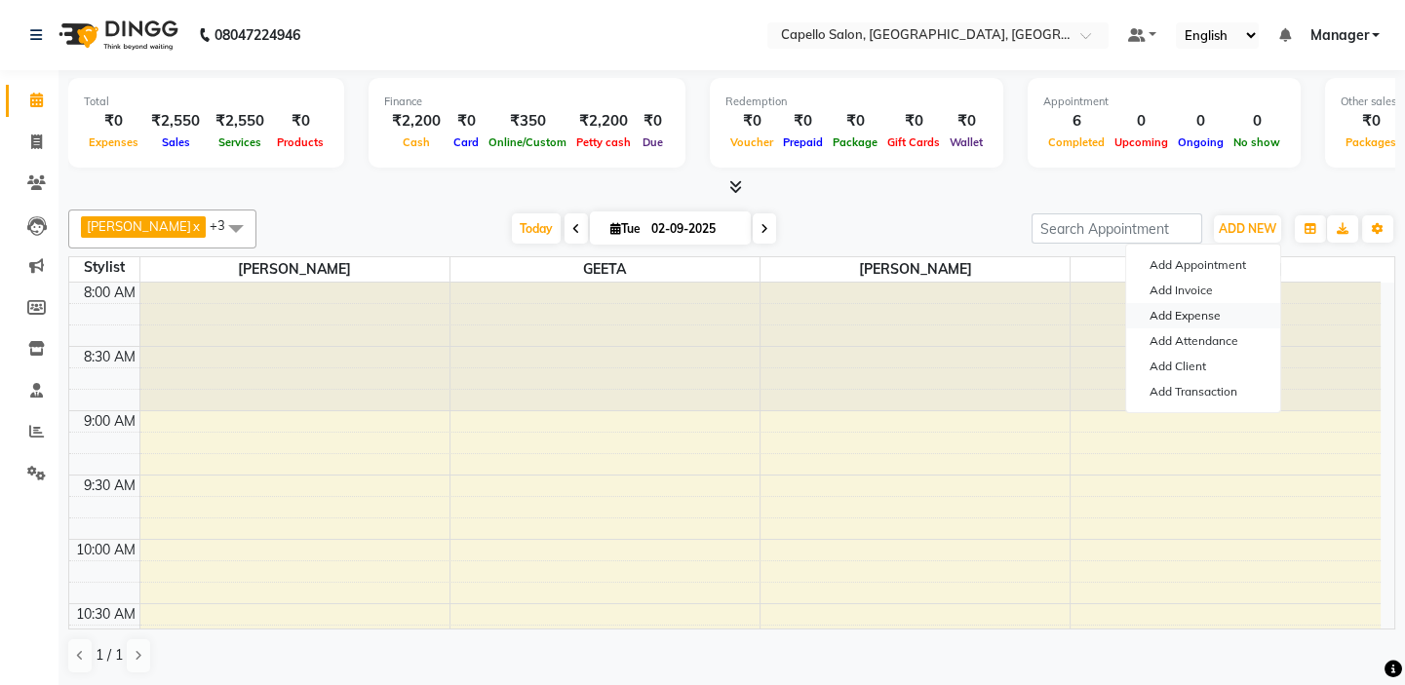
click at [1234, 321] on link "Add Expense" at bounding box center [1203, 315] width 154 height 25
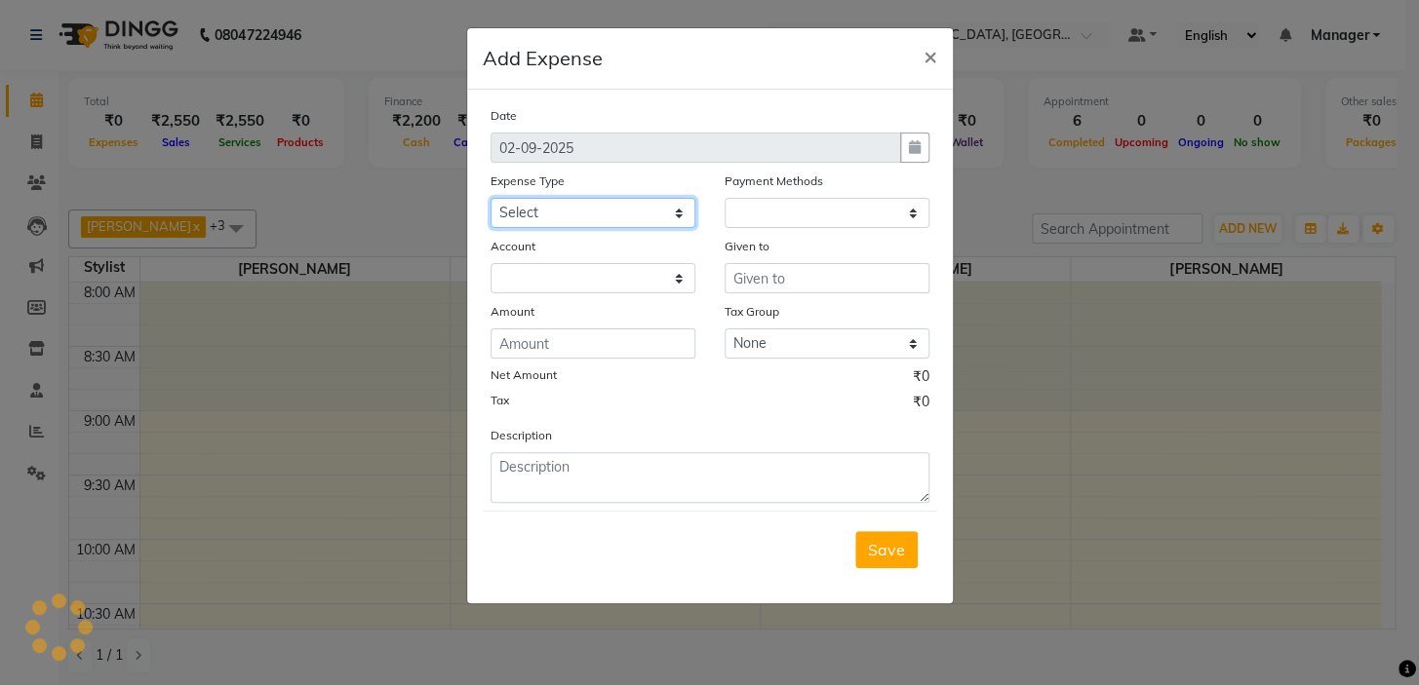
click at [568, 212] on select "Select Advance Salary Annual Lift Maintenance Charges BUILDING MAINTANANCE EXP …" at bounding box center [592, 213] width 205 height 30
select select "1"
select select "3609"
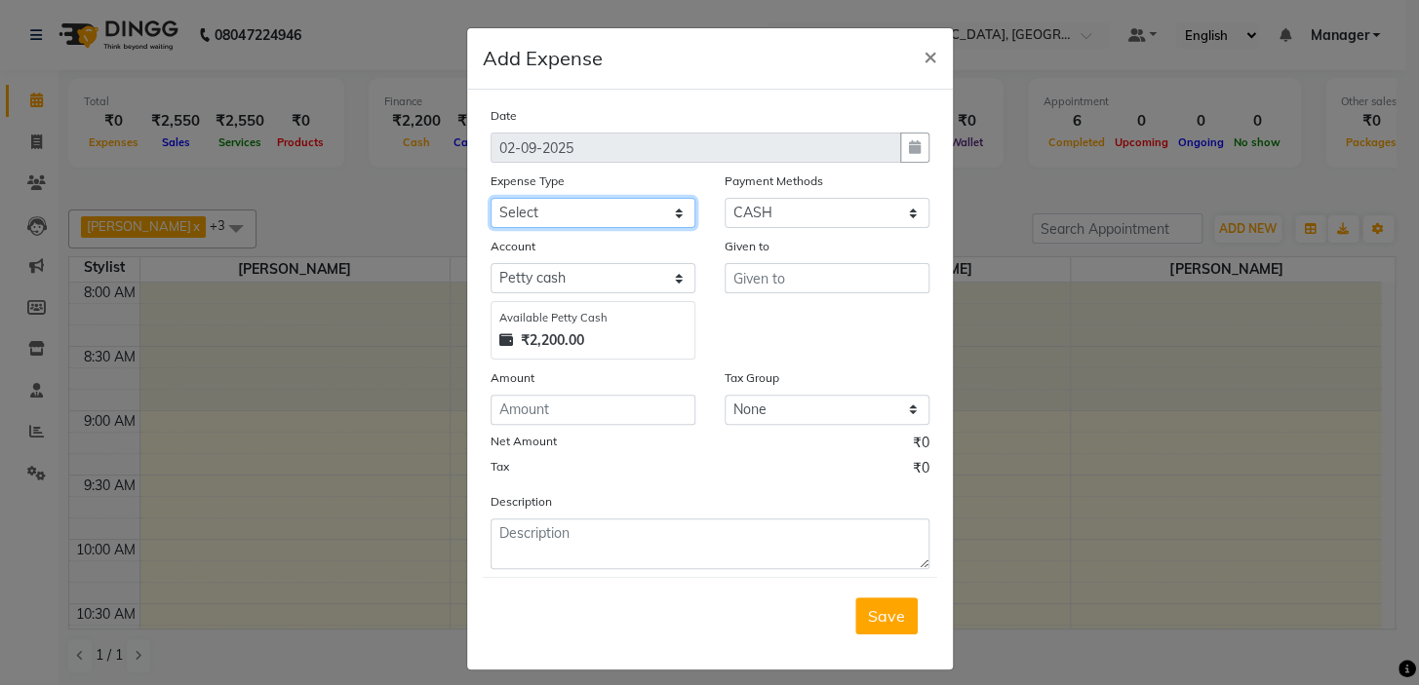
select select "1466"
click at [490, 199] on select "Select Advance Salary Annual Lift Maintenance Charges BUILDING MAINTANANCE EXP …" at bounding box center [592, 213] width 205 height 30
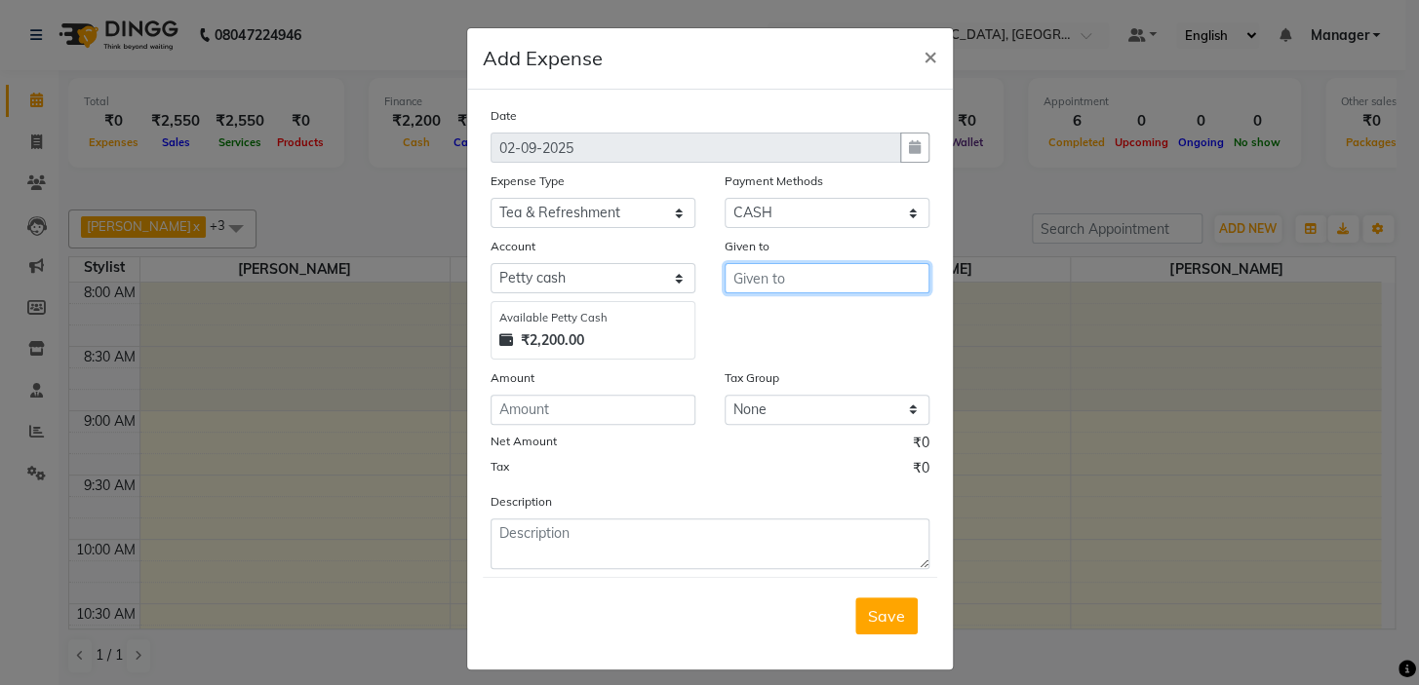
click at [758, 281] on input "text" at bounding box center [826, 278] width 205 height 30
drag, startPoint x: 761, startPoint y: 328, endPoint x: 637, endPoint y: 372, distance: 132.6
click at [761, 331] on ngb-highlight "Ad min" at bounding box center [773, 320] width 48 height 19
type input "Admin"
click at [602, 401] on input "number" at bounding box center [592, 410] width 205 height 30
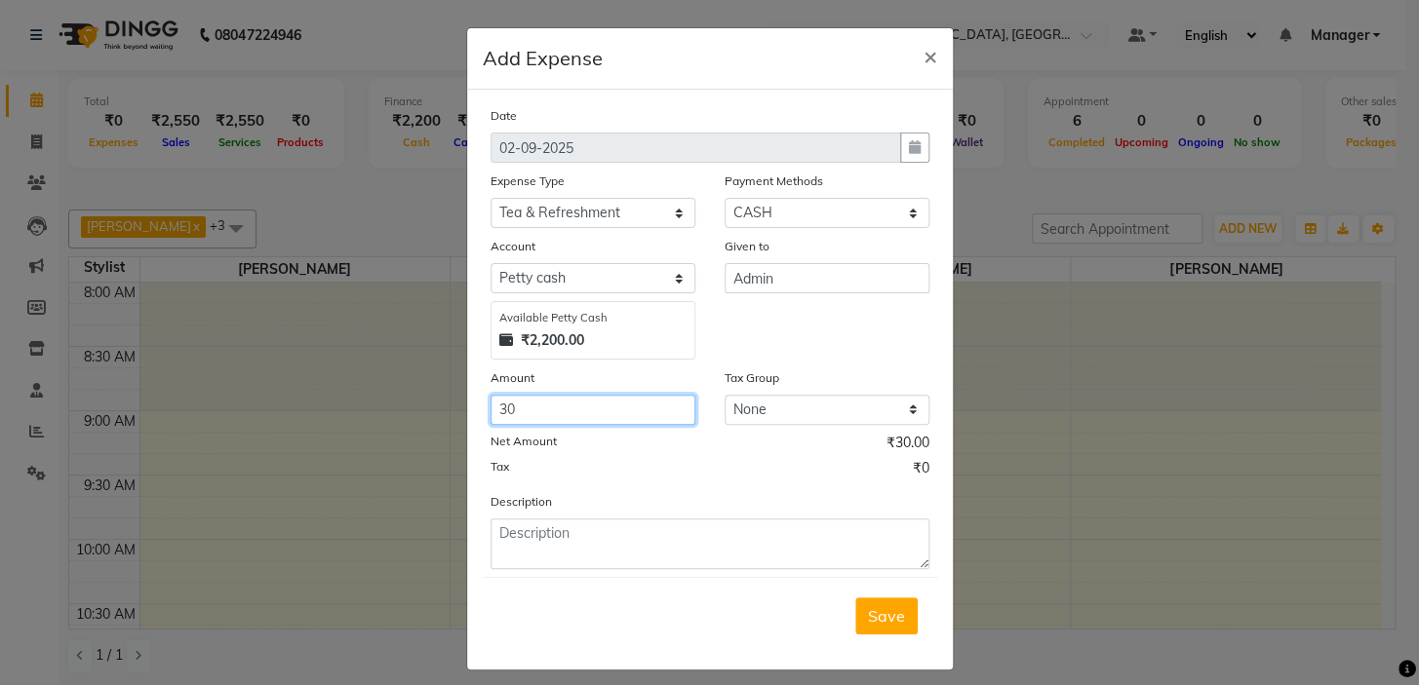
type input "30"
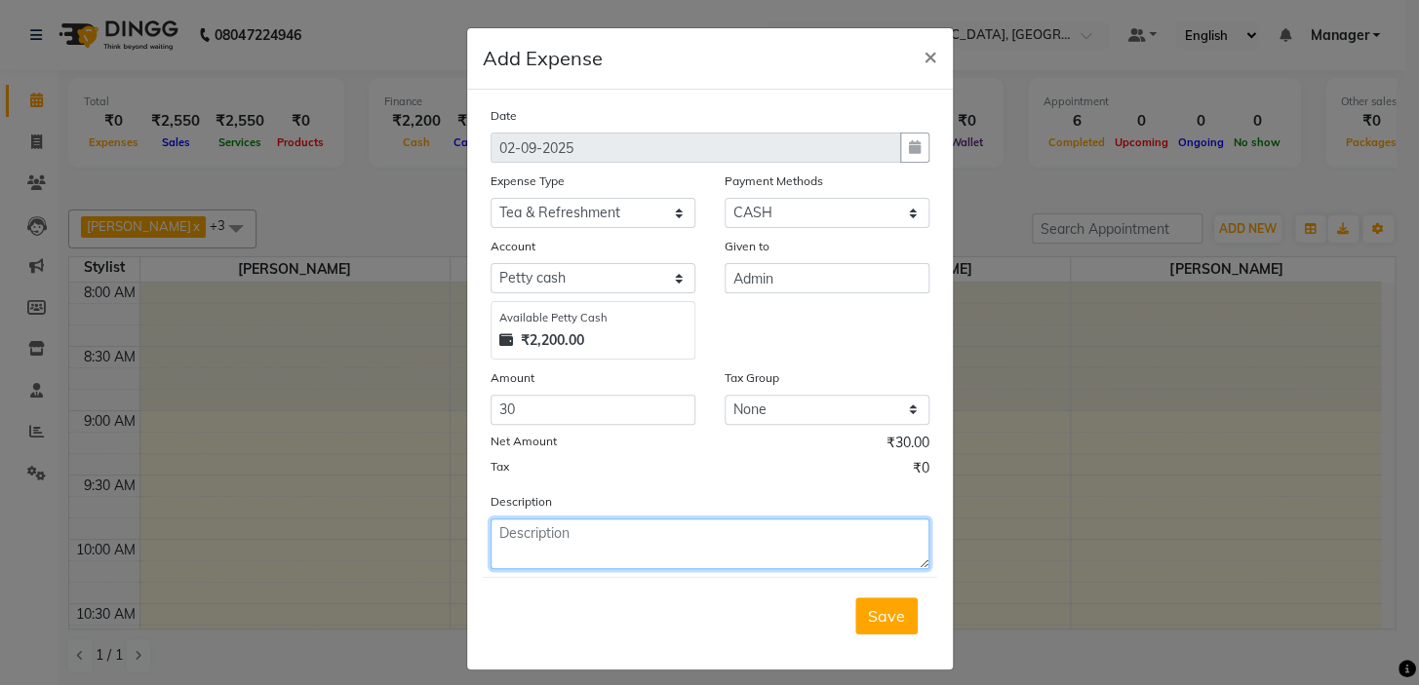
click at [677, 567] on textarea at bounding box center [709, 544] width 439 height 51
type textarea "tea"
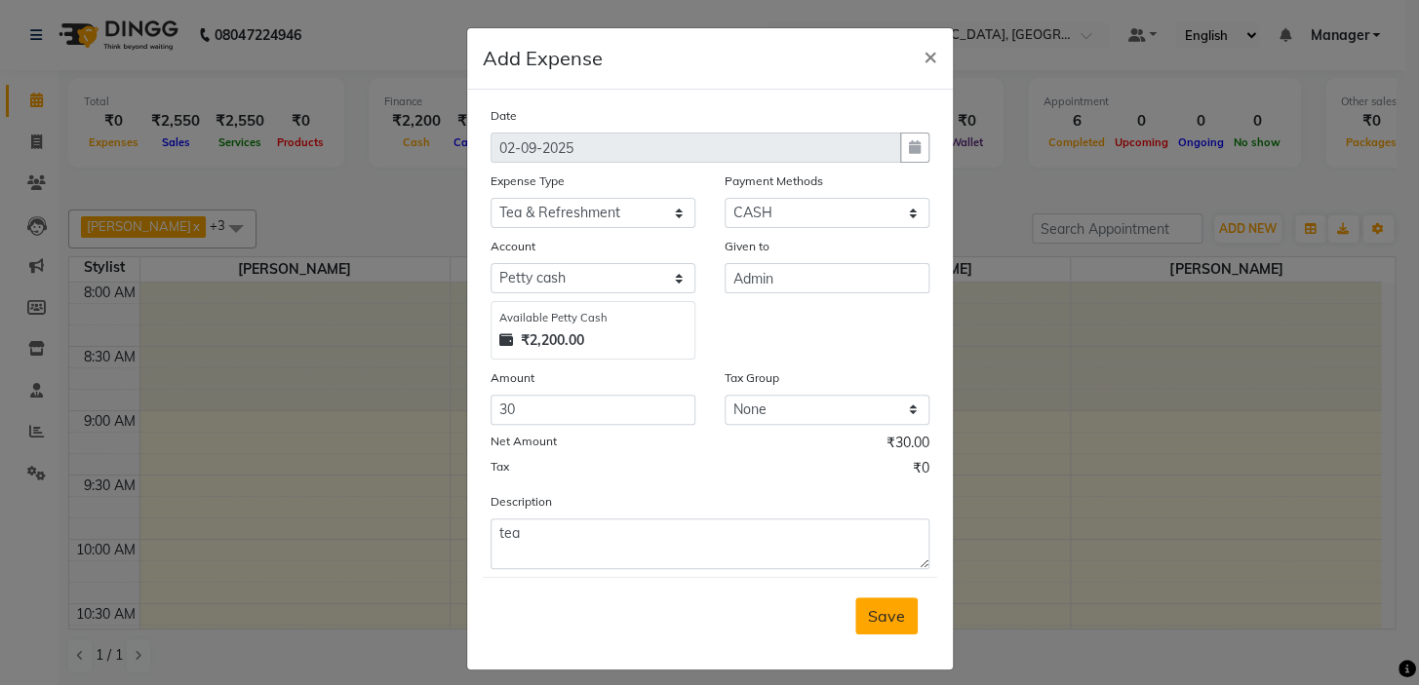
click at [884, 624] on span "Save" at bounding box center [886, 615] width 37 height 19
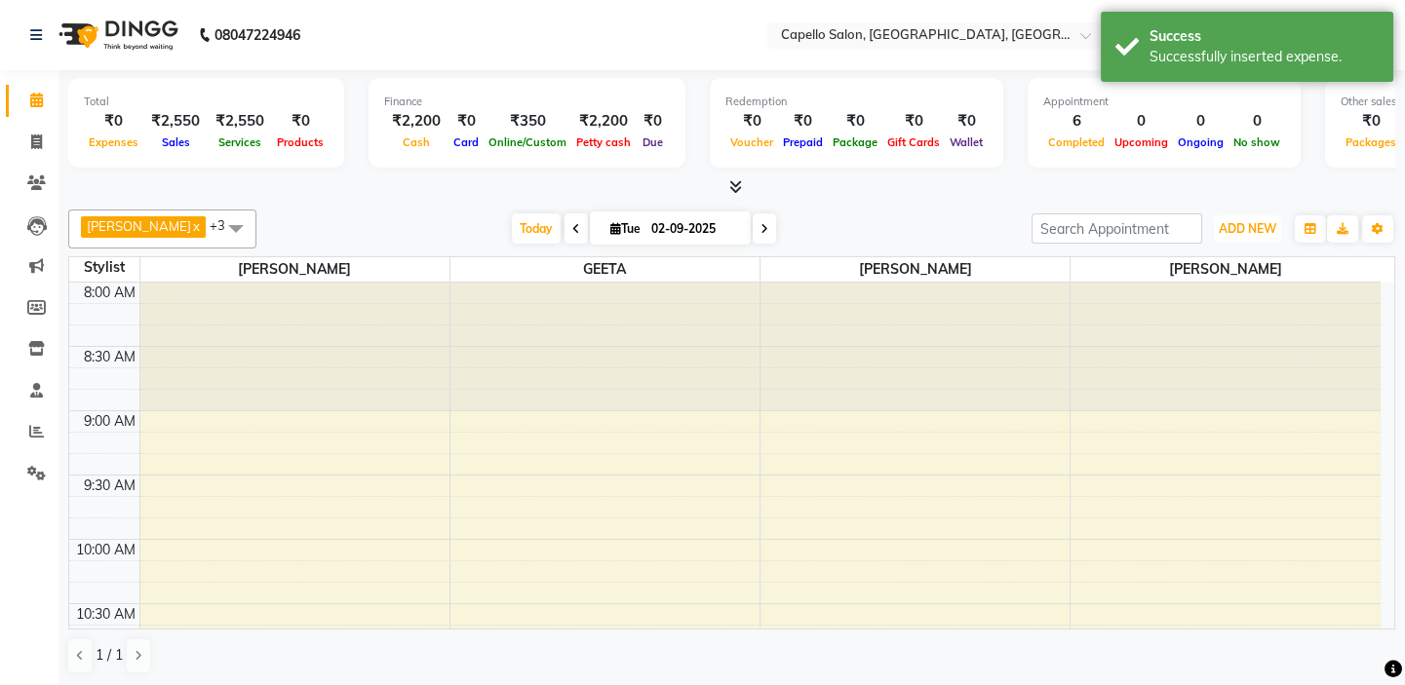
drag, startPoint x: 1250, startPoint y: 225, endPoint x: 1210, endPoint y: 304, distance: 88.5
click at [1248, 227] on span "ADD NEW" at bounding box center [1248, 228] width 58 height 15
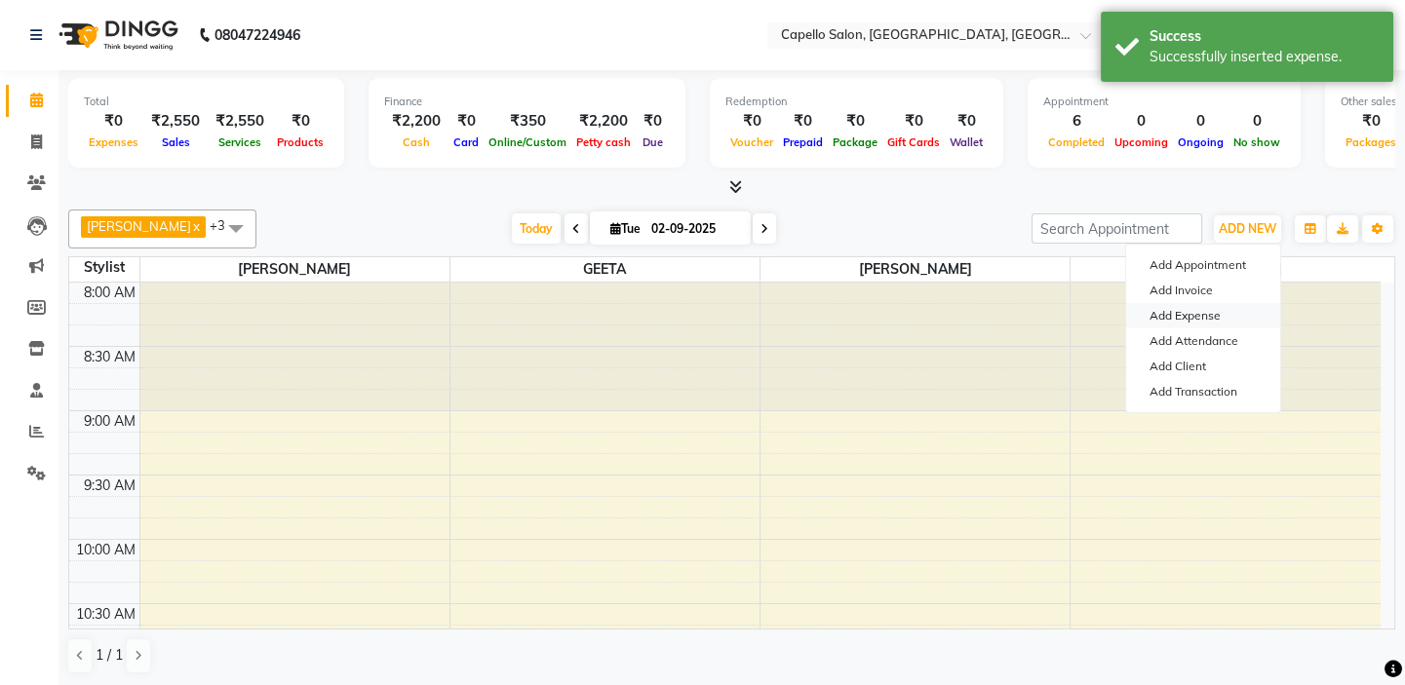
click at [1187, 316] on link "Add Expense" at bounding box center [1203, 315] width 154 height 25
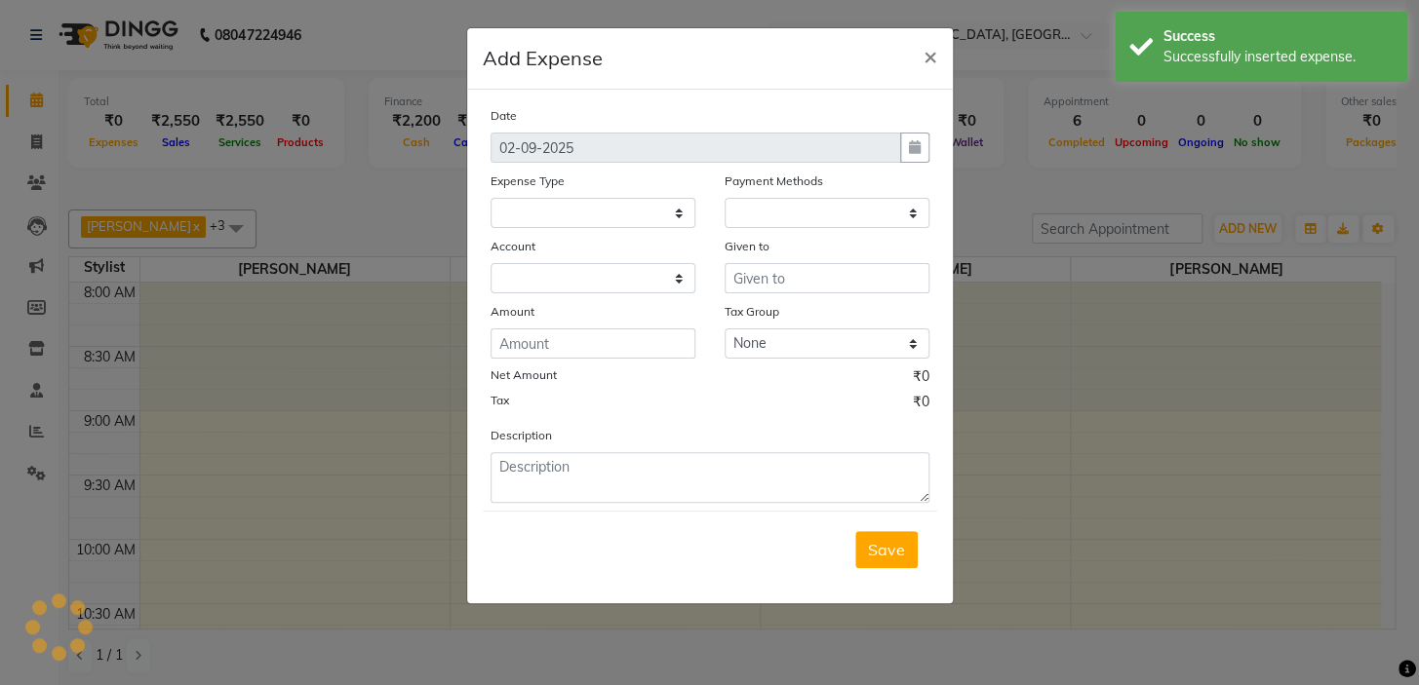
select select
select select "1"
select select "3609"
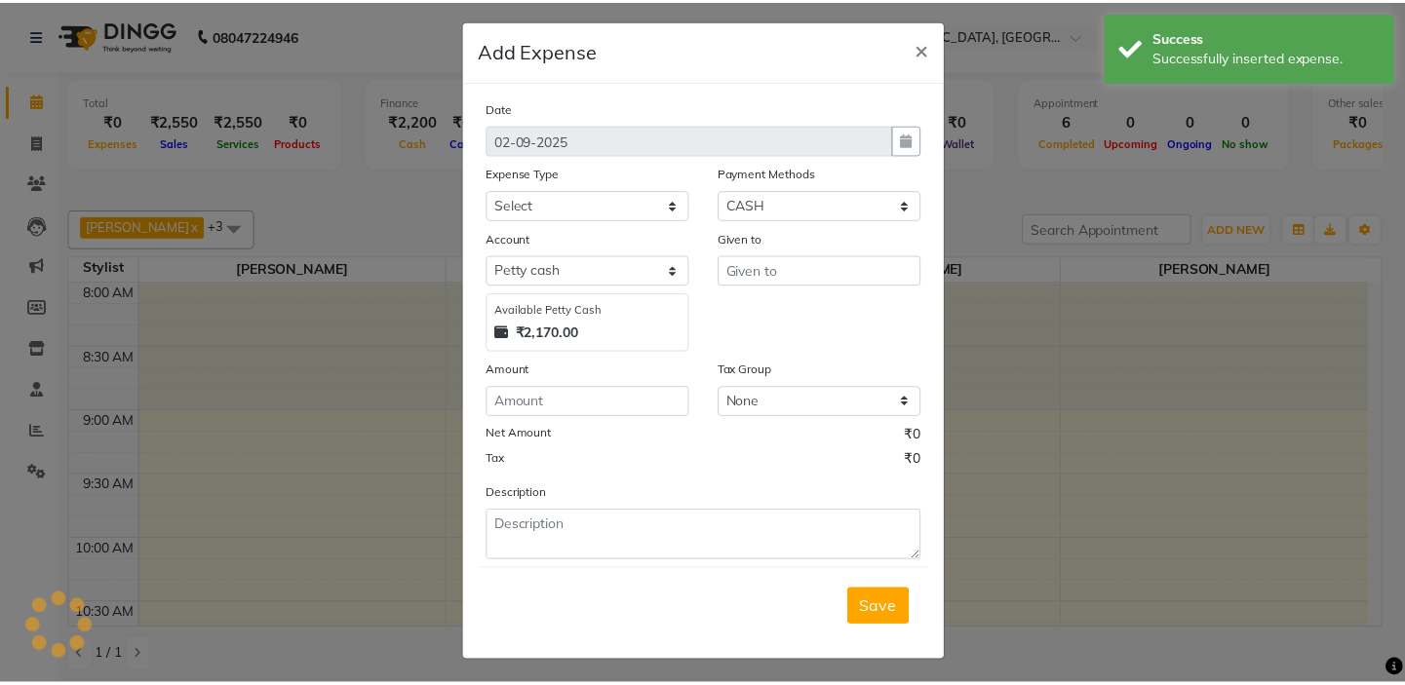
scroll to position [15, 0]
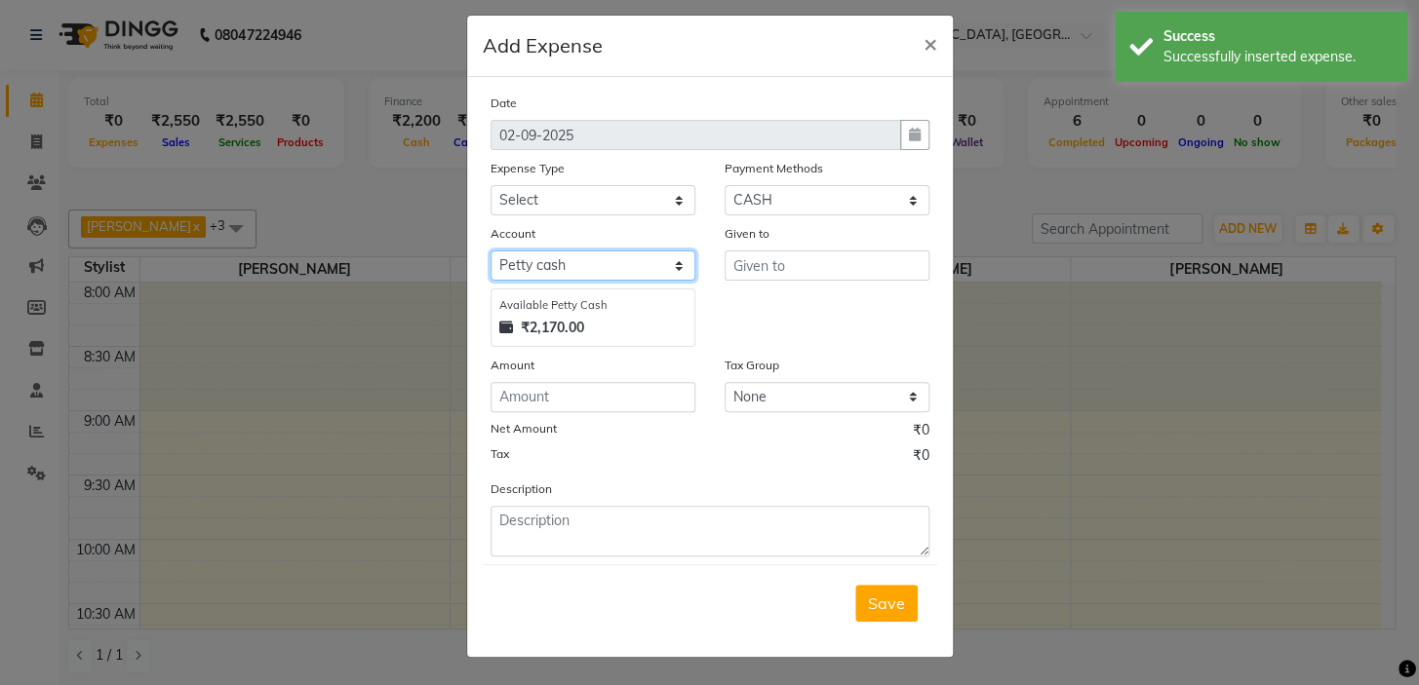
click at [548, 258] on select "Select [PERSON_NAME] cash Default account" at bounding box center [592, 266] width 205 height 30
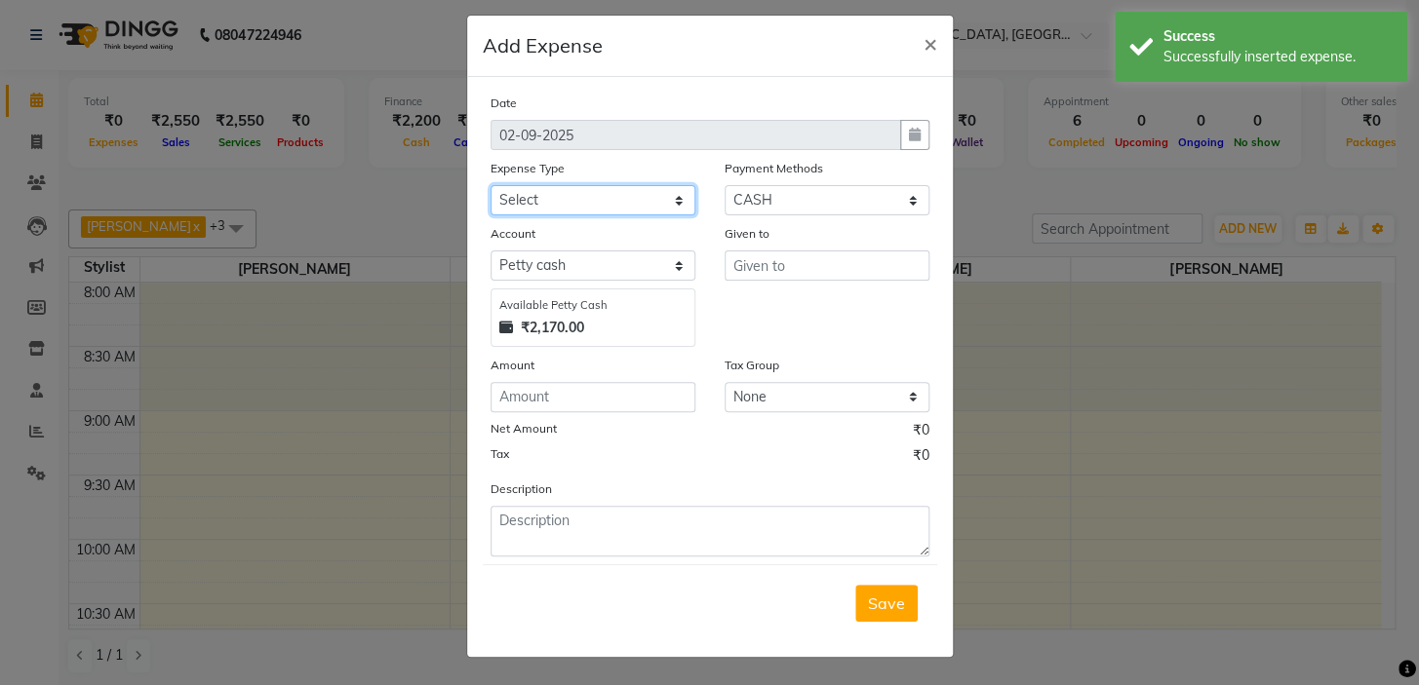
click at [548, 187] on select "Select Advance Salary Annual Lift Maintenance Charges BUILDING MAINTANANCE EXP …" at bounding box center [592, 200] width 205 height 30
select select "1459"
click at [490, 185] on select "Select Advance Salary Annual Lift Maintenance Charges BUILDING MAINTANANCE EXP …" at bounding box center [592, 200] width 205 height 30
click at [807, 233] on div "Given to" at bounding box center [826, 236] width 205 height 27
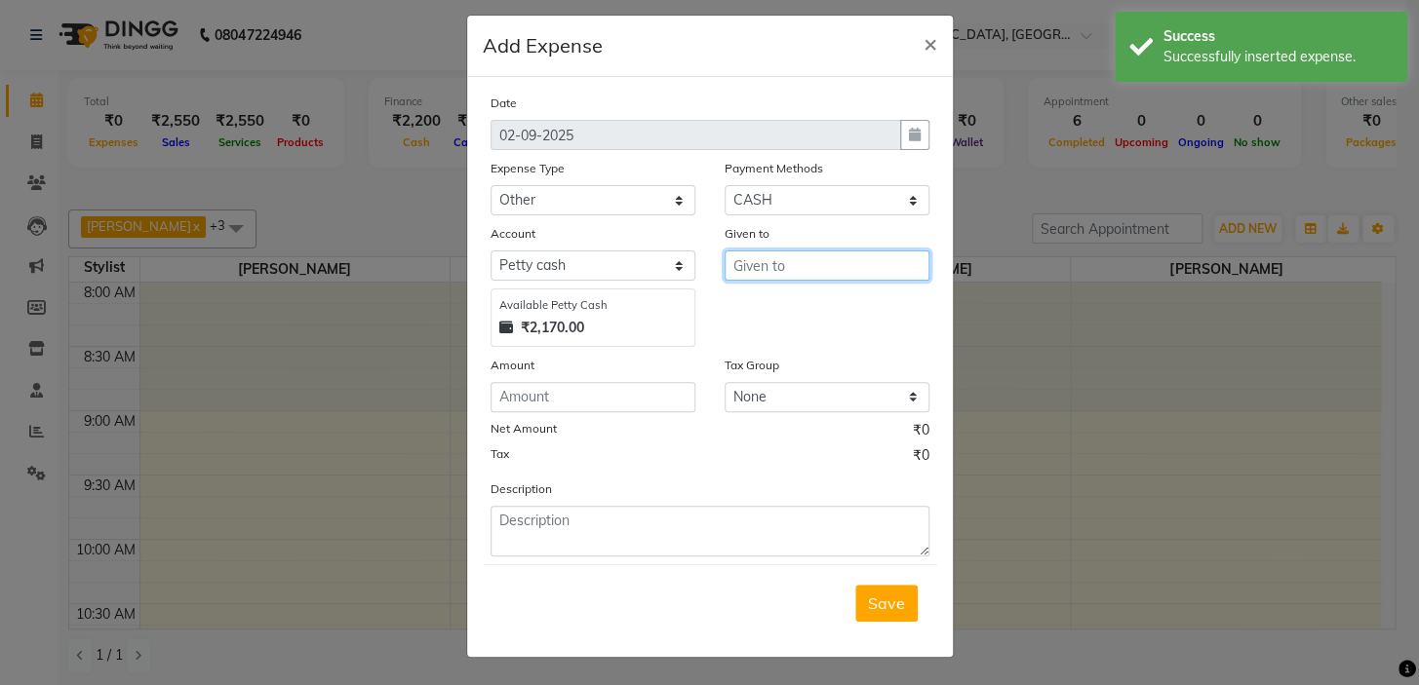
click at [794, 256] on input "text" at bounding box center [826, 266] width 205 height 30
drag, startPoint x: 799, startPoint y: 298, endPoint x: 685, endPoint y: 356, distance: 127.8
click at [797, 300] on button "Ad min" at bounding box center [802, 307] width 154 height 31
type input "Admin"
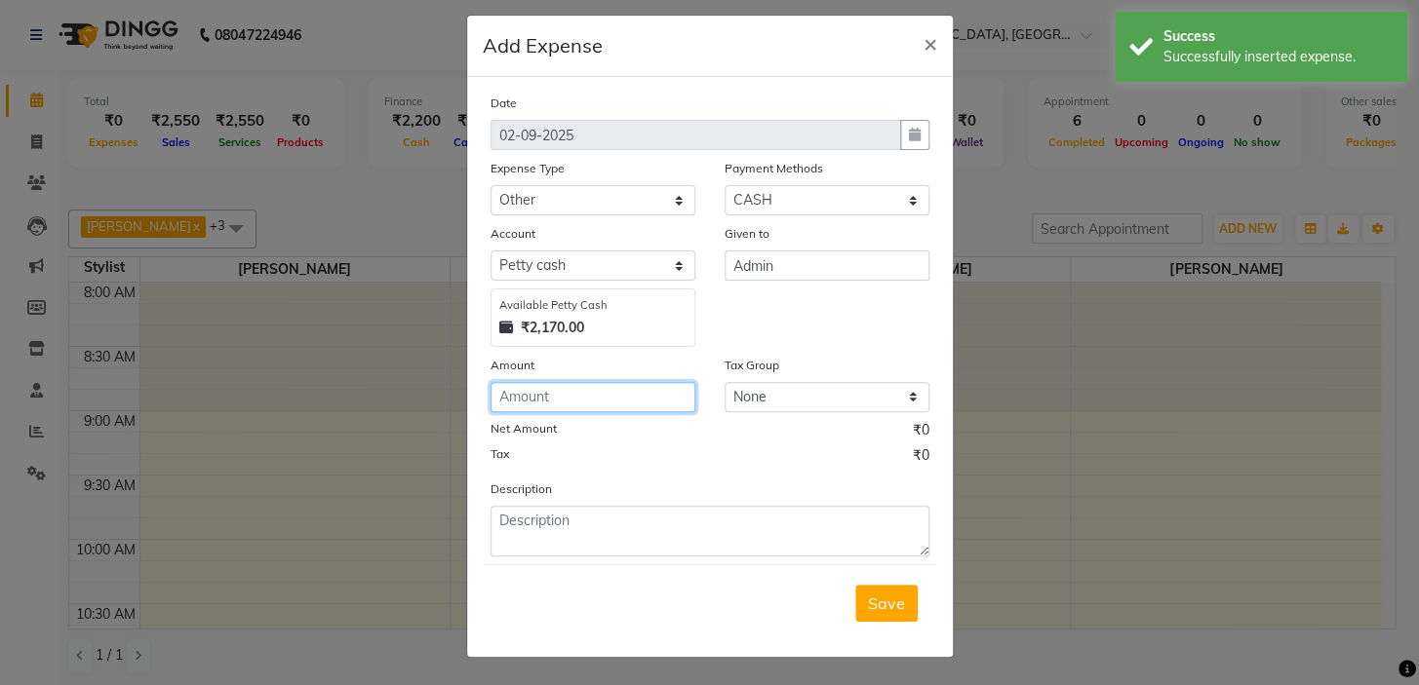
click at [634, 393] on input "number" at bounding box center [592, 397] width 205 height 30
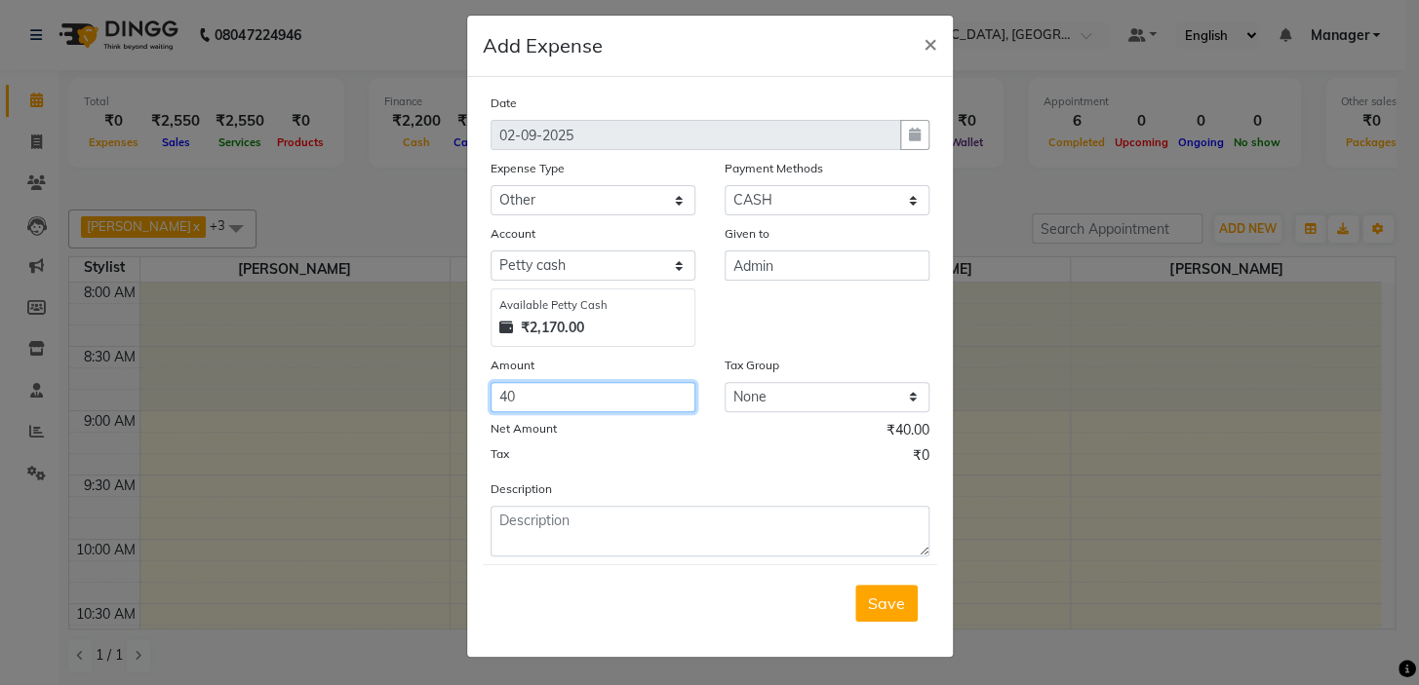
type input "40"
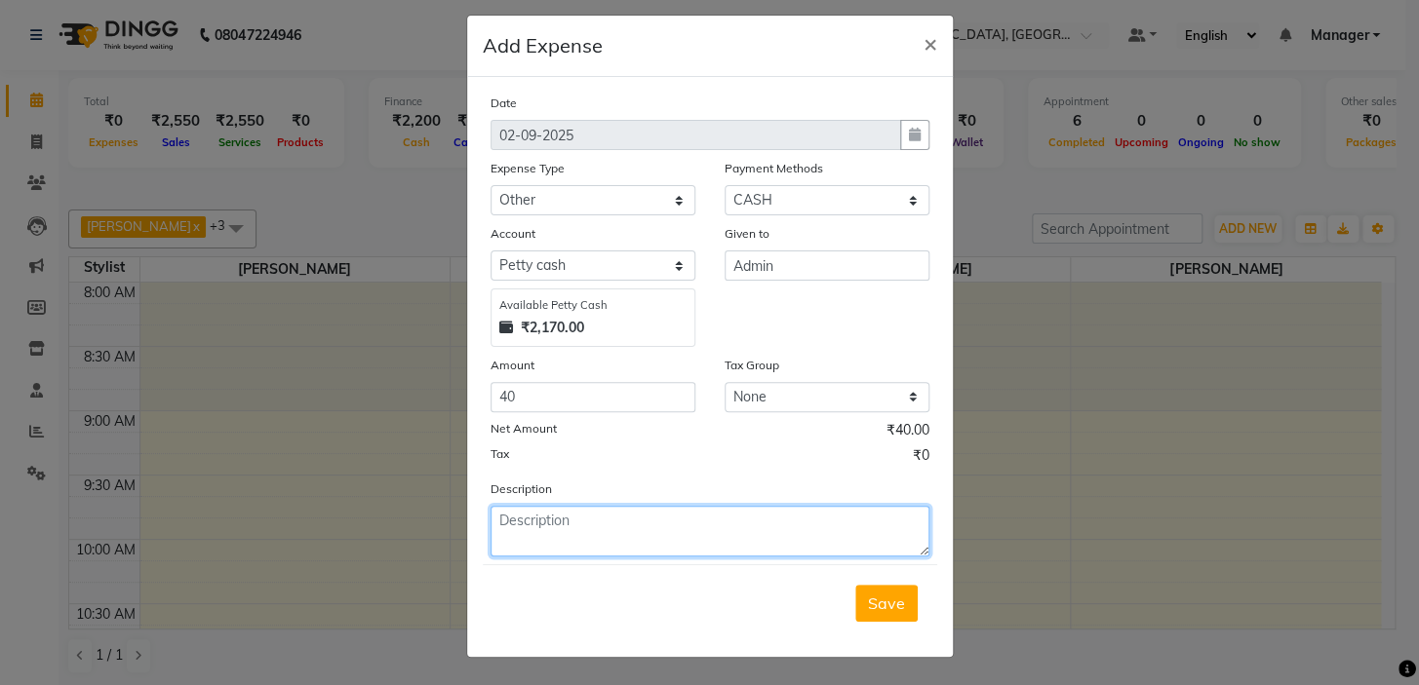
click at [609, 515] on textarea at bounding box center [709, 531] width 439 height 51
type textarea "pwor plug"
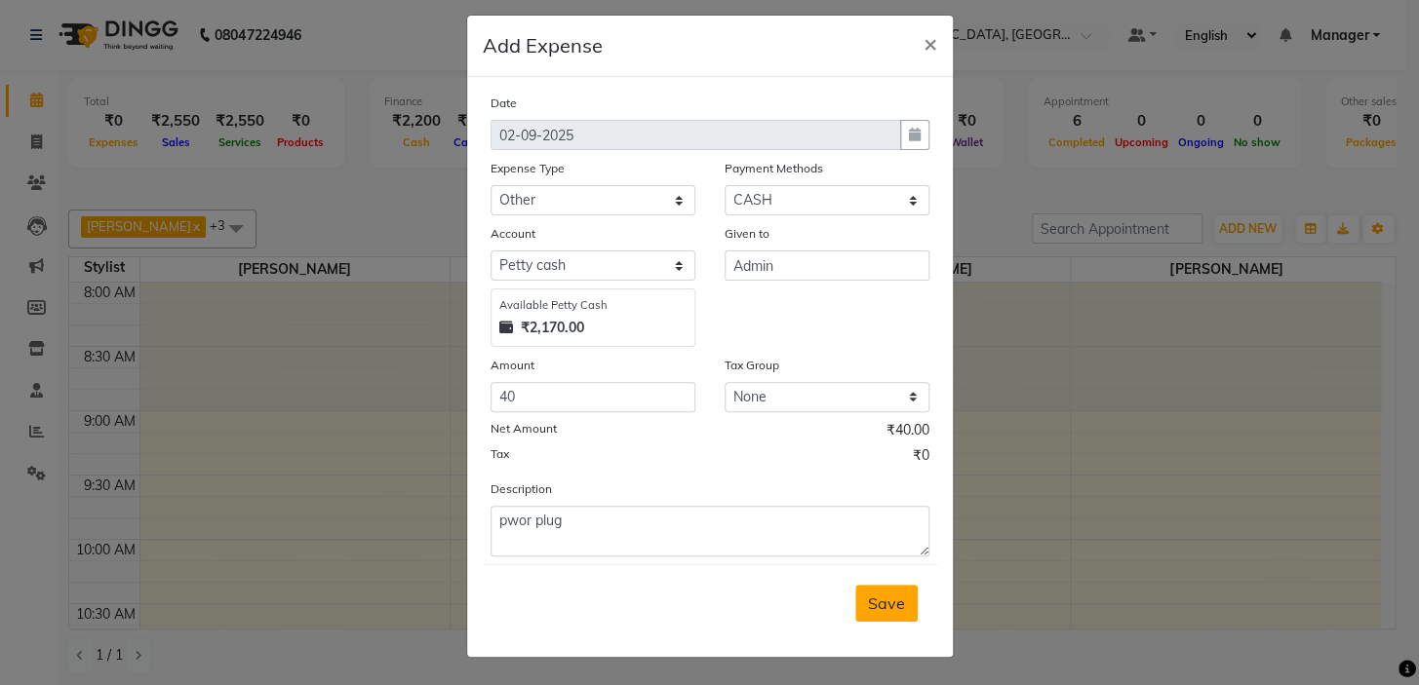
click at [869, 603] on span "Save" at bounding box center [886, 603] width 37 height 19
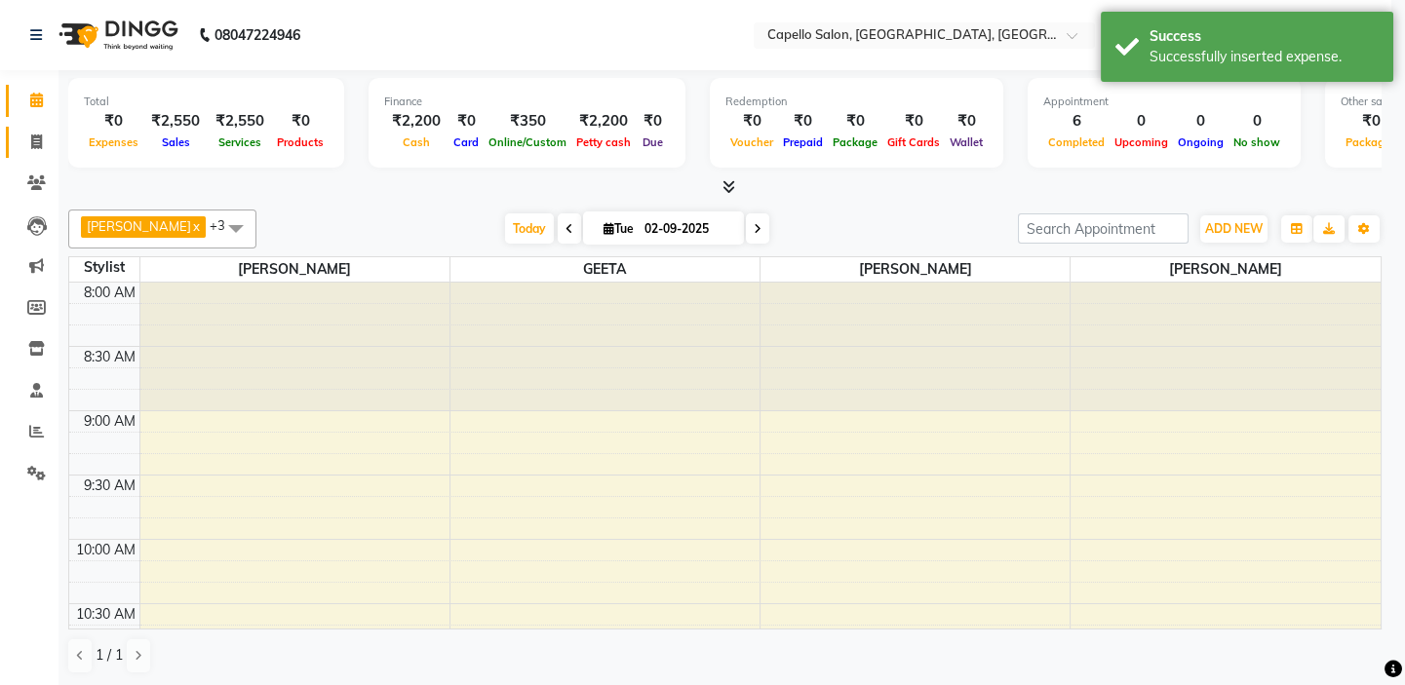
click at [22, 148] on span at bounding box center [36, 143] width 34 height 22
select select "service"
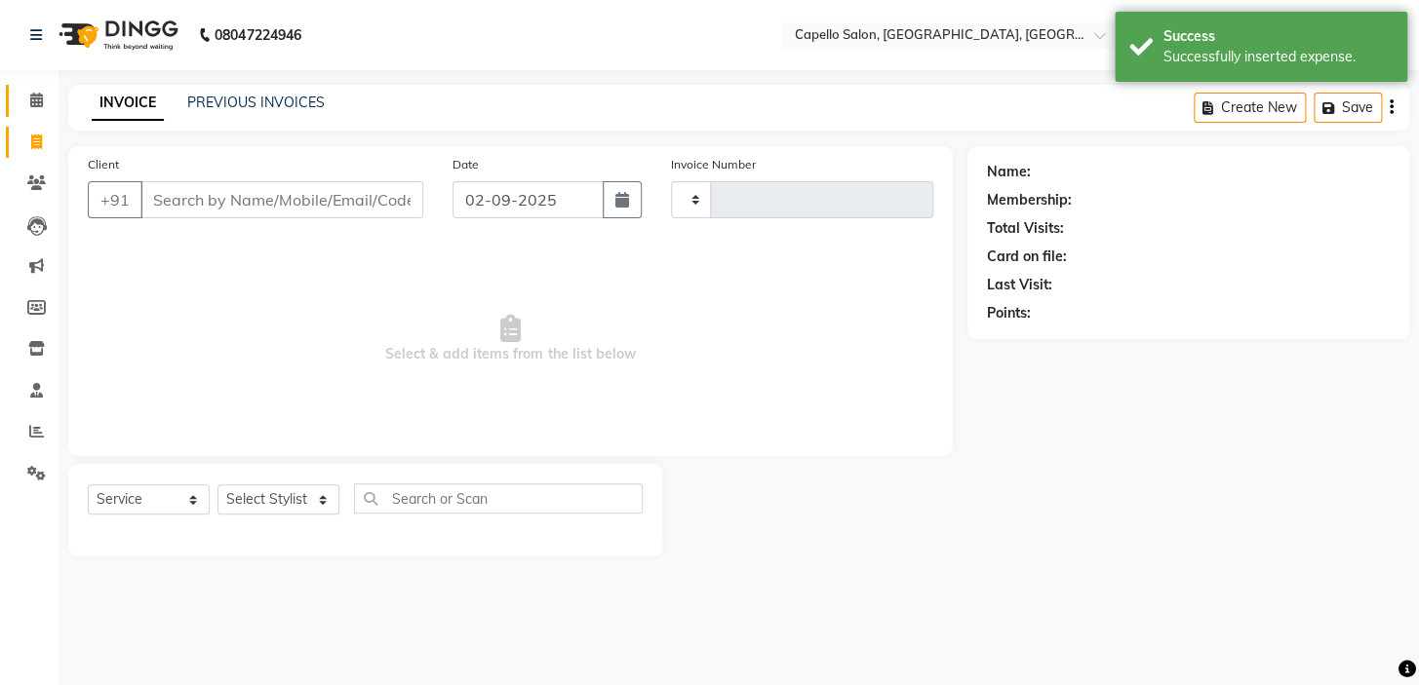
type input "1742"
select select "4763"
click at [28, 91] on span at bounding box center [36, 101] width 34 height 22
